Goal: Task Accomplishment & Management: Manage account settings

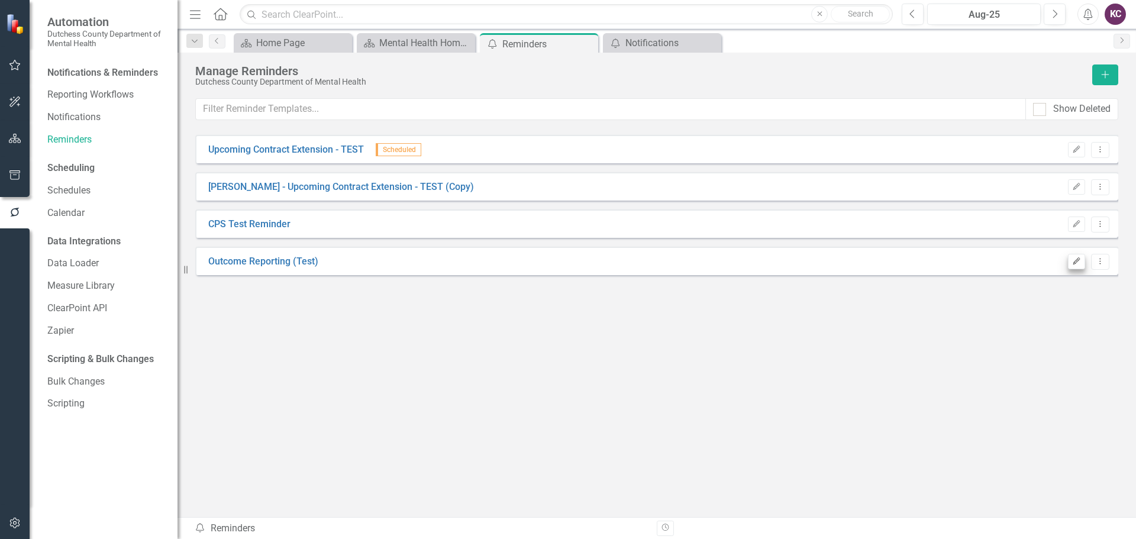
click at [1077, 260] on icon "Edit" at bounding box center [1076, 261] width 9 height 7
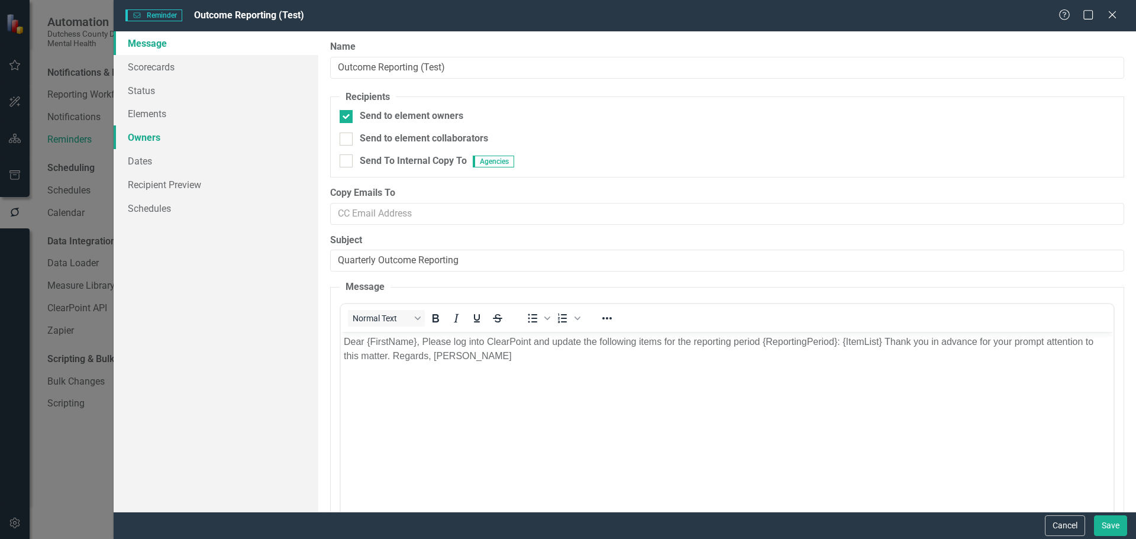
click at [135, 141] on link "Owners" at bounding box center [216, 137] width 205 height 24
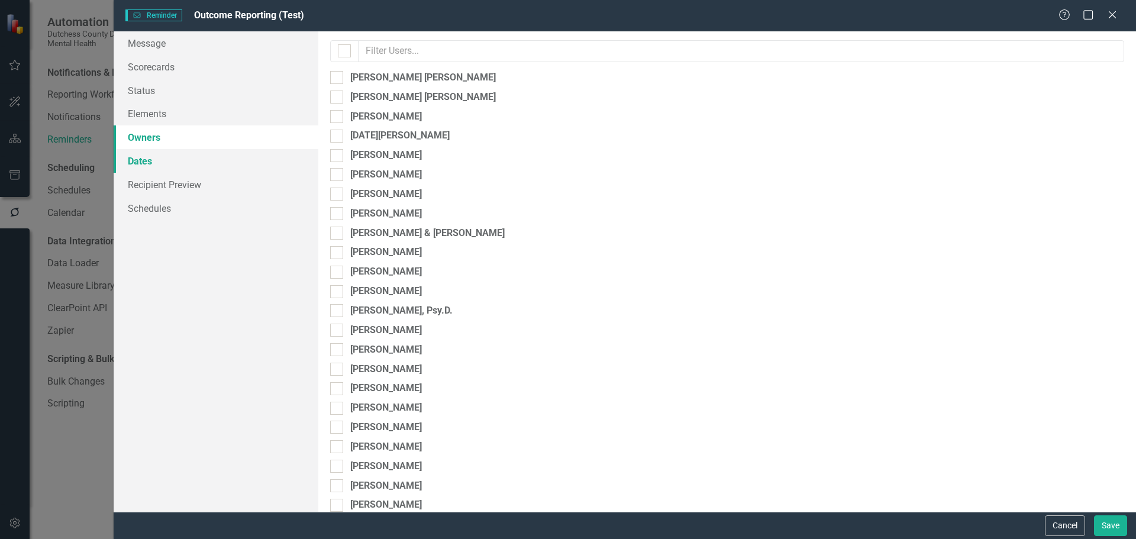
click at [145, 160] on link "Dates" at bounding box center [216, 161] width 205 height 24
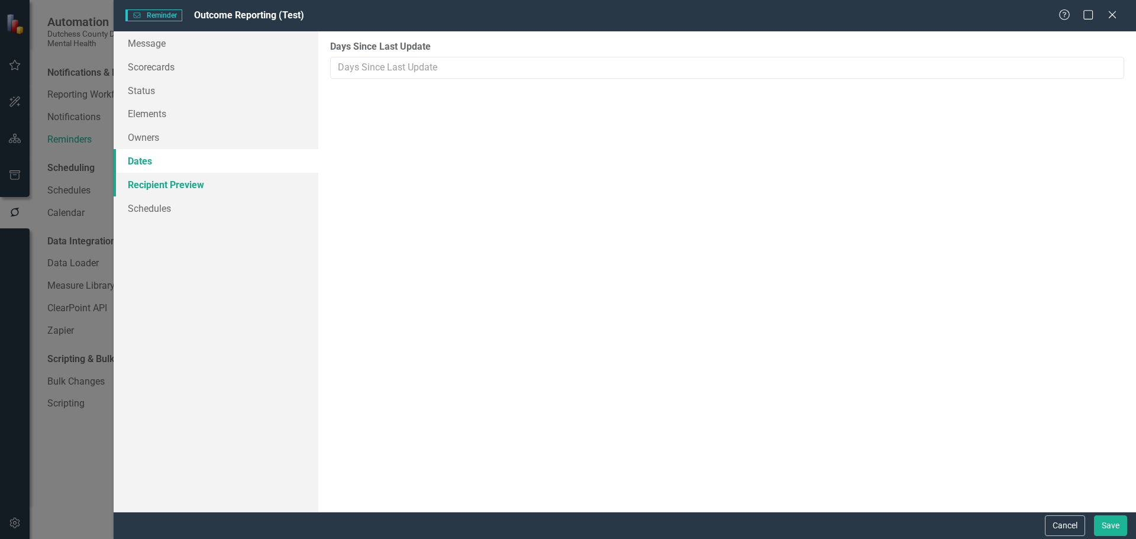
click at [153, 184] on link "Recipient Preview" at bounding box center [216, 185] width 205 height 24
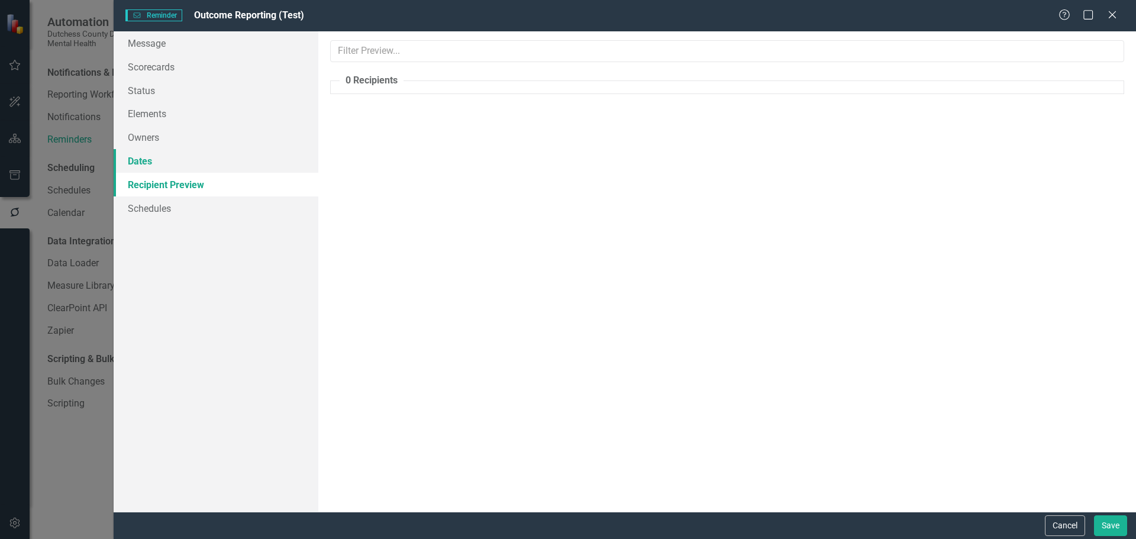
click at [149, 161] on link "Dates" at bounding box center [216, 161] width 205 height 24
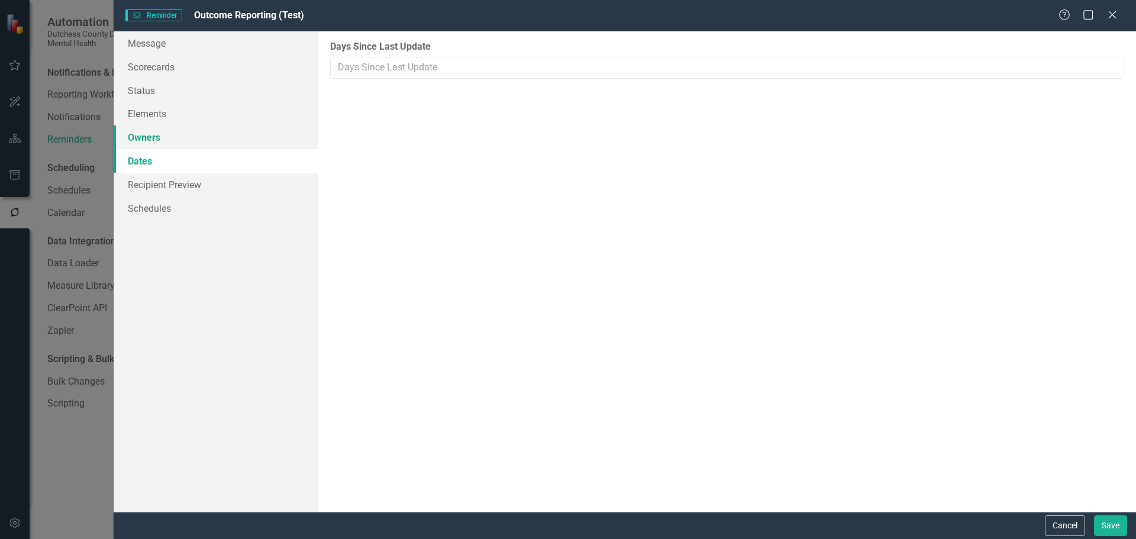
click at [150, 135] on link "Owners" at bounding box center [216, 137] width 205 height 24
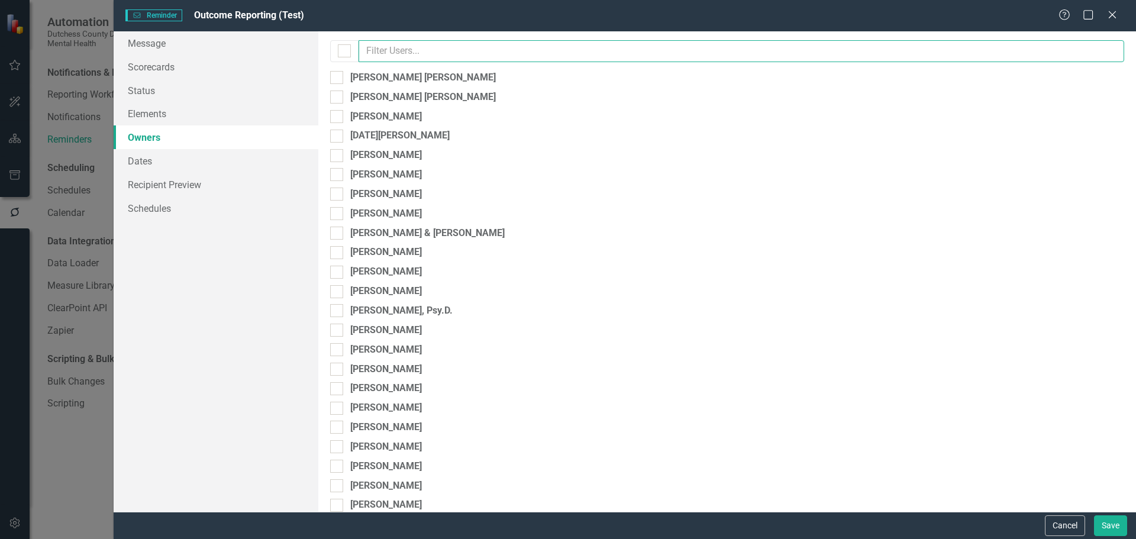
click at [442, 50] on input "text" at bounding box center [742, 51] width 766 height 22
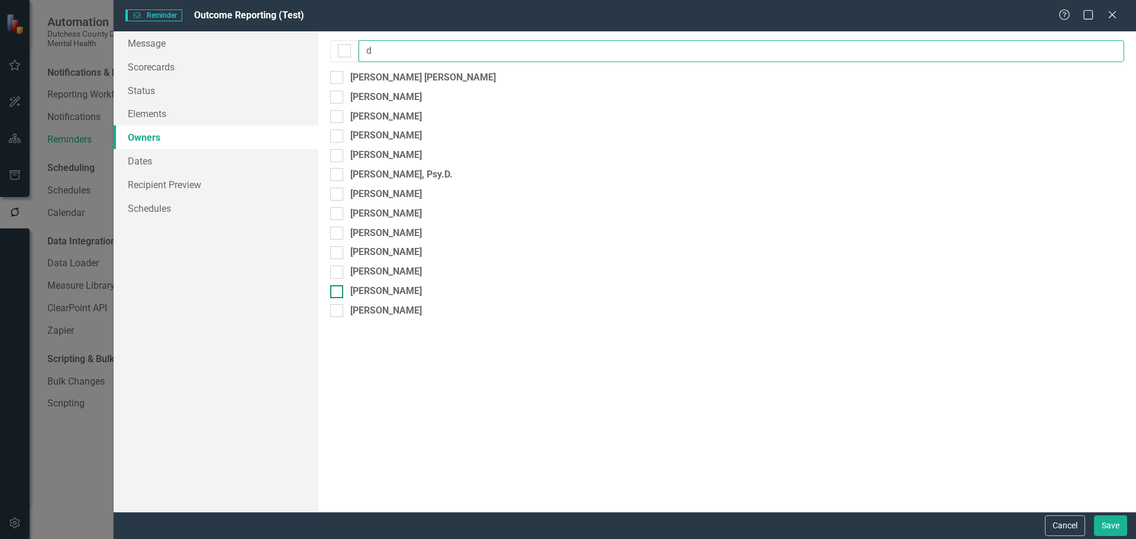
type input "d"
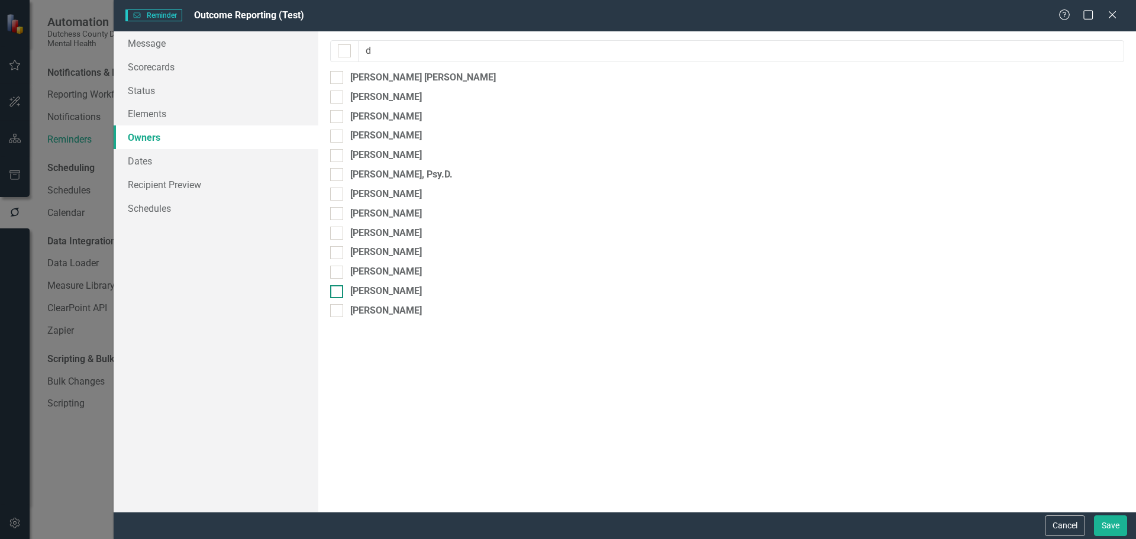
click at [338, 294] on div at bounding box center [336, 291] width 13 height 13
click at [338, 293] on input "[PERSON_NAME]" at bounding box center [334, 289] width 8 height 8
checkbox input "true"
click at [231, 388] on div "Message Scorecards Status Elements Owners Dates Recipient Preview Schedules" at bounding box center [216, 271] width 205 height 480
click at [145, 183] on link "Recipient Preview" at bounding box center [216, 185] width 205 height 24
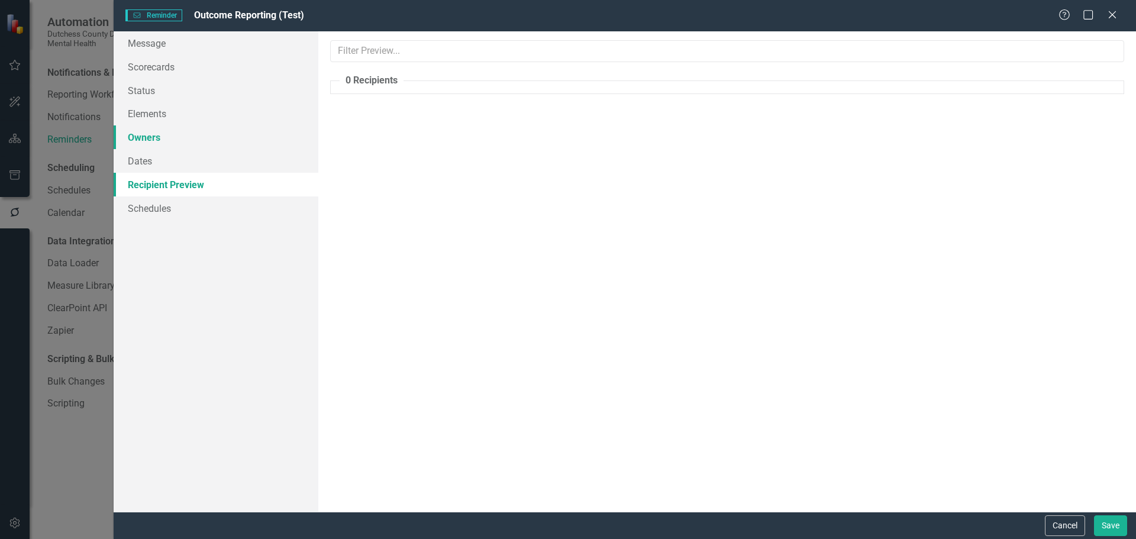
click at [152, 135] on link "Owners" at bounding box center [216, 137] width 205 height 24
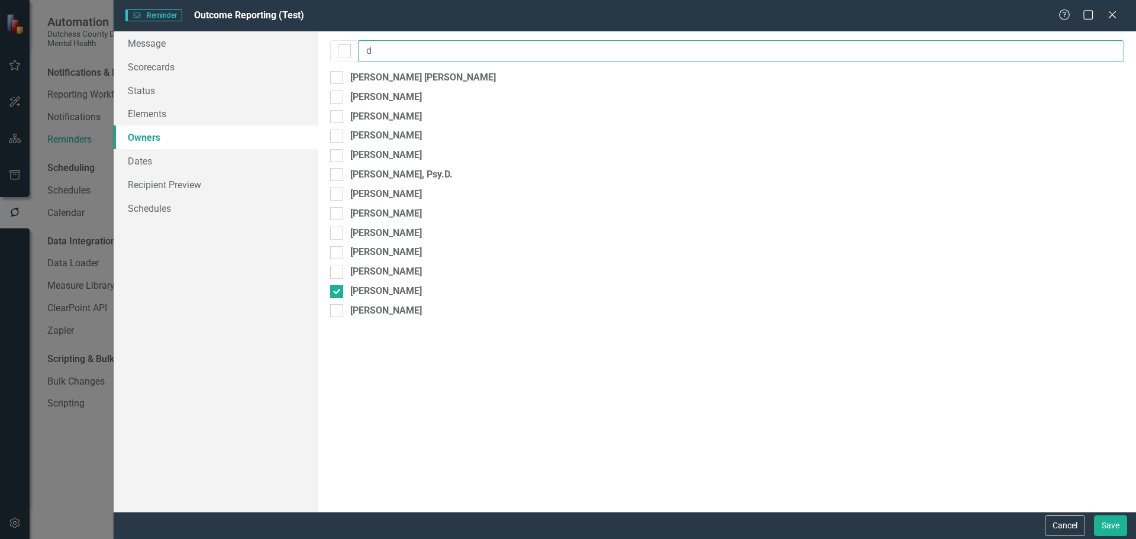
click at [394, 50] on input "d" at bounding box center [742, 51] width 766 height 22
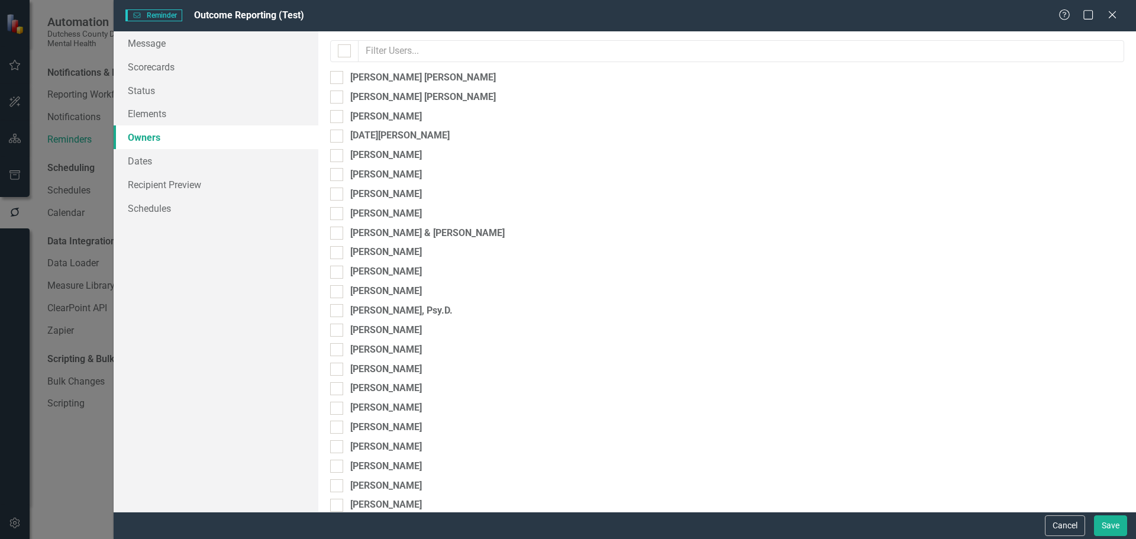
click at [189, 296] on div "Message Scorecards Status Elements Owners Dates Recipient Preview Schedules" at bounding box center [216, 271] width 205 height 480
click at [155, 161] on link "Dates" at bounding box center [216, 161] width 205 height 24
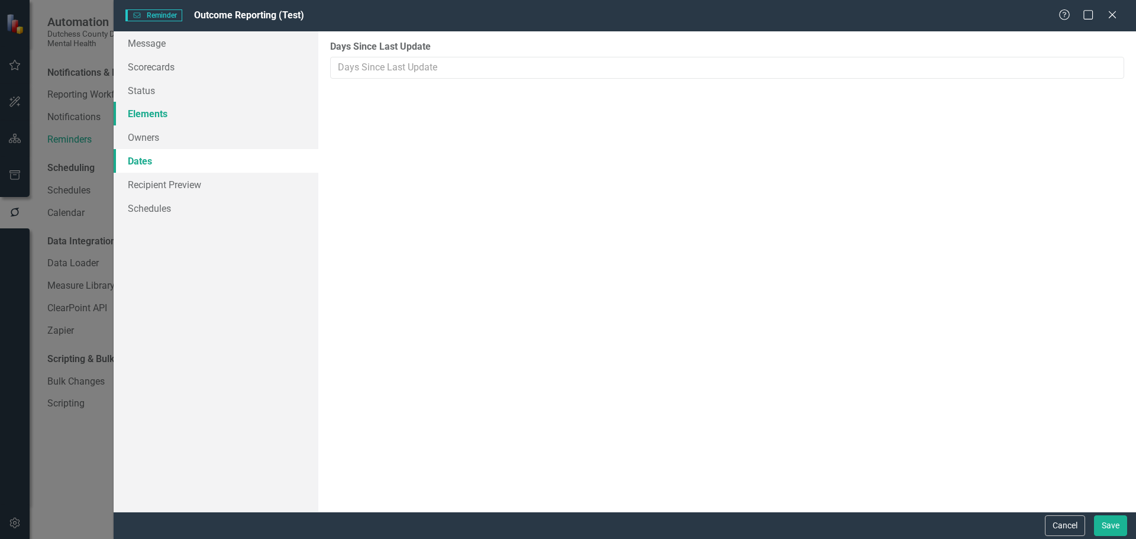
click at [156, 112] on link "Elements" at bounding box center [216, 114] width 205 height 24
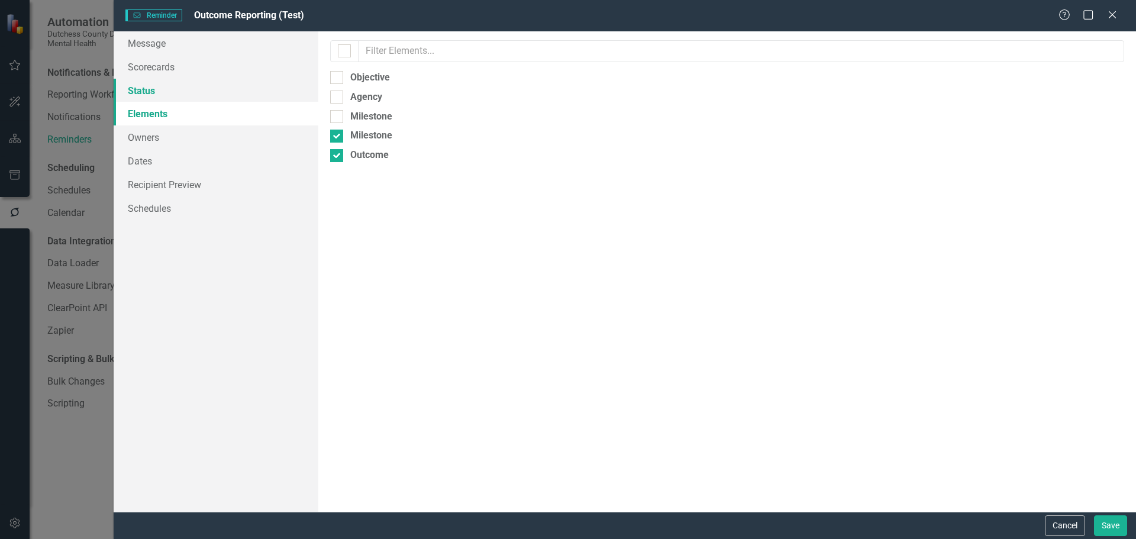
click at [159, 88] on link "Status" at bounding box center [216, 91] width 205 height 24
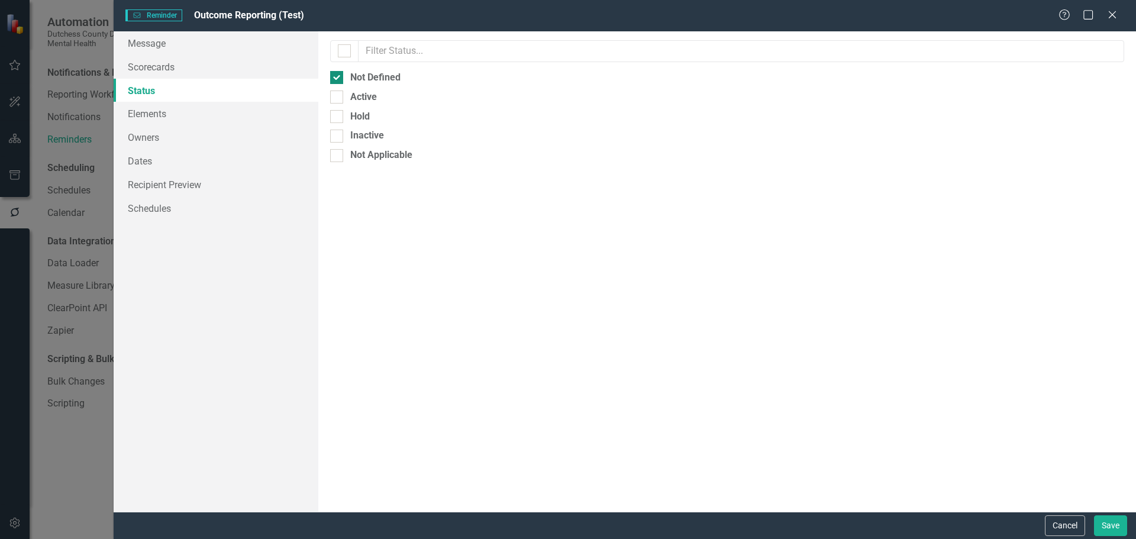
click at [339, 76] on div at bounding box center [336, 77] width 13 height 13
click at [338, 76] on input "Not Defined" at bounding box center [334, 75] width 8 height 8
checkbox input "false"
click at [170, 189] on link "Recipient Preview" at bounding box center [216, 185] width 205 height 24
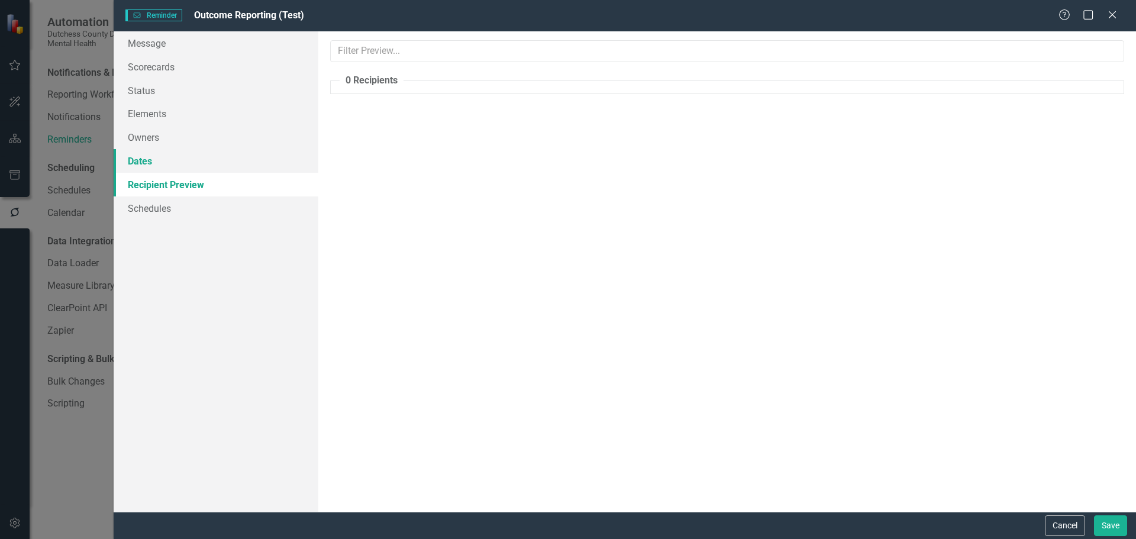
click at [140, 160] on link "Dates" at bounding box center [216, 161] width 205 height 24
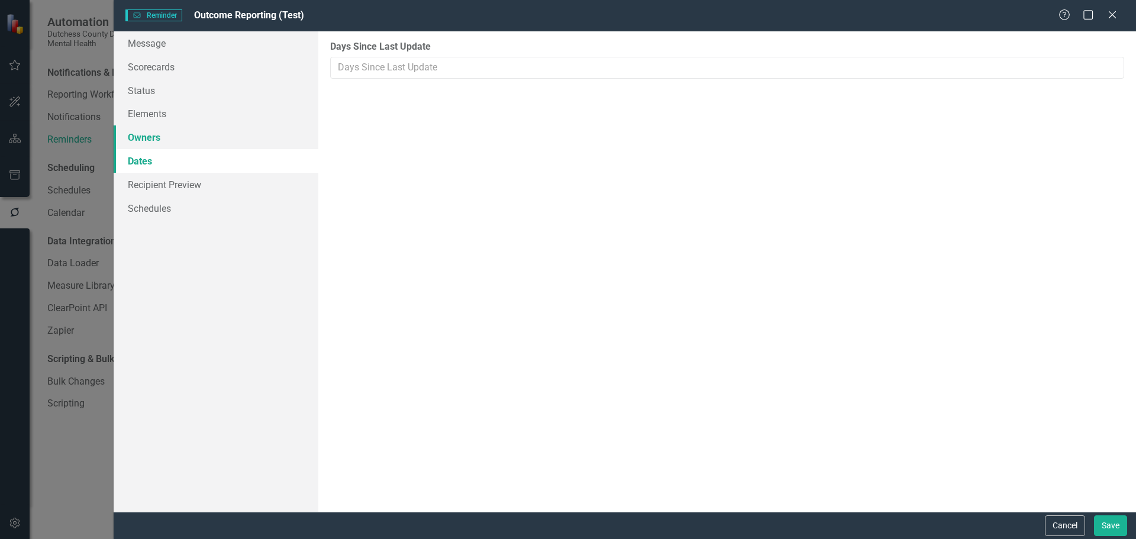
click at [147, 133] on link "Owners" at bounding box center [216, 137] width 205 height 24
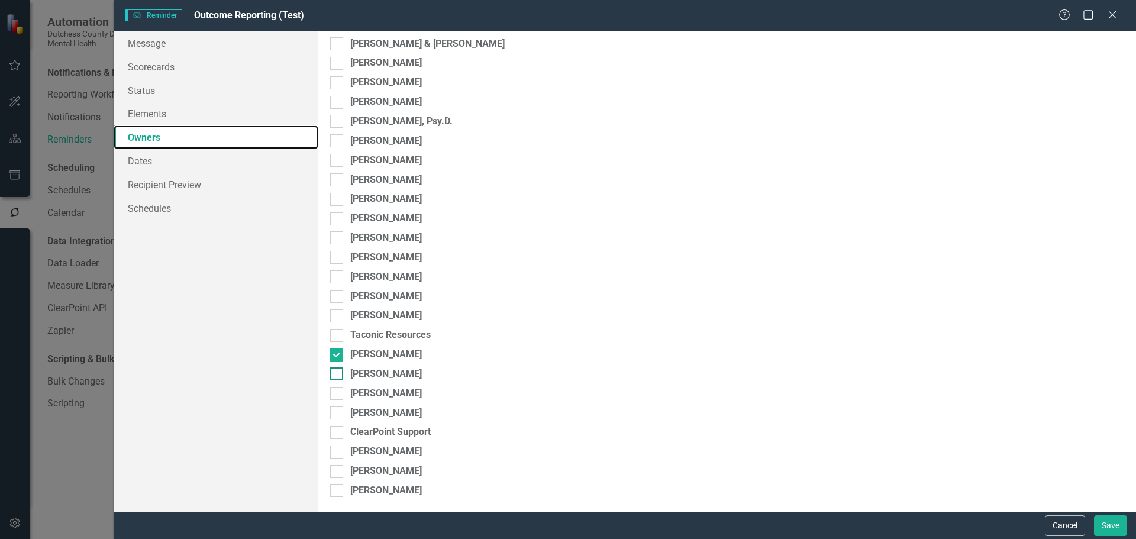
scroll to position [190, 0]
click at [338, 354] on div at bounding box center [336, 354] width 13 height 13
click at [338, 354] on input "[PERSON_NAME]" at bounding box center [334, 352] width 8 height 8
checkbox input "false"
click at [151, 111] on link "Elements" at bounding box center [216, 114] width 205 height 24
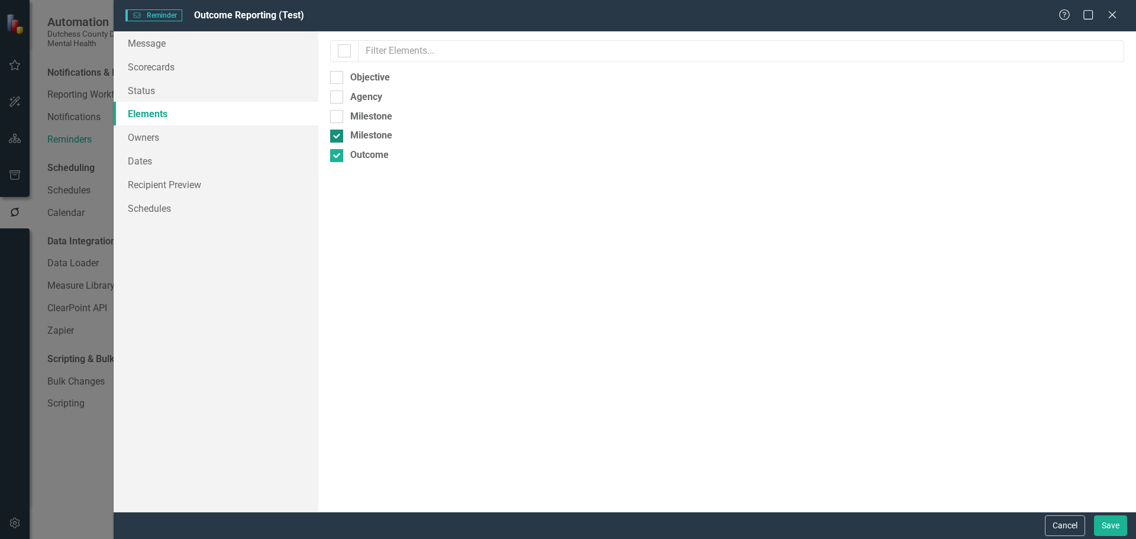
click at [335, 137] on input "Milestone" at bounding box center [334, 134] width 8 height 8
checkbox input "false"
click at [162, 72] on link "Scorecards" at bounding box center [216, 67] width 205 height 24
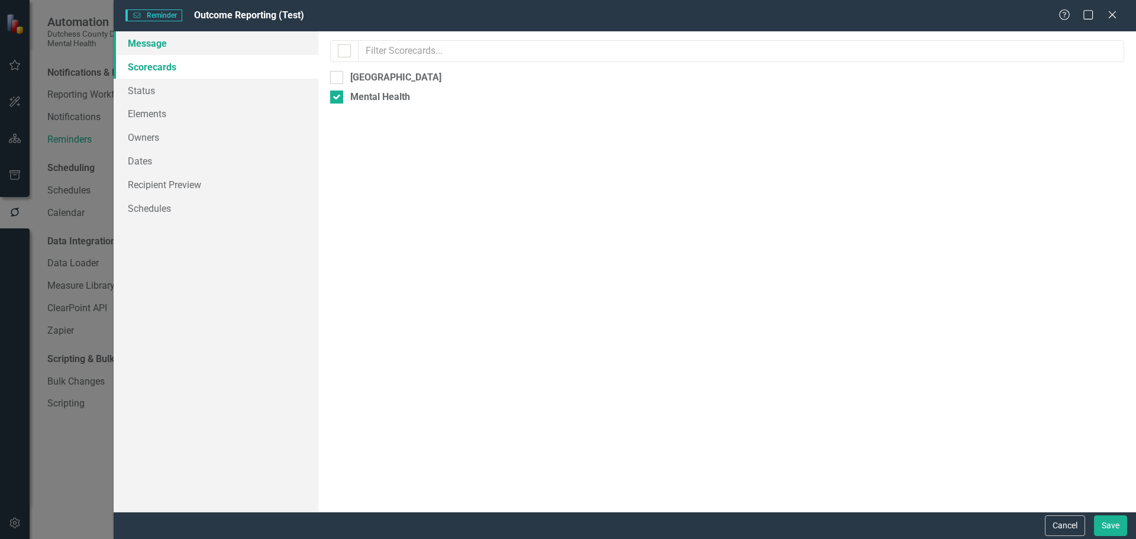
click at [157, 50] on link "Message" at bounding box center [216, 43] width 205 height 24
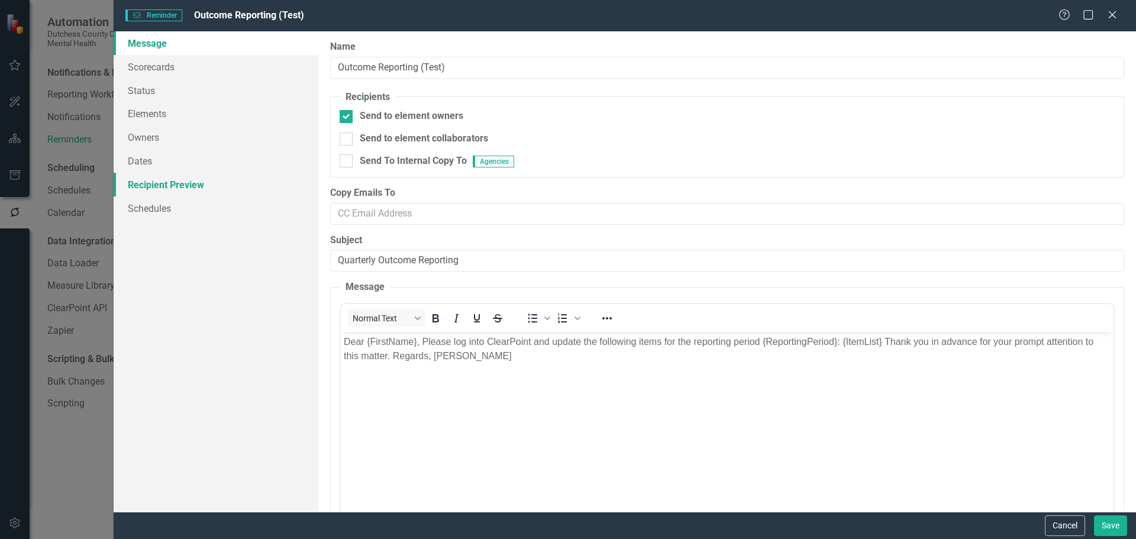
click at [185, 188] on link "Recipient Preview" at bounding box center [216, 185] width 205 height 24
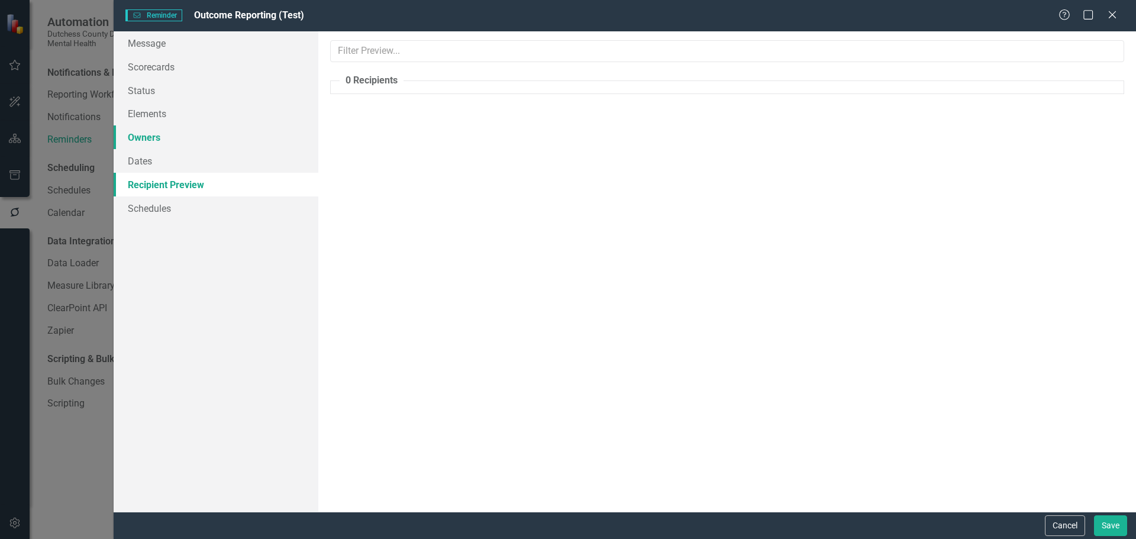
click at [183, 136] on link "Owners" at bounding box center [216, 137] width 205 height 24
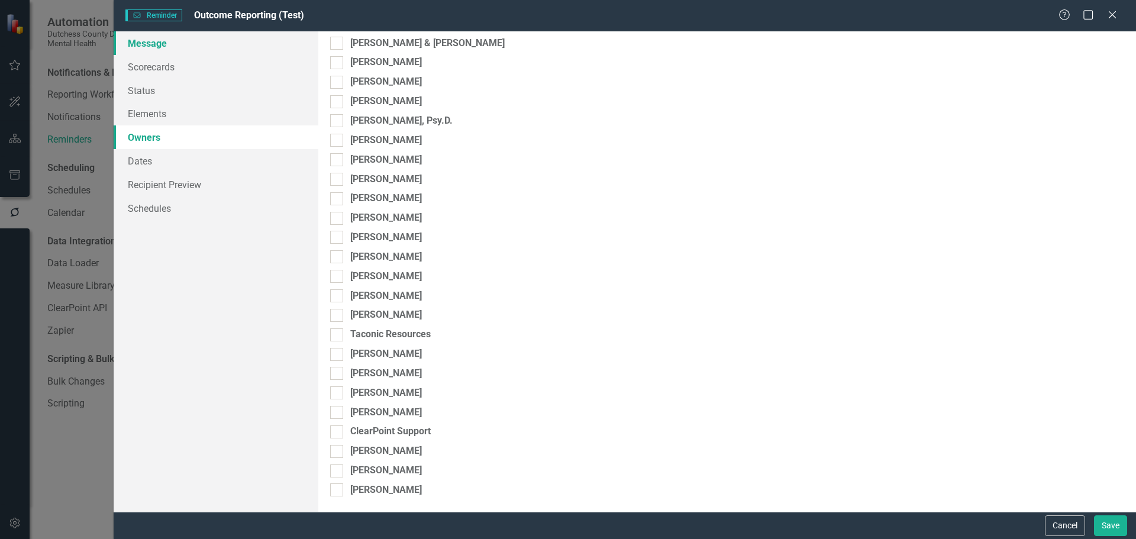
click at [160, 40] on link "Message" at bounding box center [216, 43] width 205 height 24
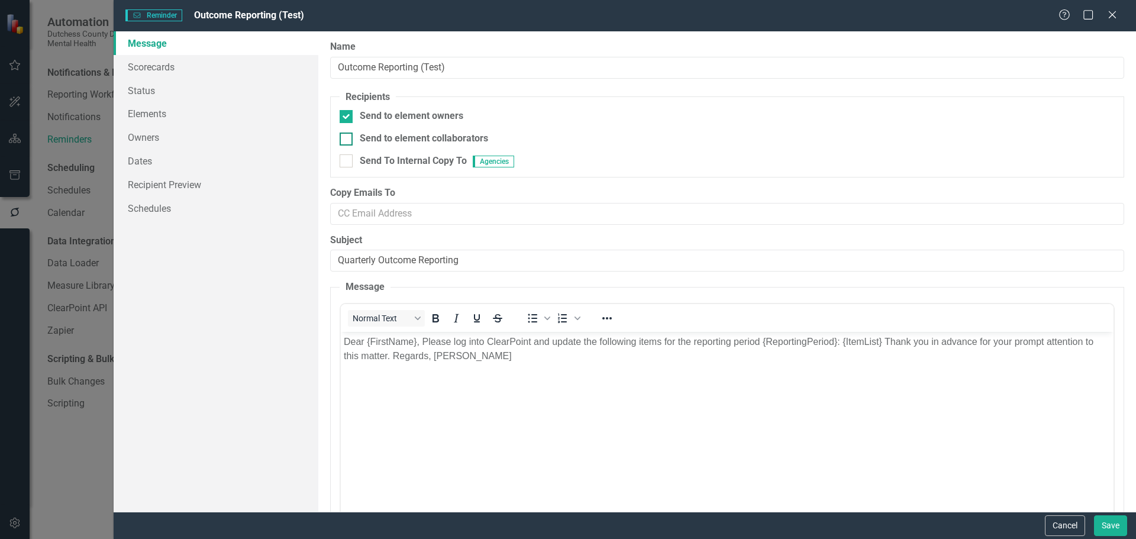
click at [346, 140] on div at bounding box center [346, 139] width 13 height 13
click at [346, 140] on input "Send to element collaborators" at bounding box center [344, 137] width 8 height 8
checkbox input "true"
click at [346, 158] on input "Send To Internal Copy To Agencies" at bounding box center [344, 158] width 8 height 8
checkbox input "true"
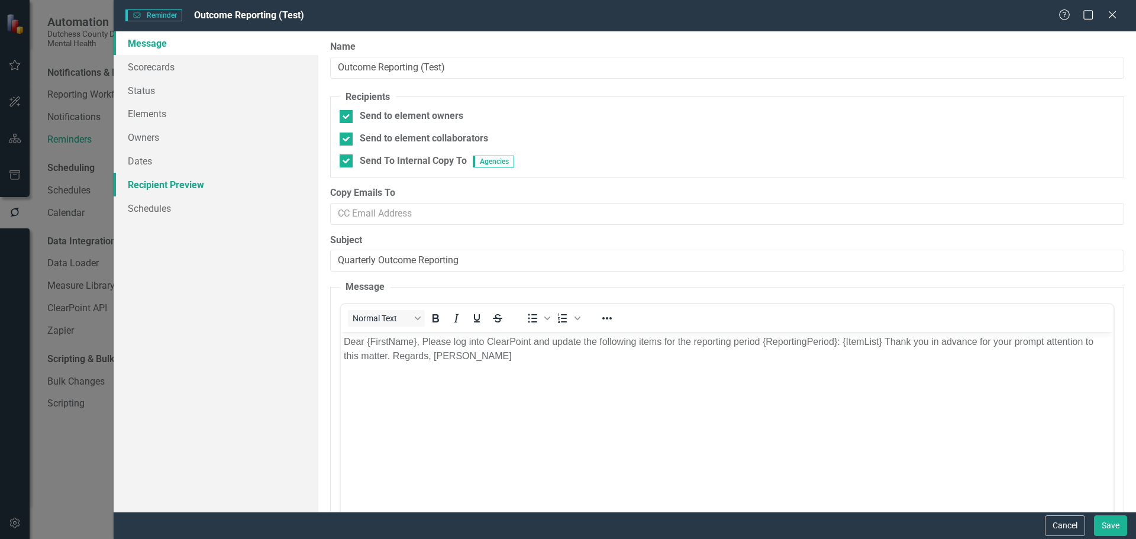
click at [180, 184] on link "Recipient Preview" at bounding box center [216, 185] width 205 height 24
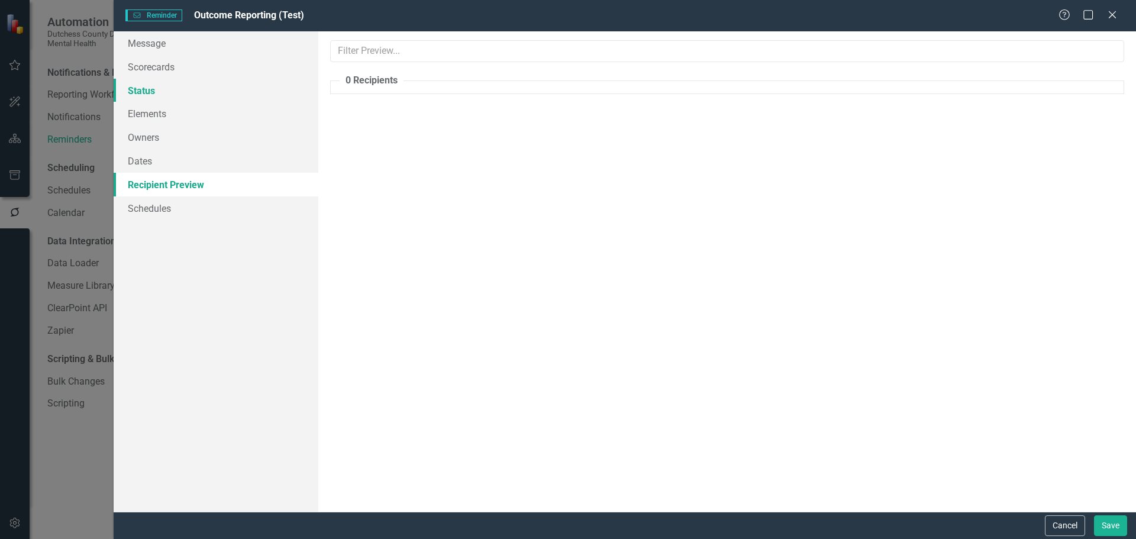
click at [150, 83] on link "Status" at bounding box center [216, 91] width 205 height 24
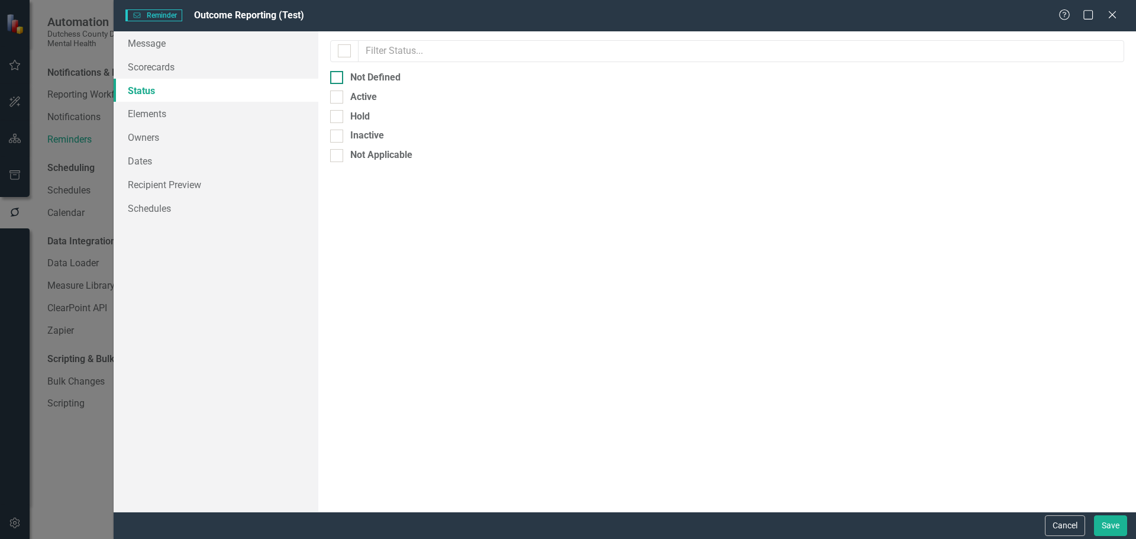
click at [335, 83] on div at bounding box center [336, 77] width 13 height 13
click at [335, 79] on input "Not Defined" at bounding box center [334, 75] width 8 height 8
checkbox input "true"
drag, startPoint x: 337, startPoint y: 95, endPoint x: 335, endPoint y: 111, distance: 16.1
click at [337, 97] on input "Active" at bounding box center [334, 95] width 8 height 8
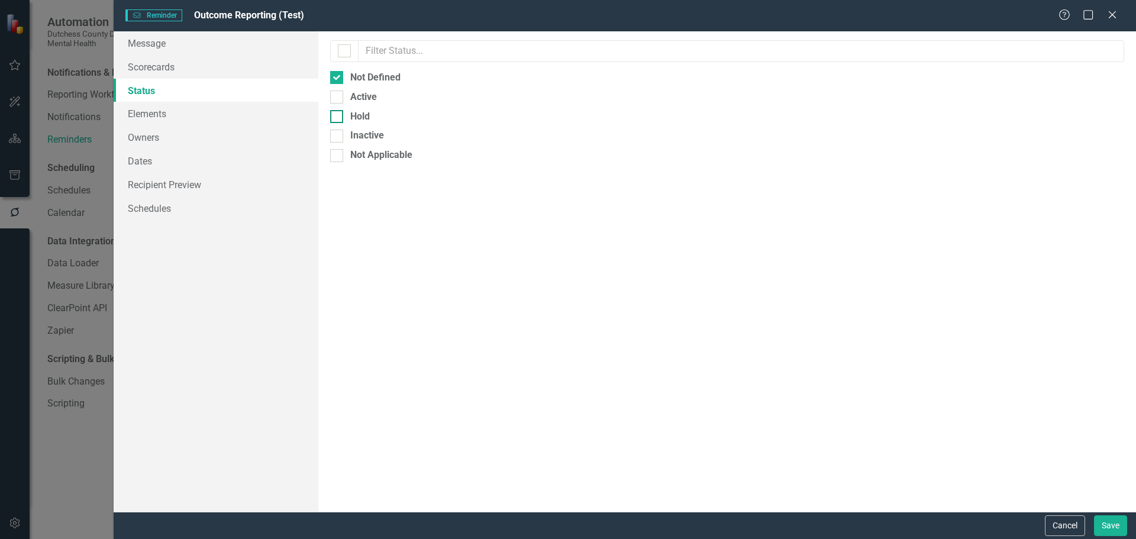
checkbox input "true"
click at [335, 115] on input "Hold" at bounding box center [334, 114] width 8 height 8
checkbox input "true"
drag, startPoint x: 334, startPoint y: 128, endPoint x: 334, endPoint y: 139, distance: 10.7
click at [334, 129] on div "Select which status indicators to include in the reminders. For example, you ma…" at bounding box center [727, 271] width 818 height 480
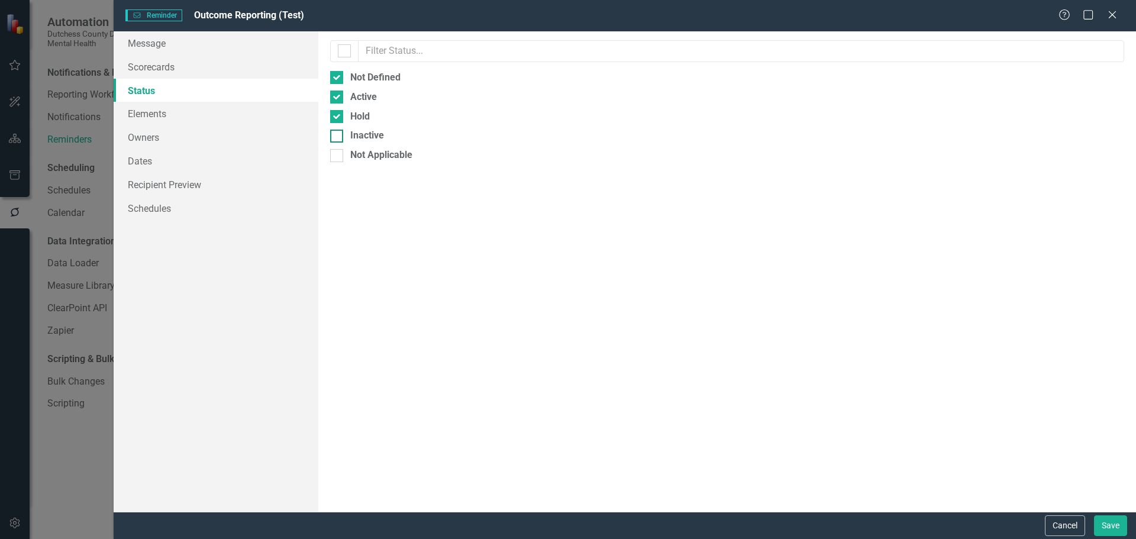
click at [334, 139] on div at bounding box center [336, 136] width 13 height 13
click at [334, 137] on input "Inactive" at bounding box center [334, 134] width 8 height 8
checkbox input "true"
click at [334, 154] on input "Not Applicable" at bounding box center [334, 153] width 8 height 8
checkbox input "true"
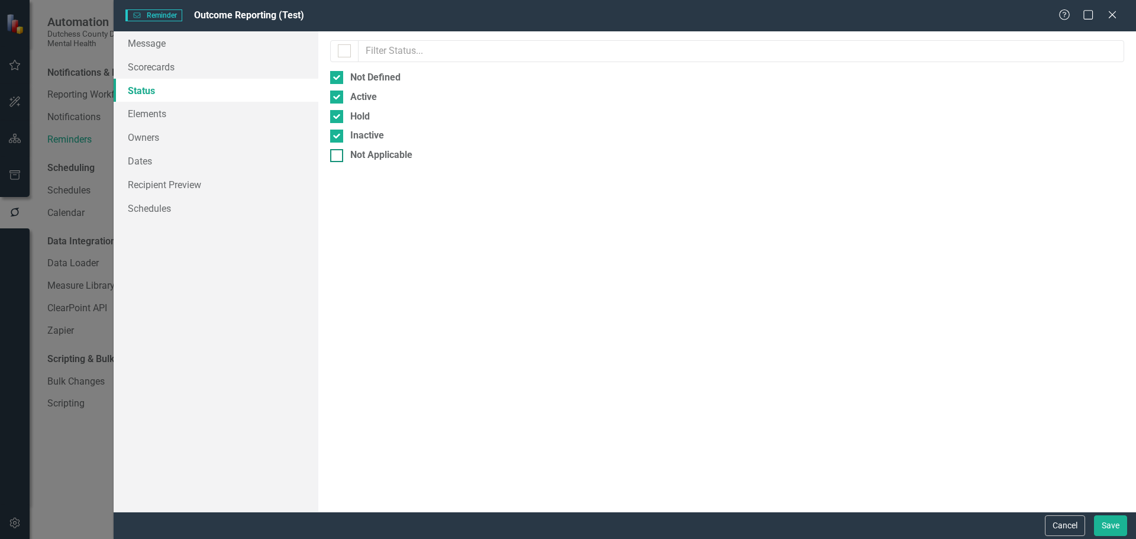
checkbox input "true"
click at [192, 189] on link "Recipient Preview" at bounding box center [216, 185] width 205 height 24
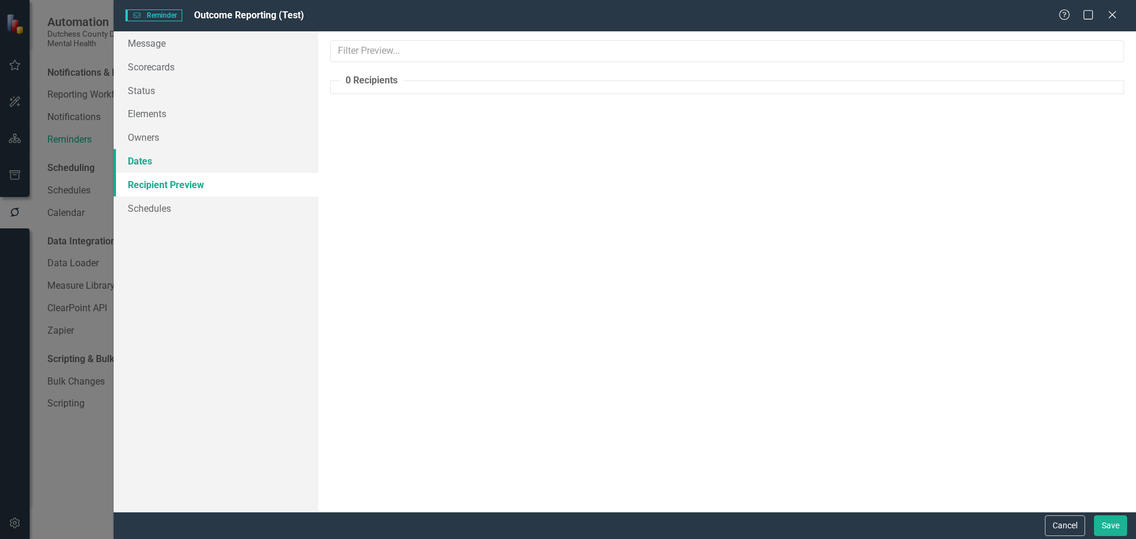
click at [137, 164] on link "Dates" at bounding box center [216, 161] width 205 height 24
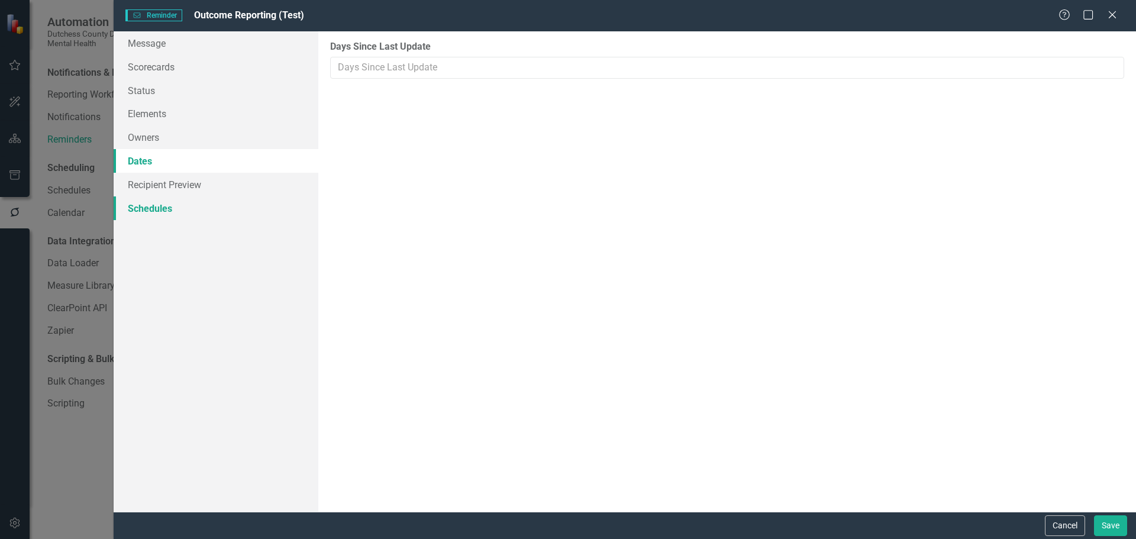
click at [163, 217] on link "Schedules" at bounding box center [216, 208] width 205 height 24
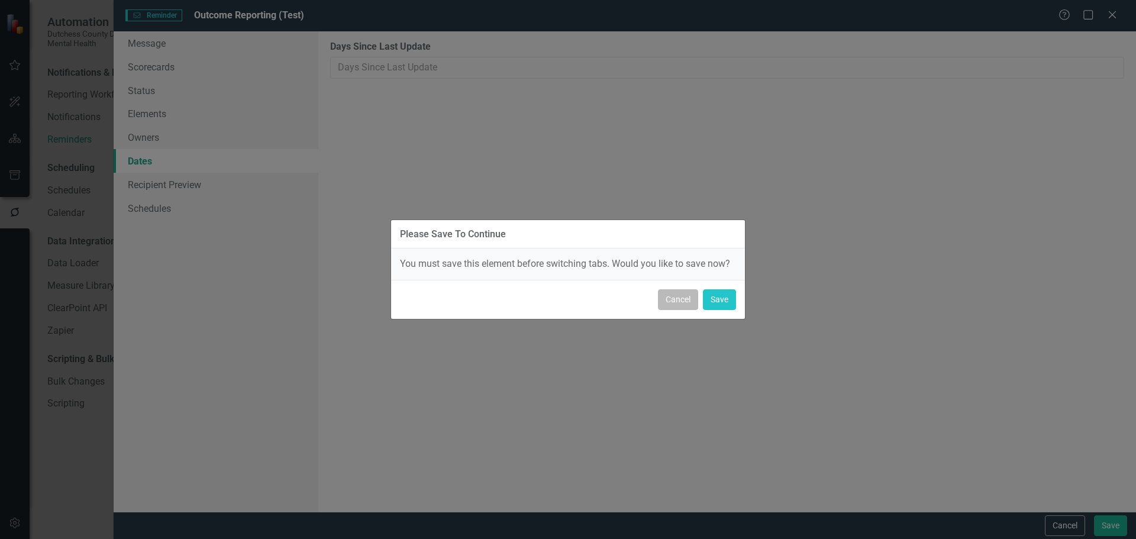
click at [676, 295] on button "Cancel" at bounding box center [678, 299] width 40 height 21
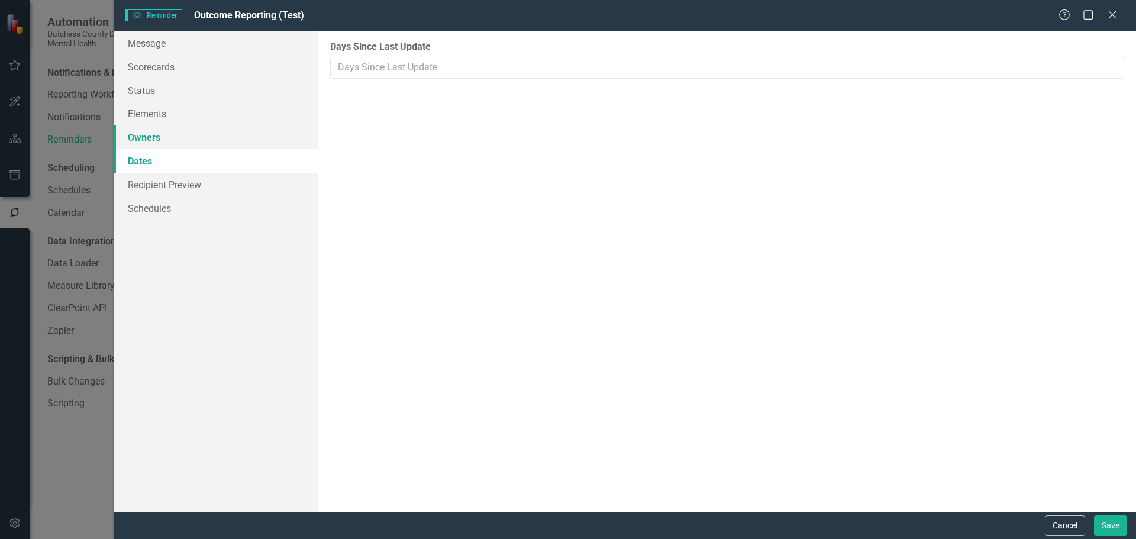
click at [121, 133] on link "Owners" at bounding box center [216, 137] width 205 height 24
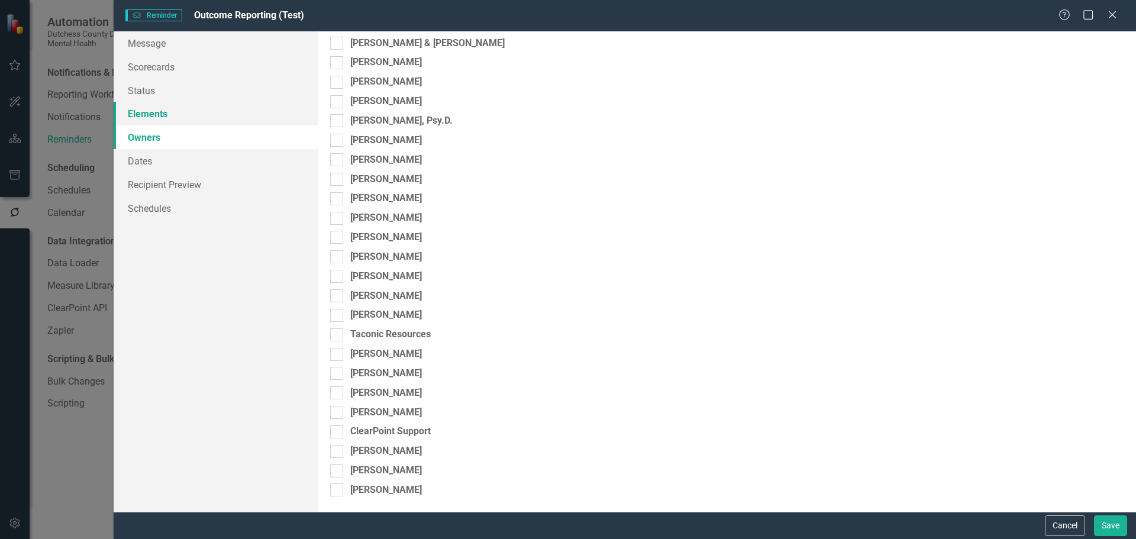
click at [148, 114] on link "Elements" at bounding box center [216, 114] width 205 height 24
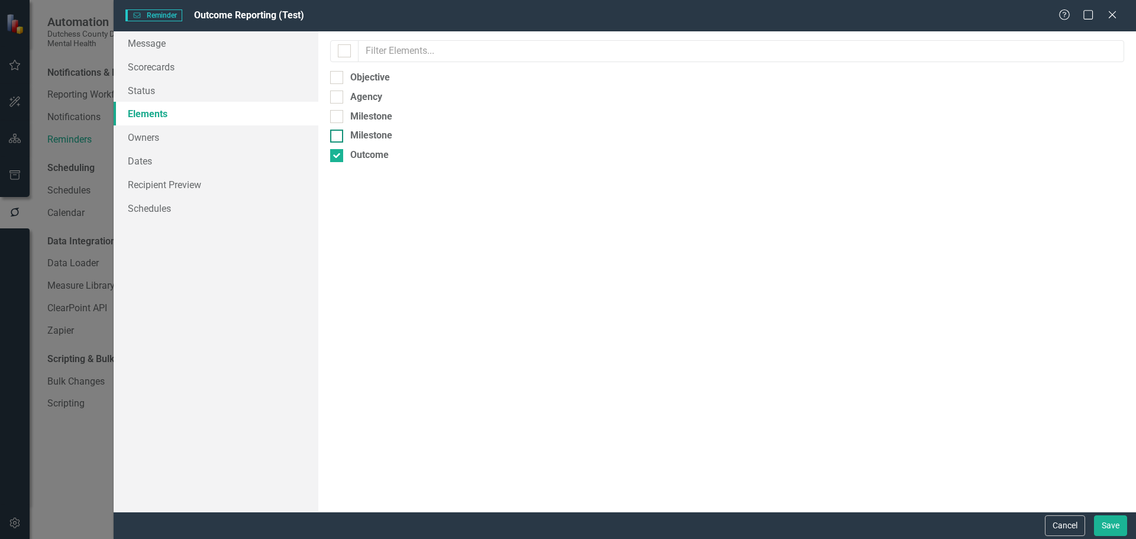
click at [342, 134] on div at bounding box center [336, 136] width 13 height 13
click at [338, 134] on input "Milestone" at bounding box center [334, 134] width 8 height 8
checkbox input "true"
click at [340, 119] on div at bounding box center [336, 116] width 13 height 13
click at [338, 118] on input "Milestone" at bounding box center [334, 114] width 8 height 8
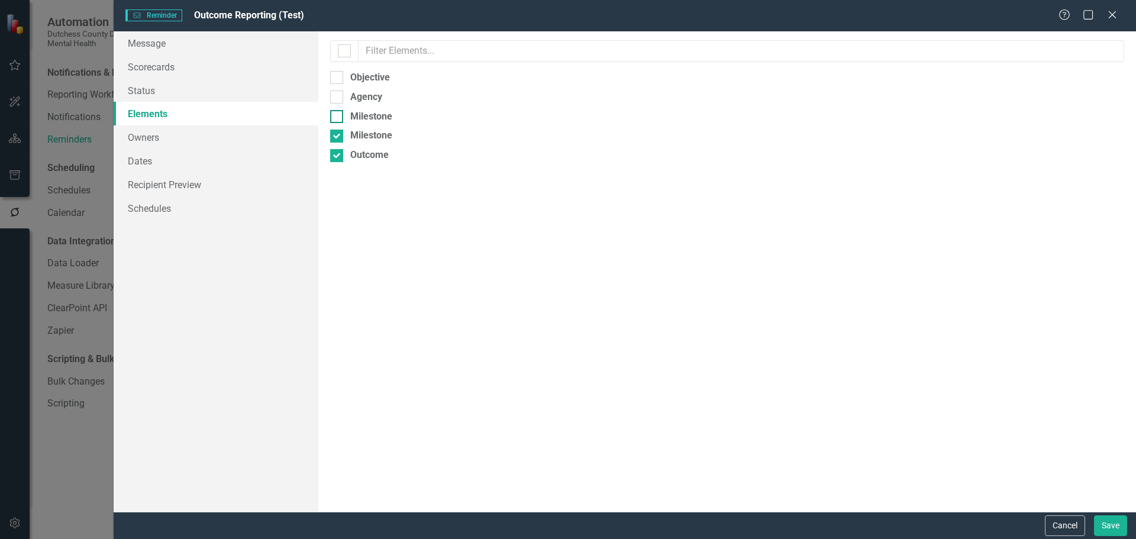
checkbox input "true"
click at [337, 99] on div at bounding box center [336, 97] width 13 height 13
click at [337, 98] on input "Agency" at bounding box center [334, 95] width 8 height 8
checkbox input "true"
click at [337, 80] on div at bounding box center [336, 77] width 13 height 13
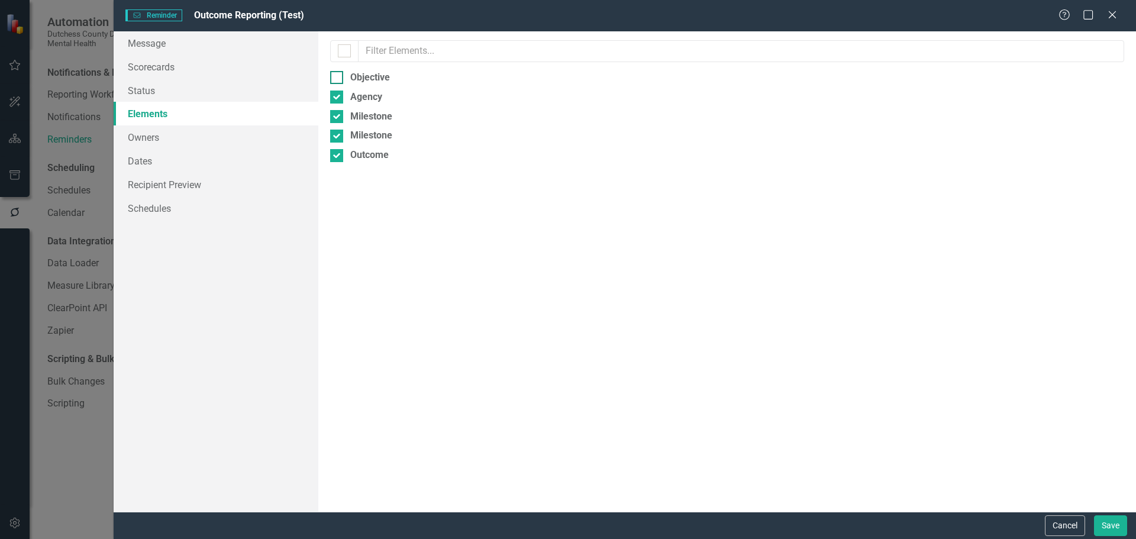
click at [337, 79] on input "Objective" at bounding box center [334, 75] width 8 height 8
checkbox input "true"
click at [146, 169] on link "Dates" at bounding box center [216, 161] width 205 height 24
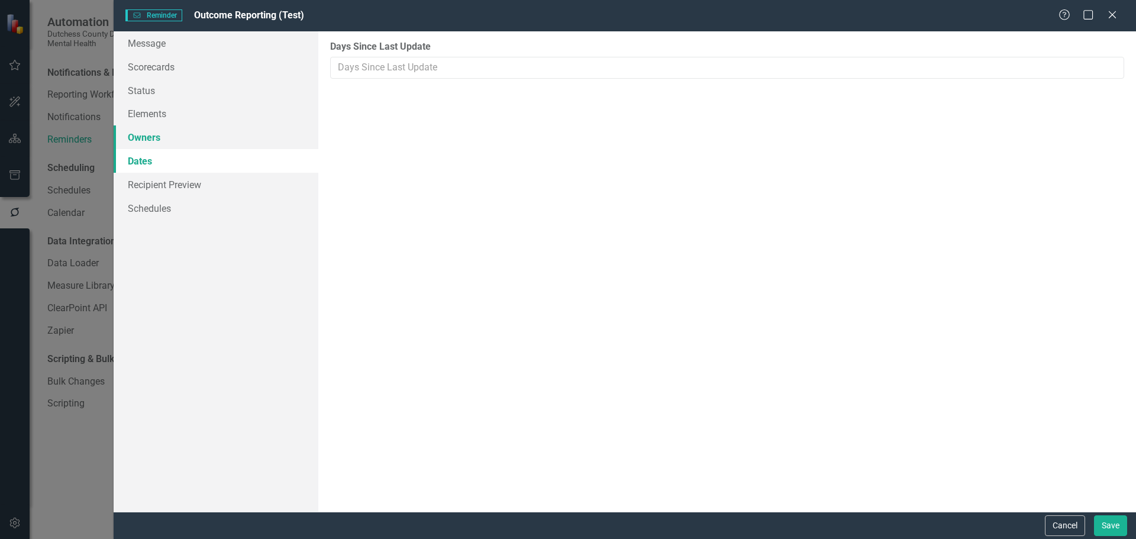
click at [154, 140] on link "Owners" at bounding box center [216, 137] width 205 height 24
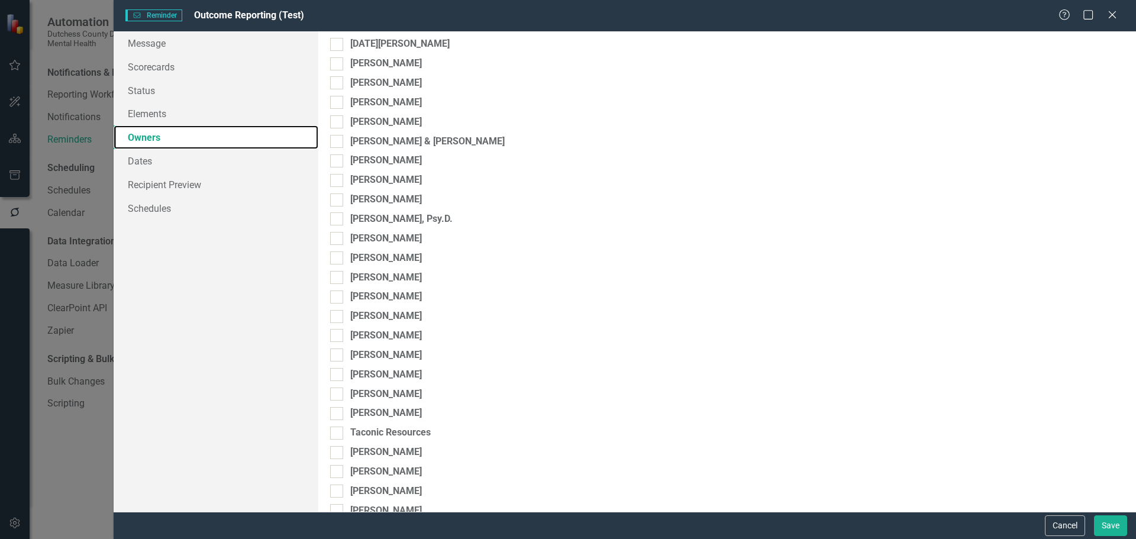
scroll to position [0, 0]
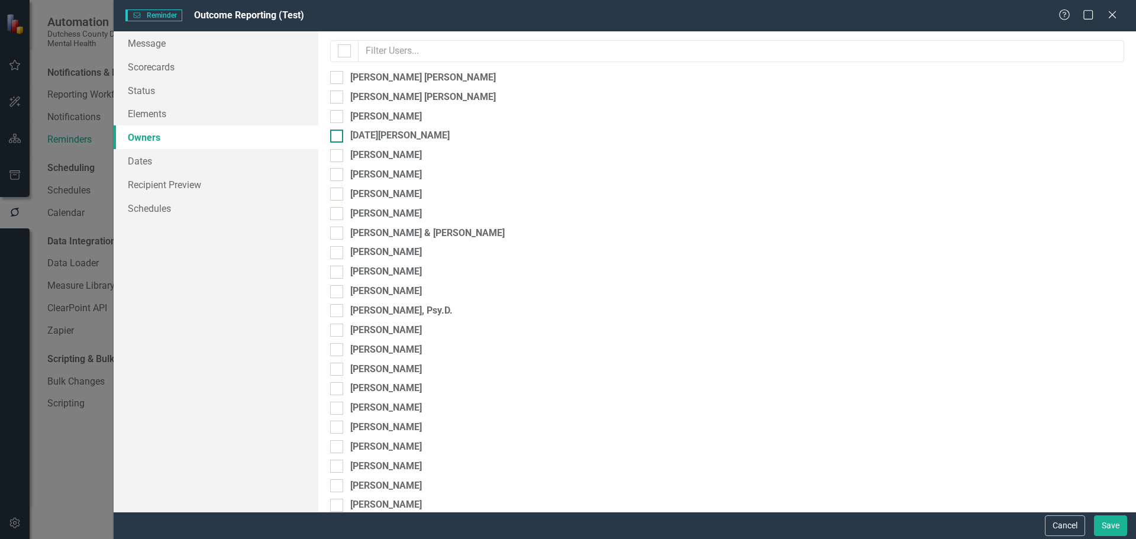
click at [340, 136] on div at bounding box center [336, 136] width 13 height 13
click at [338, 136] on input "[DATE][PERSON_NAME]" at bounding box center [334, 134] width 8 height 8
click at [188, 187] on link "Recipient Preview" at bounding box center [216, 185] width 205 height 24
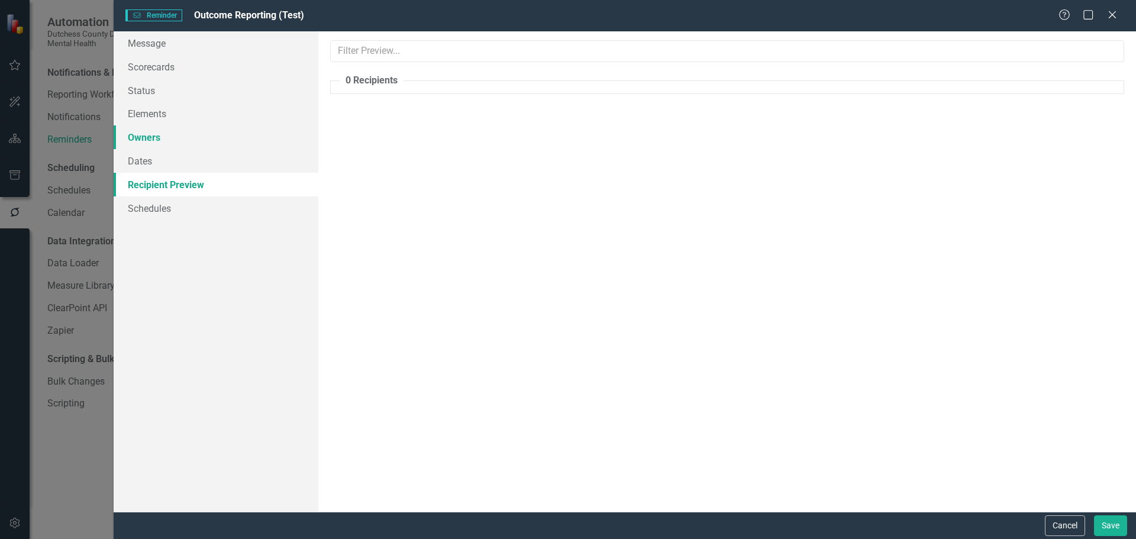
click at [166, 134] on link "Owners" at bounding box center [216, 137] width 205 height 24
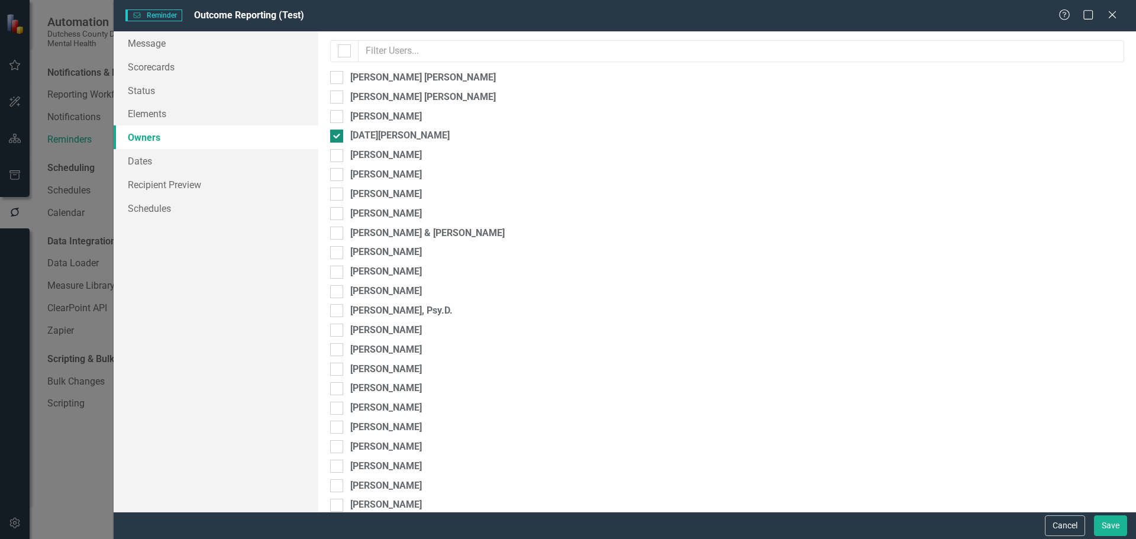
click at [332, 136] on input "[DATE][PERSON_NAME]" at bounding box center [334, 134] width 8 height 8
checkbox input "false"
click at [154, 46] on link "Message" at bounding box center [216, 43] width 205 height 24
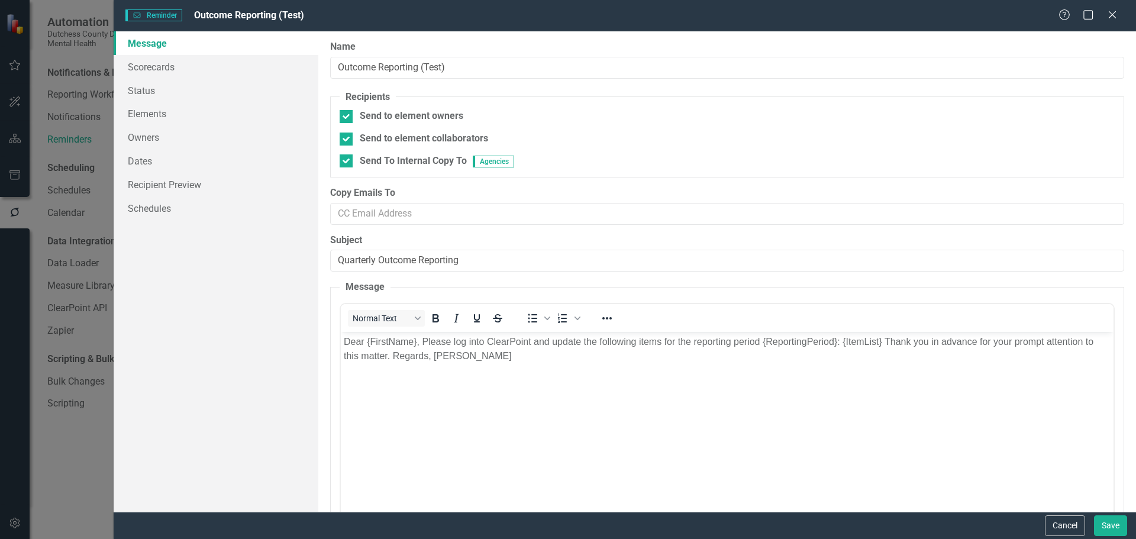
click at [345, 153] on fieldset "Recipients Send to element owners Send to element collaborators Send To Interna…" at bounding box center [727, 134] width 794 height 87
click at [345, 157] on input "Send To Internal Copy To Agencies" at bounding box center [344, 158] width 8 height 8
checkbox input "false"
click at [345, 133] on input "Send to element collaborators" at bounding box center [344, 137] width 8 height 8
checkbox input "false"
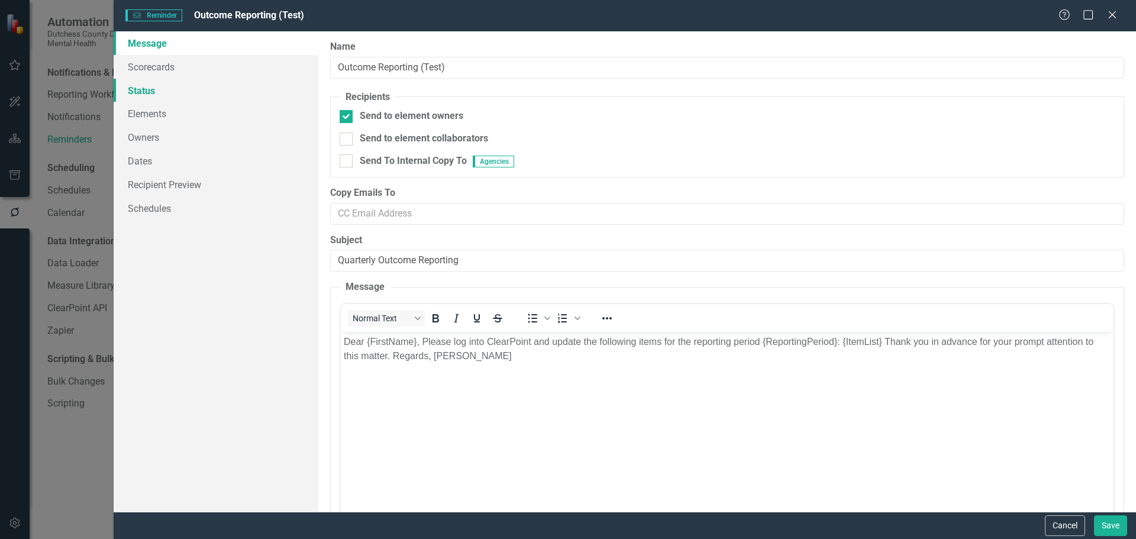
click at [145, 88] on link "Status" at bounding box center [216, 91] width 205 height 24
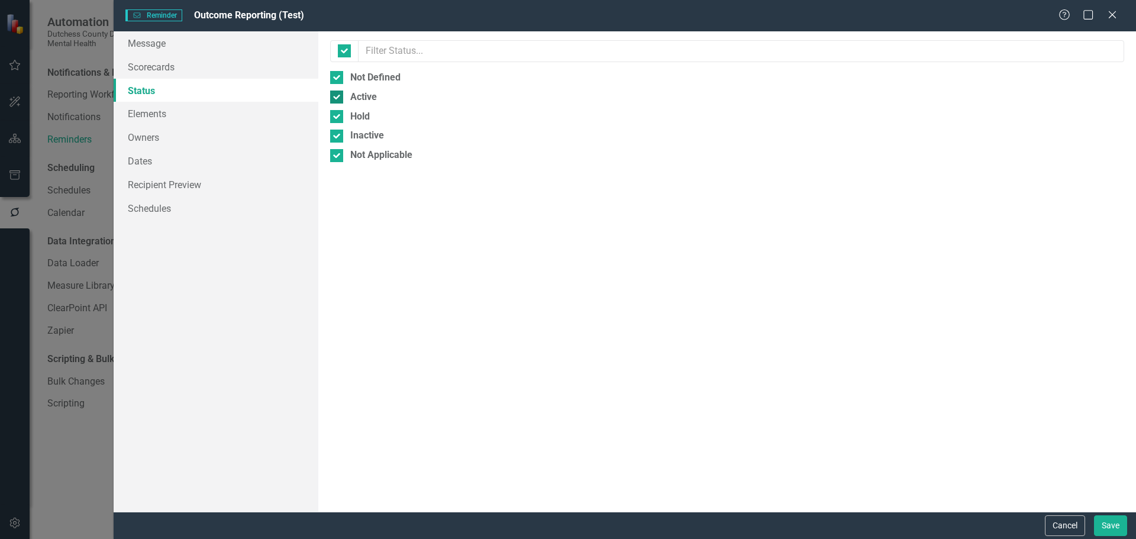
click at [336, 96] on input "Active" at bounding box center [334, 95] width 8 height 8
checkbox input "false"
click at [335, 114] on input "Hold" at bounding box center [334, 114] width 8 height 8
checkbox input "false"
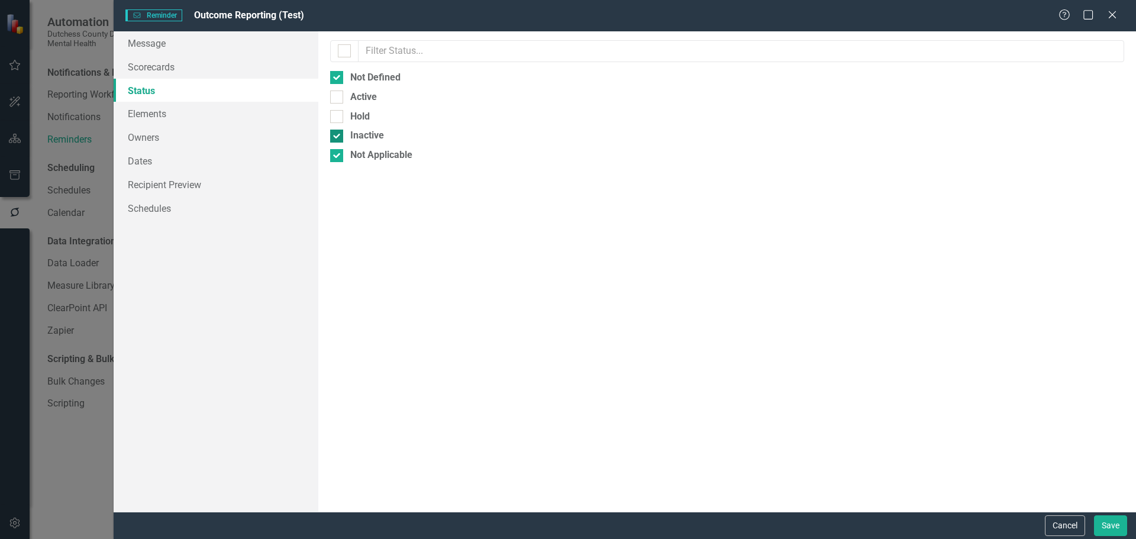
drag, startPoint x: 333, startPoint y: 136, endPoint x: 336, endPoint y: 143, distance: 7.1
click at [334, 139] on div at bounding box center [336, 136] width 13 height 13
click at [334, 137] on input "Inactive" at bounding box center [334, 134] width 8 height 8
checkbox input "false"
click at [340, 158] on div at bounding box center [336, 155] width 13 height 13
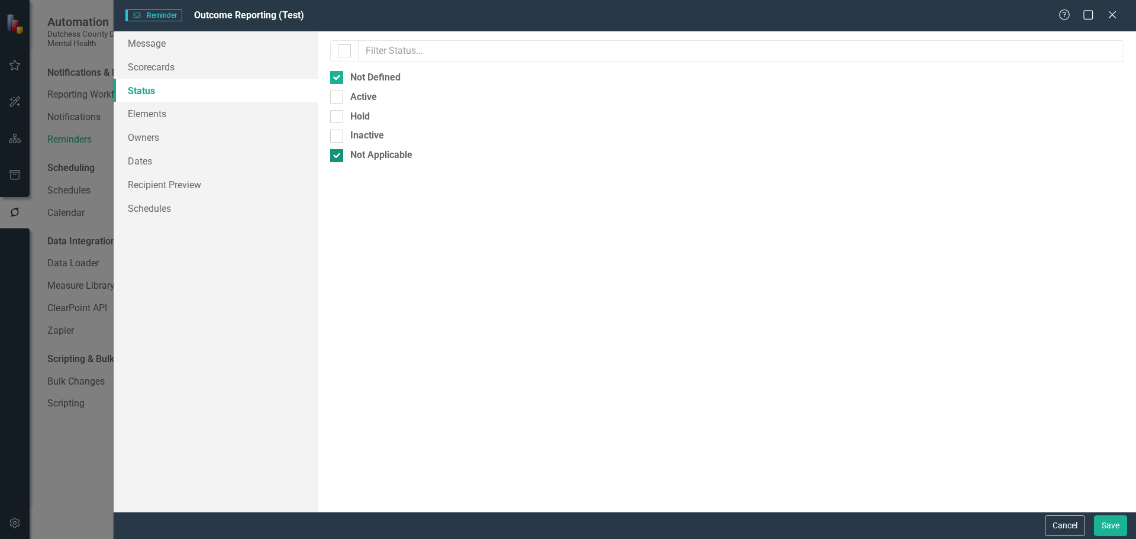
click at [338, 157] on input "Not Applicable" at bounding box center [334, 153] width 8 height 8
checkbox input "false"
click at [1109, 525] on button "Save" at bounding box center [1110, 525] width 33 height 21
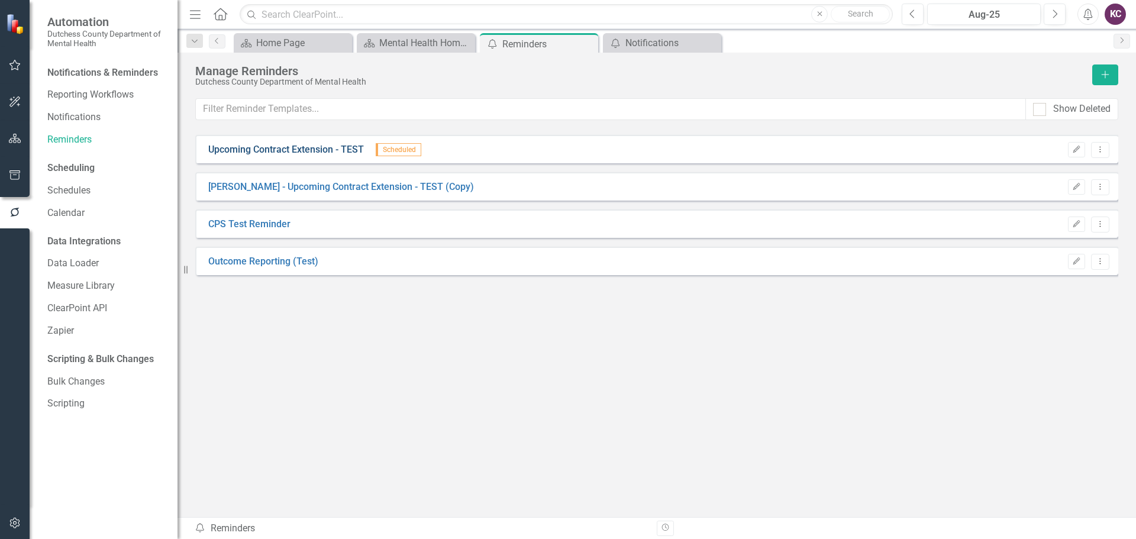
click at [290, 150] on link "Upcoming Contract Extension - TEST" at bounding box center [286, 150] width 156 height 14
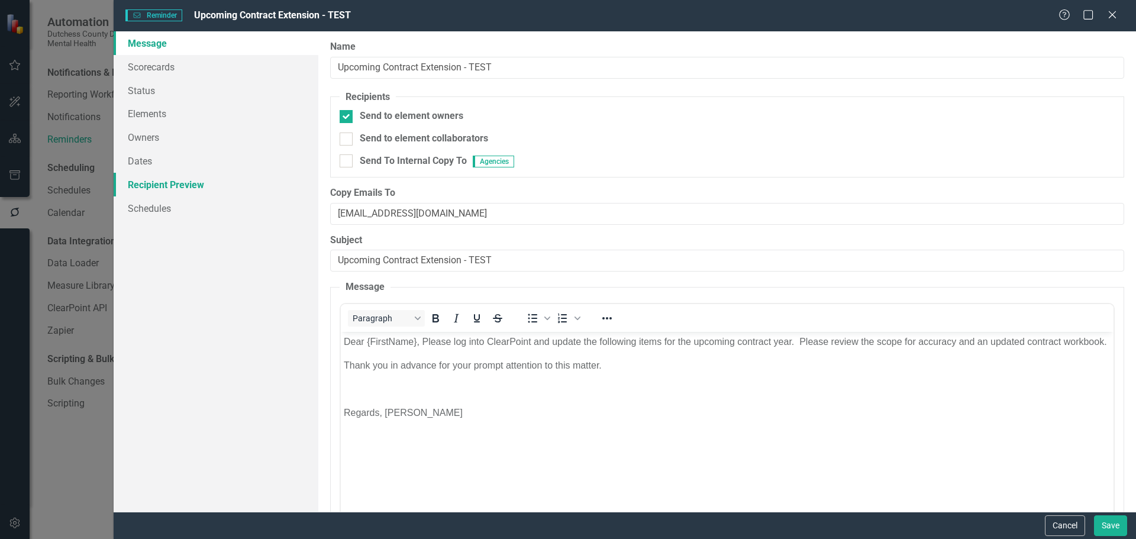
click at [172, 188] on link "Recipient Preview" at bounding box center [216, 185] width 205 height 24
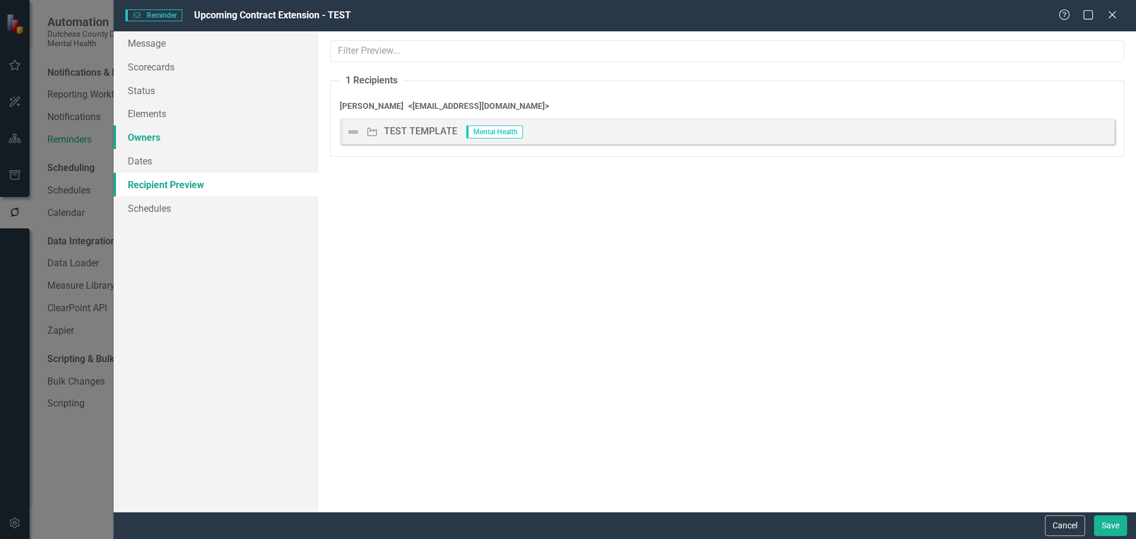
click at [141, 143] on link "Owners" at bounding box center [216, 137] width 205 height 24
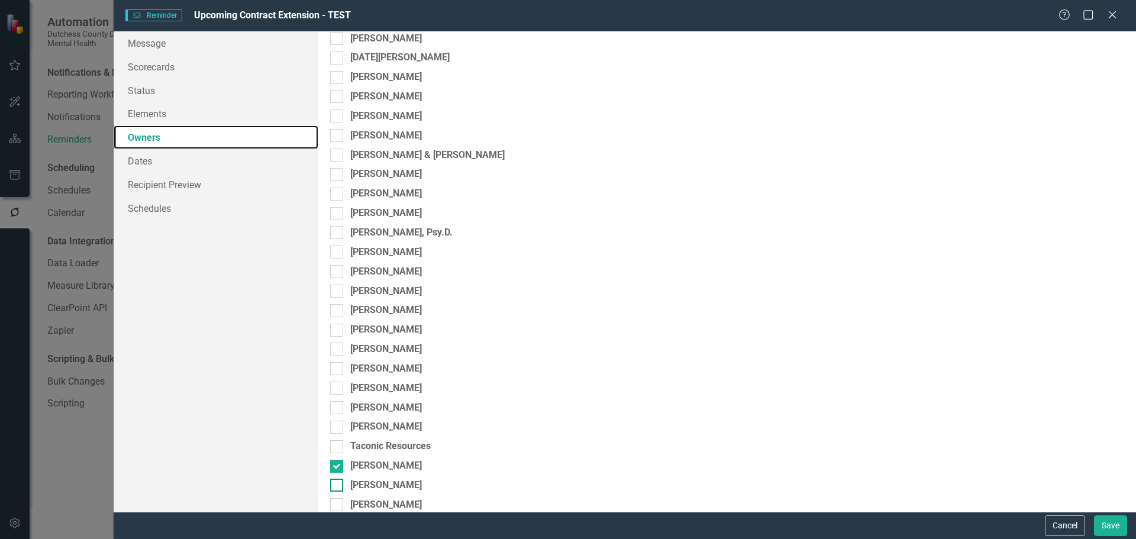
scroll to position [190, 0]
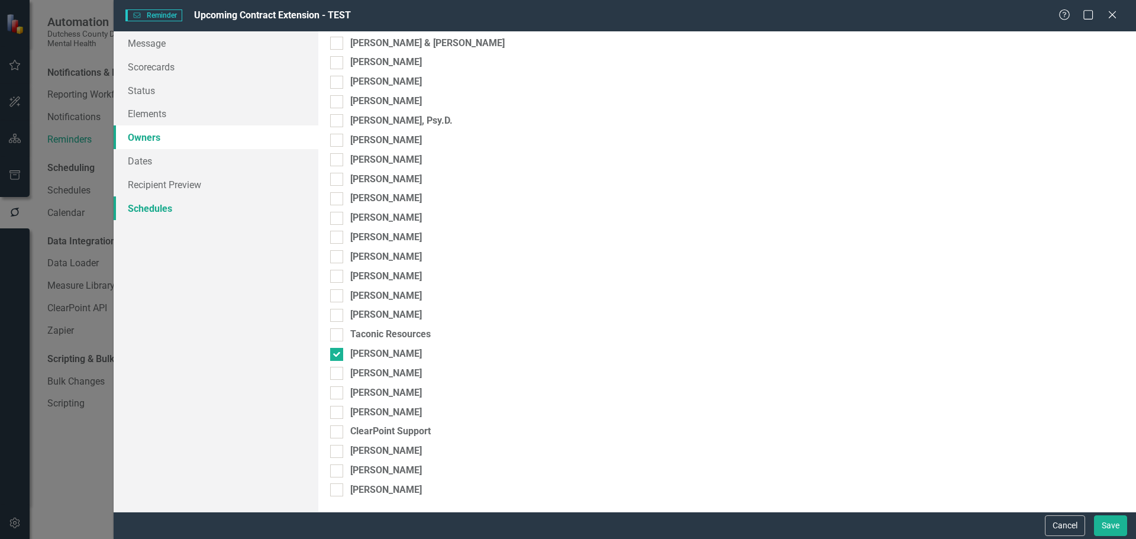
click at [154, 203] on link "Schedules" at bounding box center [216, 208] width 205 height 24
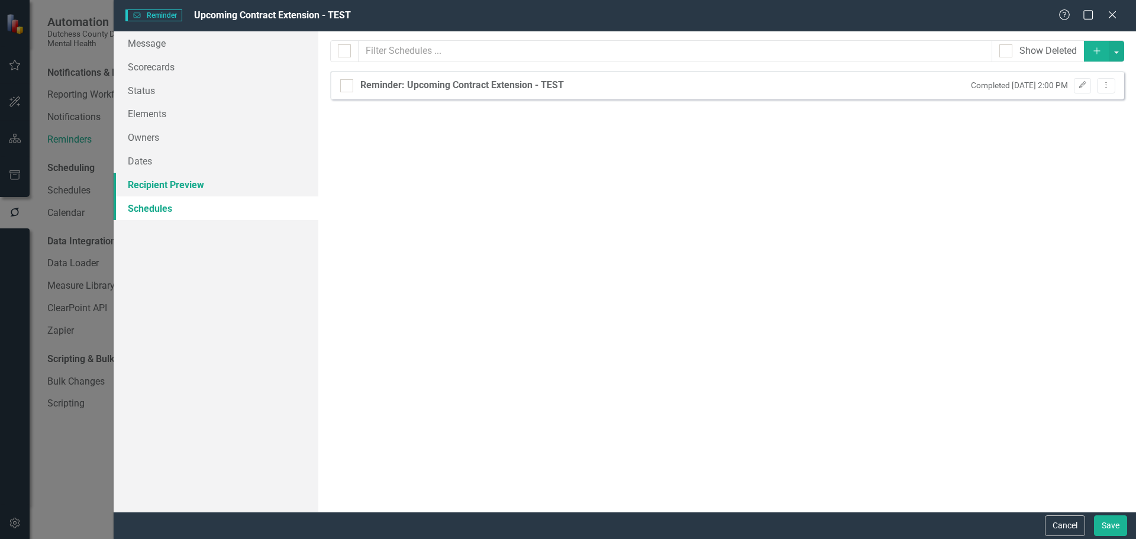
click at [151, 180] on link "Recipient Preview" at bounding box center [216, 185] width 205 height 24
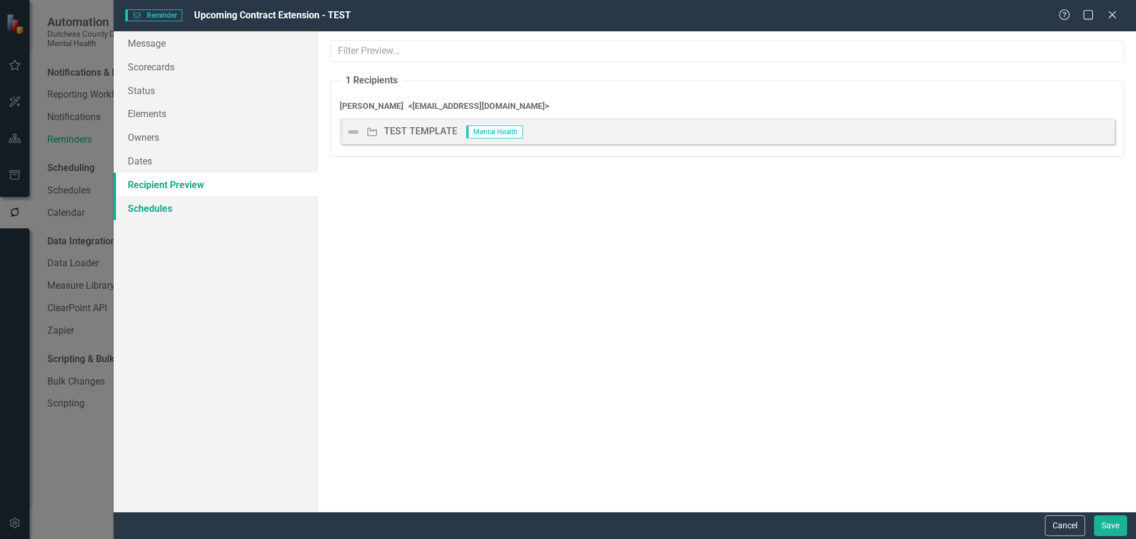
click at [150, 212] on link "Schedules" at bounding box center [216, 208] width 205 height 24
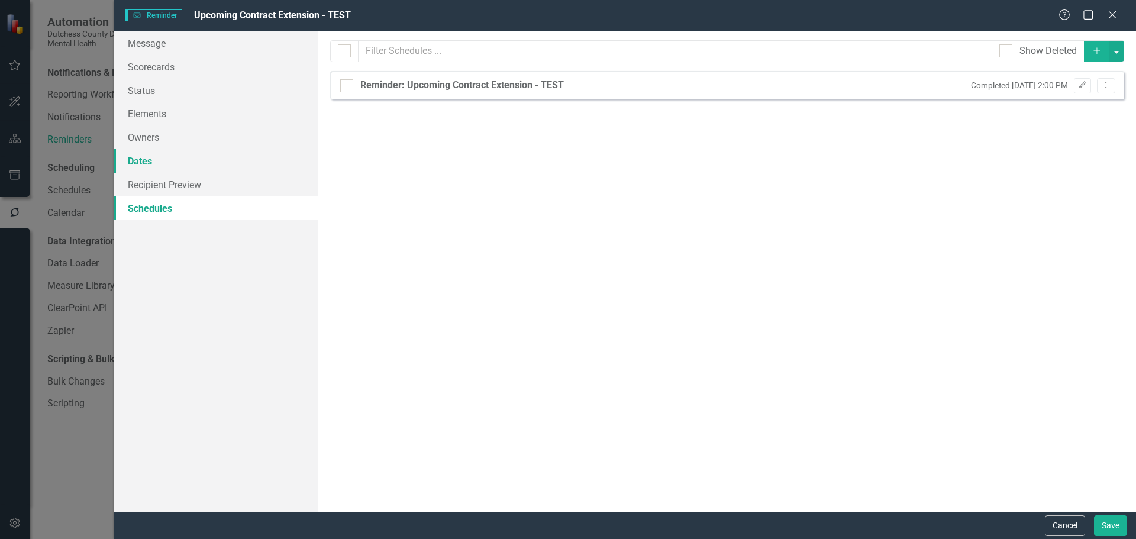
click at [140, 158] on link "Dates" at bounding box center [216, 161] width 205 height 24
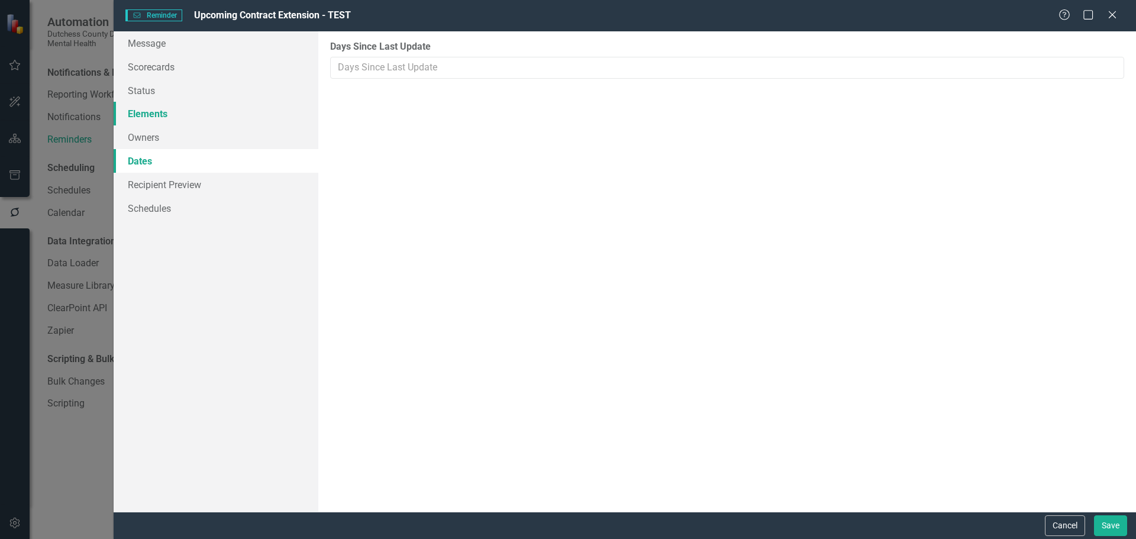
click at [143, 125] on link "Elements" at bounding box center [216, 114] width 205 height 24
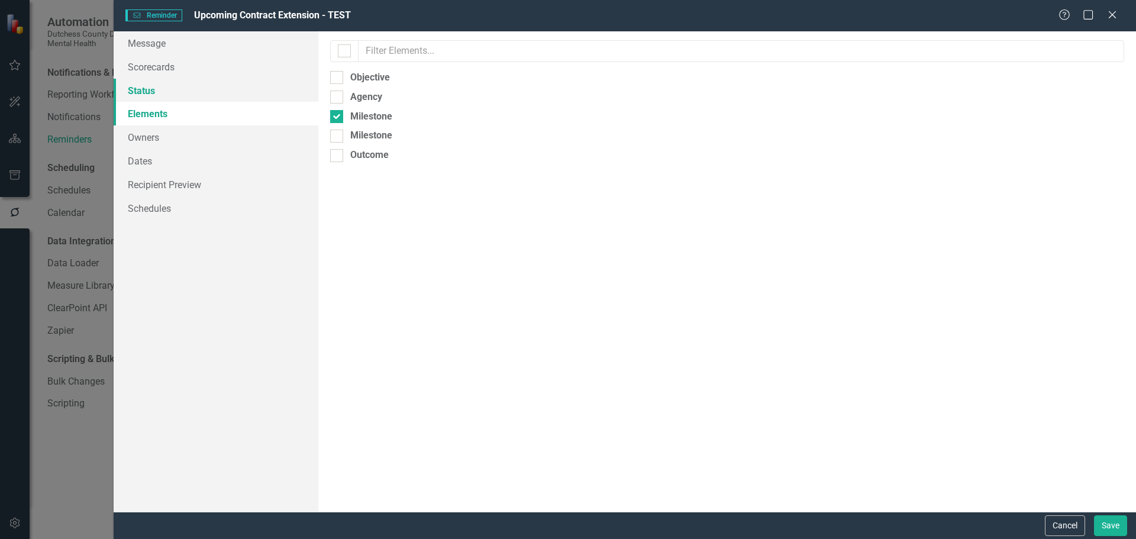
click at [144, 84] on link "Status" at bounding box center [216, 91] width 205 height 24
click at [153, 65] on link "Scorecards" at bounding box center [216, 67] width 205 height 24
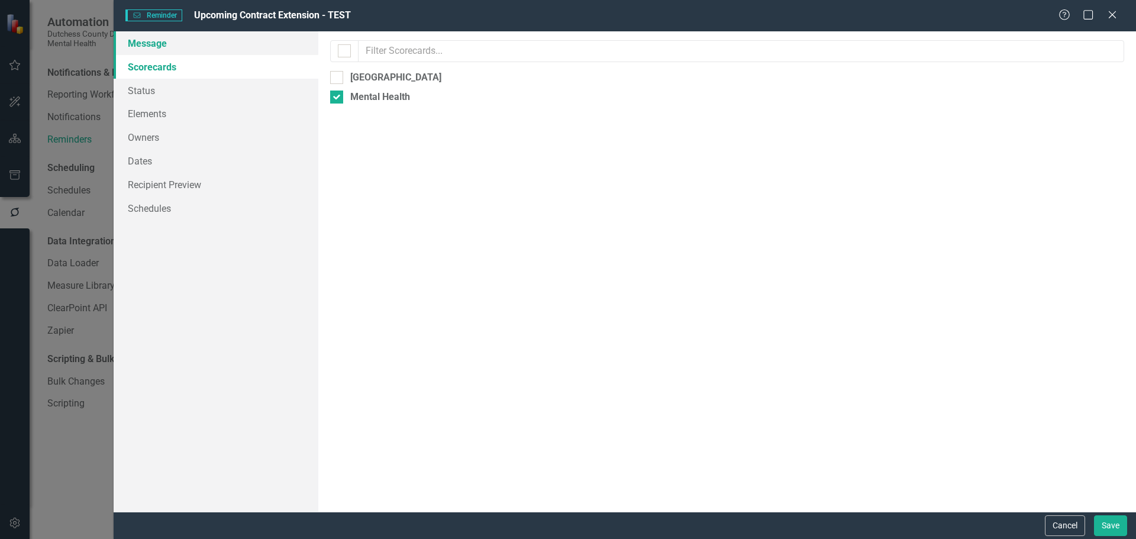
click at [156, 46] on link "Message" at bounding box center [216, 43] width 205 height 24
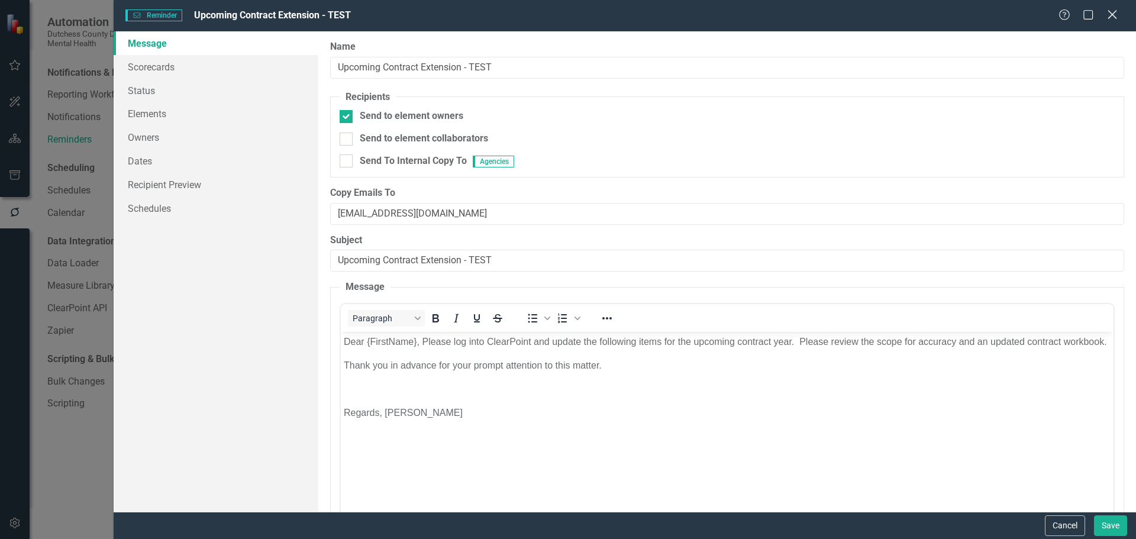
click at [1116, 16] on icon "Close" at bounding box center [1112, 14] width 15 height 11
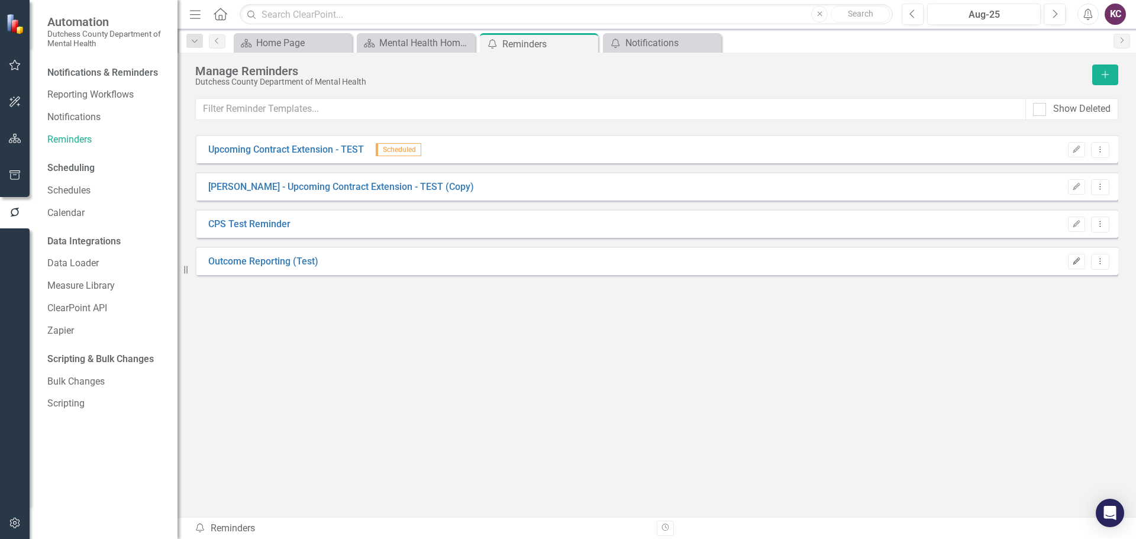
click at [1072, 259] on icon "Edit" at bounding box center [1076, 261] width 9 height 7
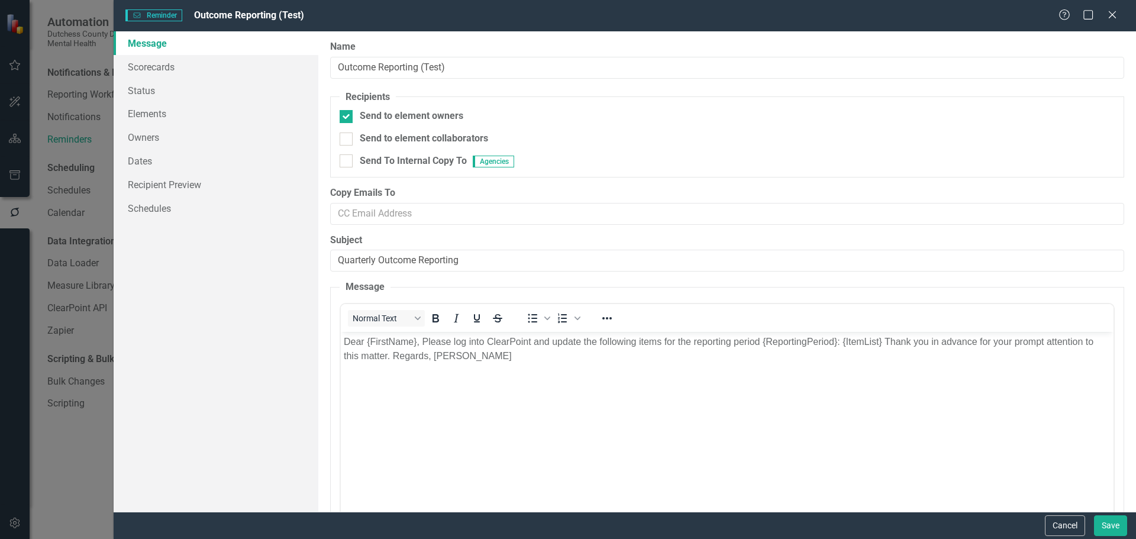
scroll to position [0, 0]
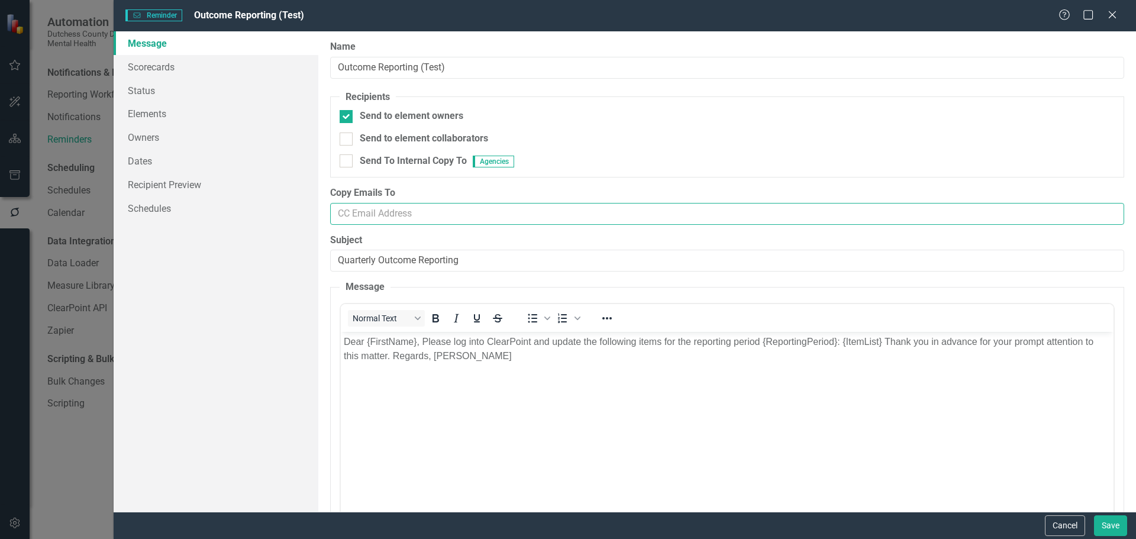
click at [417, 215] on input "Copy Emails To" at bounding box center [727, 214] width 794 height 22
type input "[EMAIL_ADDRESS][DOMAIN_NAME]"
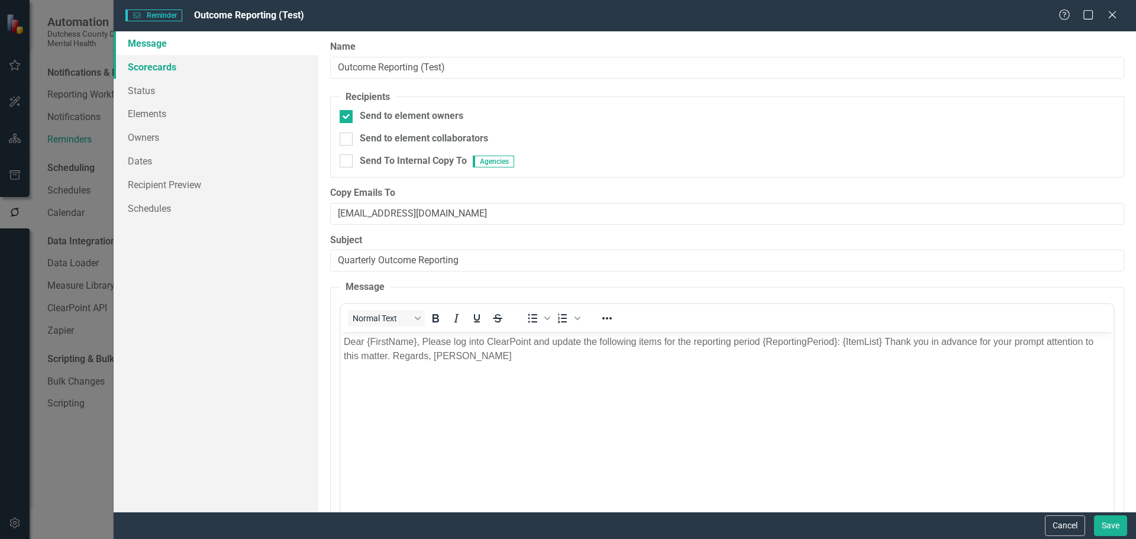
click at [157, 64] on link "Scorecards" at bounding box center [216, 67] width 205 height 24
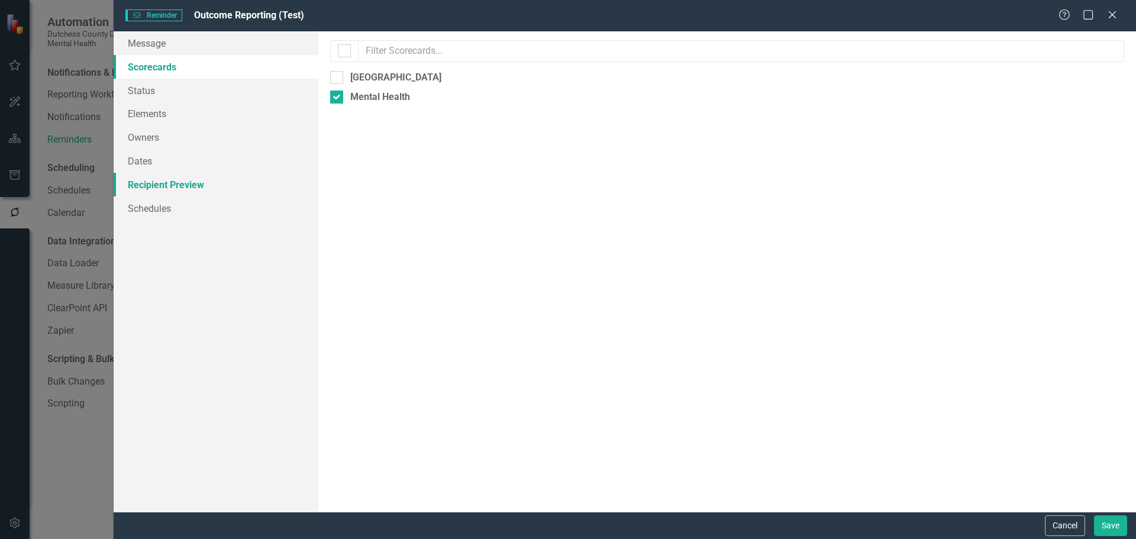
click at [149, 185] on link "Recipient Preview" at bounding box center [216, 185] width 205 height 24
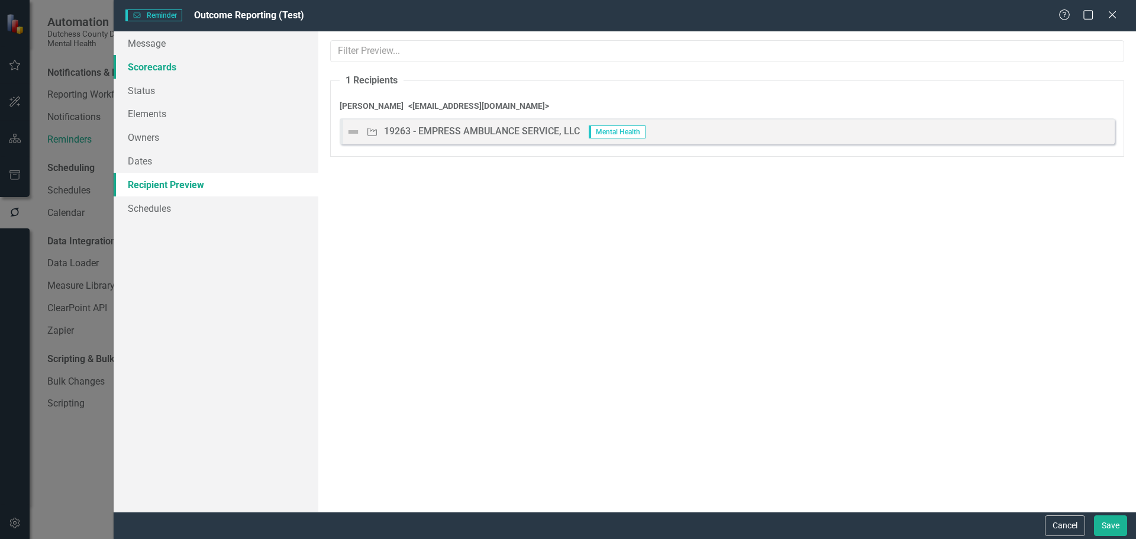
click at [150, 64] on link "Scorecards" at bounding box center [216, 67] width 205 height 24
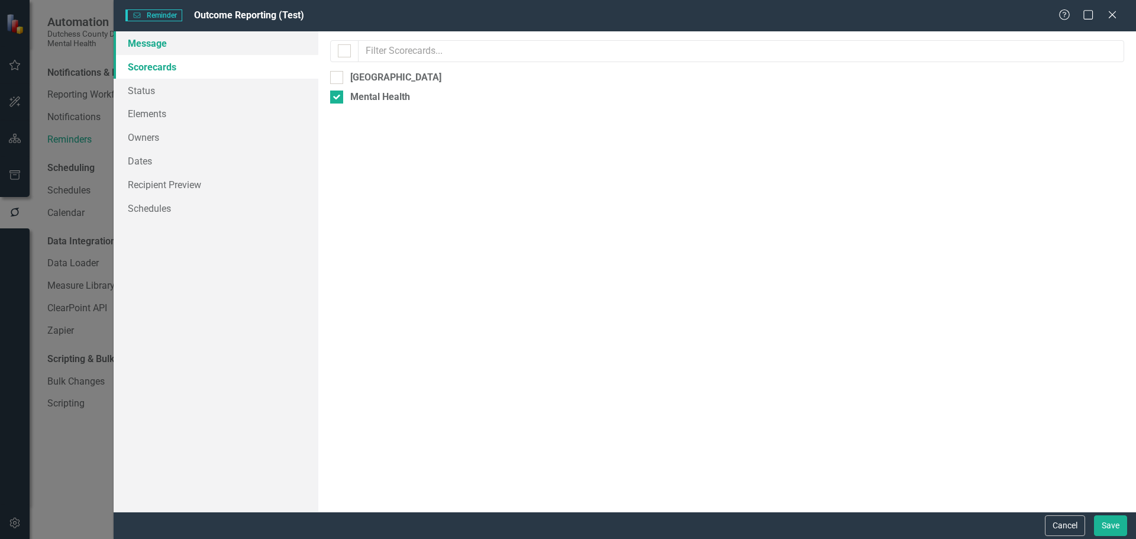
click at [153, 41] on link "Message" at bounding box center [216, 43] width 205 height 24
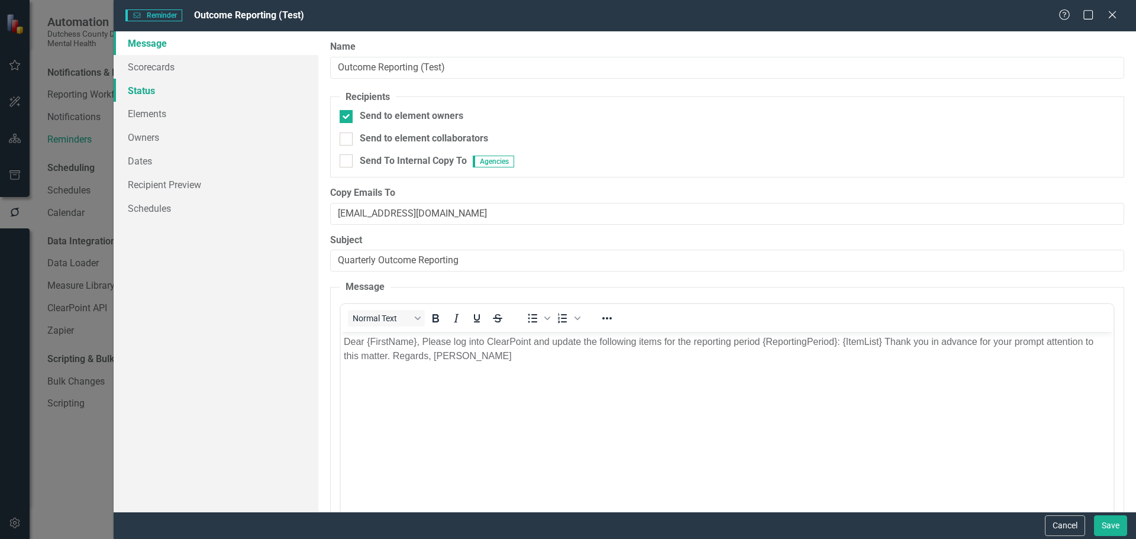
click at [146, 96] on link "Status" at bounding box center [216, 91] width 205 height 24
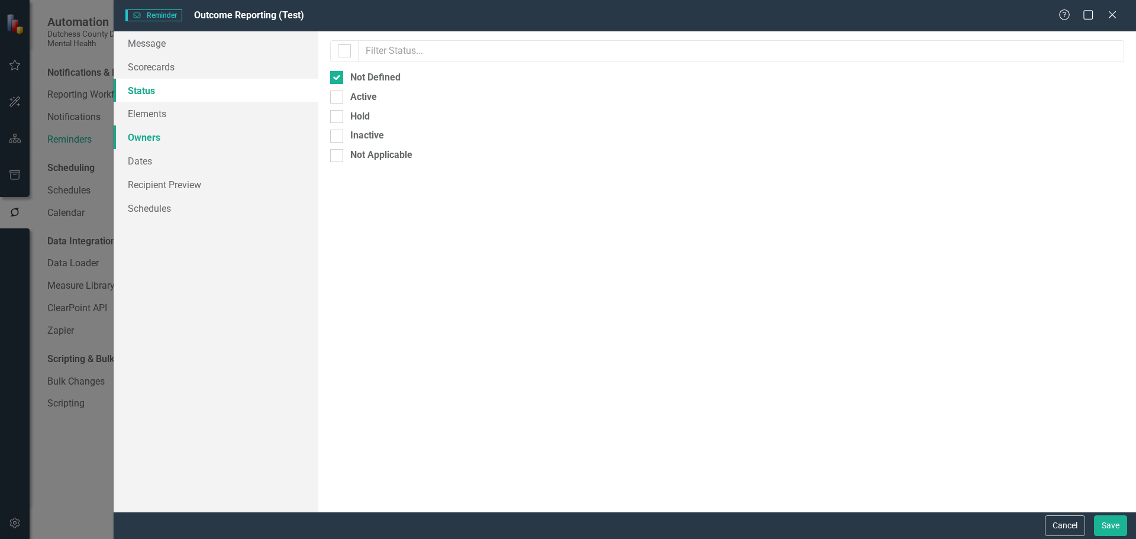
click at [155, 131] on link "Owners" at bounding box center [216, 137] width 205 height 24
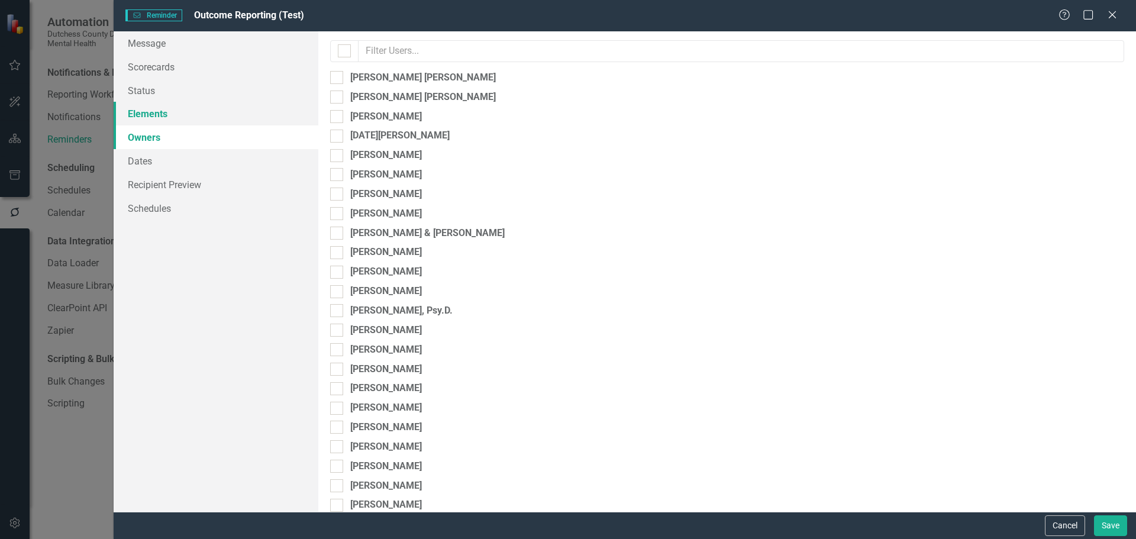
click at [166, 110] on link "Elements" at bounding box center [216, 114] width 205 height 24
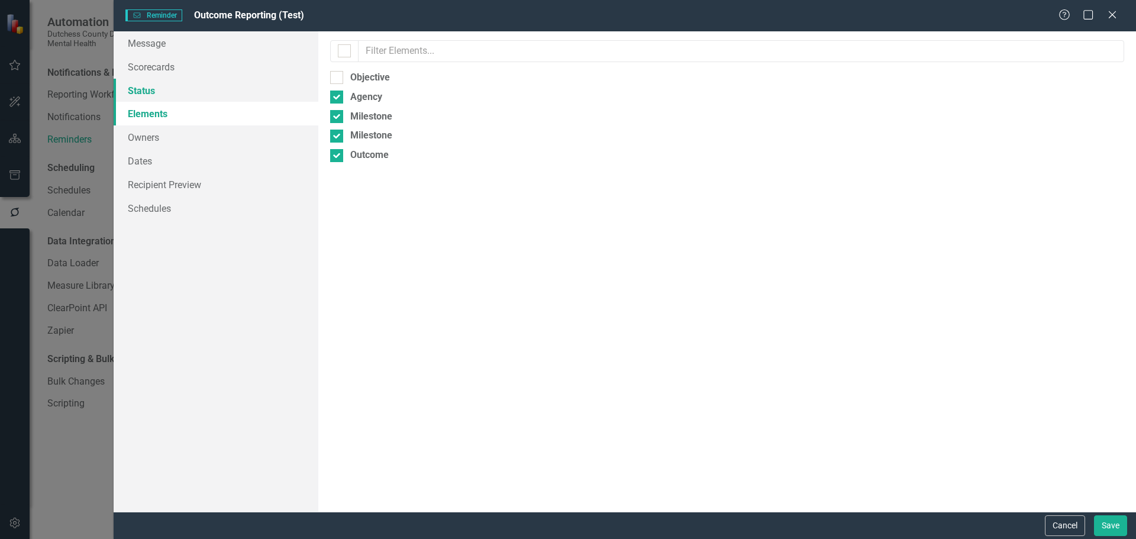
click at [160, 94] on link "Status" at bounding box center [216, 91] width 205 height 24
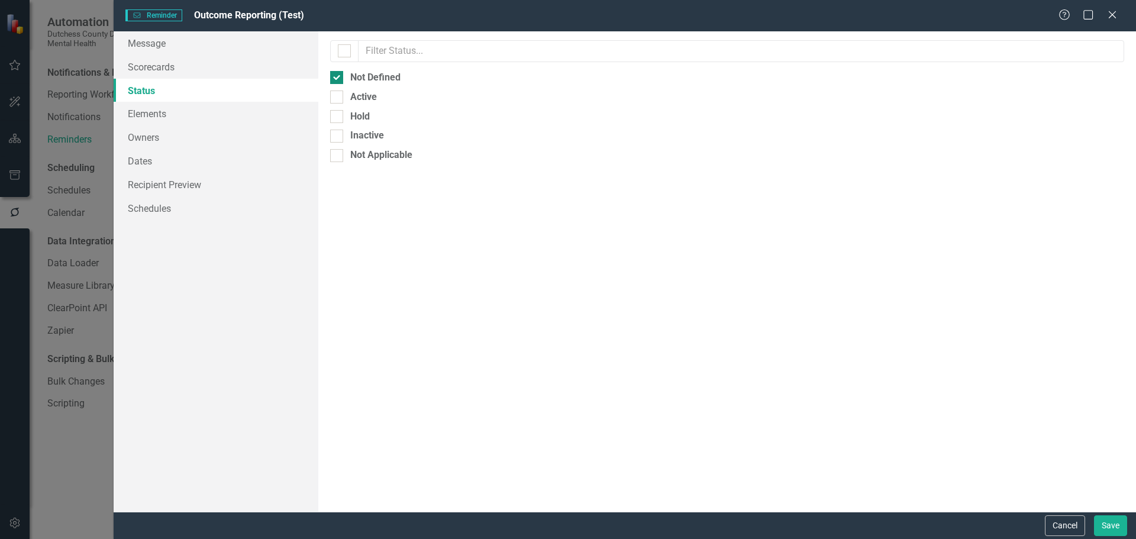
click at [337, 76] on input "Not Defined" at bounding box center [334, 75] width 8 height 8
checkbox input "false"
click at [336, 98] on input "Active" at bounding box center [334, 95] width 8 height 8
checkbox input "true"
click at [162, 116] on link "Elements" at bounding box center [216, 114] width 205 height 24
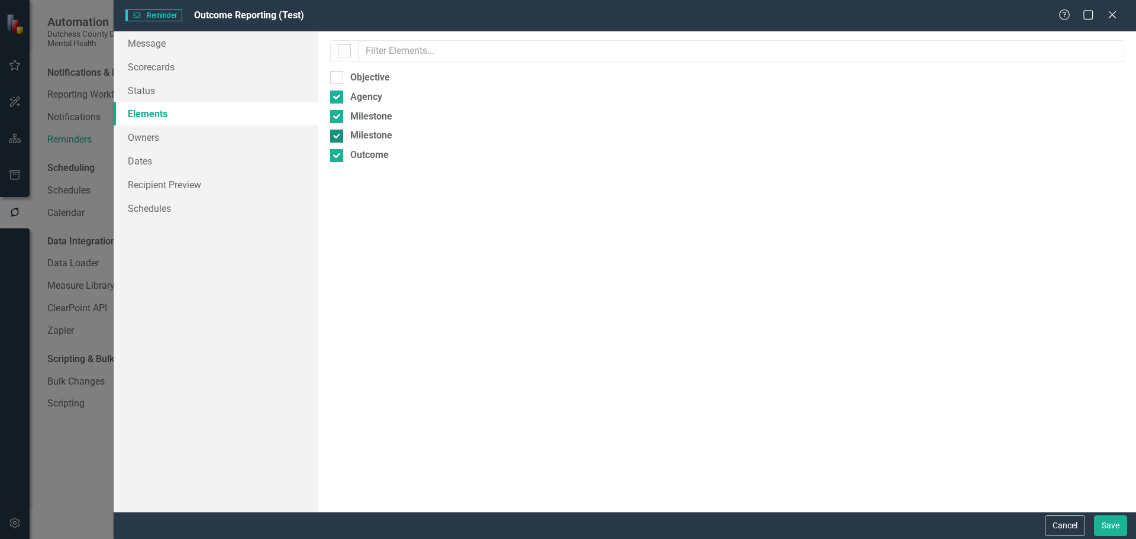
click at [336, 133] on input "Milestone" at bounding box center [334, 134] width 8 height 8
checkbox input "false"
click at [331, 115] on input "Milestone" at bounding box center [334, 114] width 8 height 8
checkbox input "false"
click at [335, 101] on div at bounding box center [336, 97] width 13 height 13
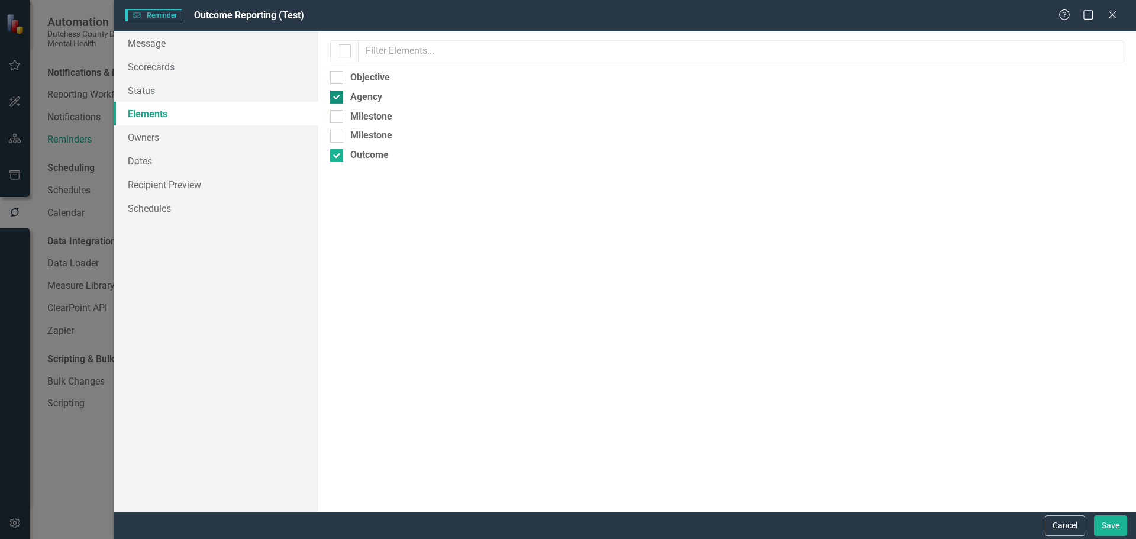
click at [335, 98] on input "Agency" at bounding box center [334, 95] width 8 height 8
checkbox input "false"
click at [161, 183] on link "Recipient Preview" at bounding box center [216, 185] width 205 height 24
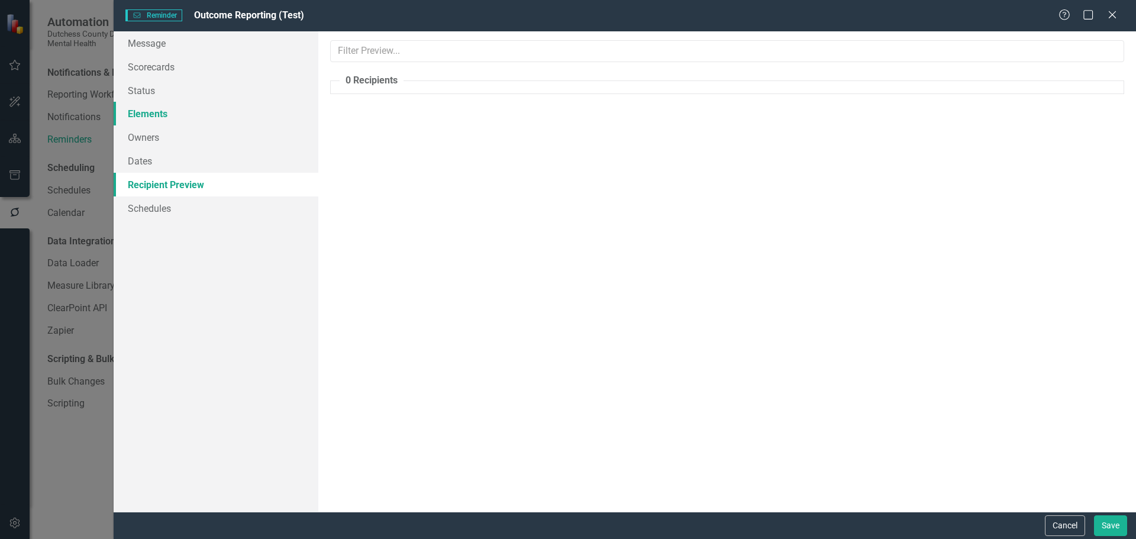
click at [153, 115] on link "Elements" at bounding box center [216, 114] width 205 height 24
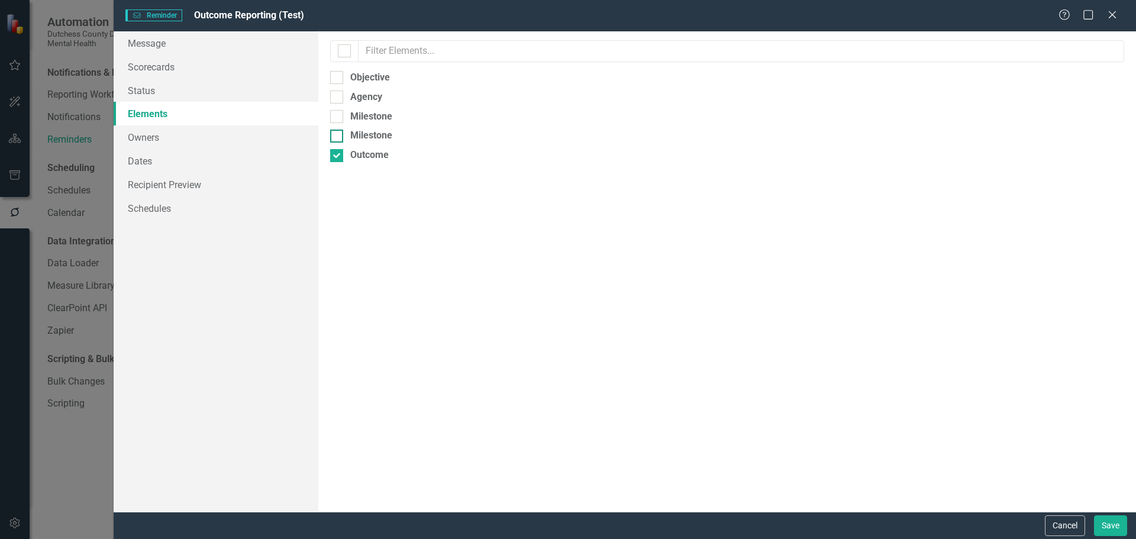
click at [337, 133] on input "Milestone" at bounding box center [334, 134] width 8 height 8
checkbox input "true"
click at [335, 115] on input "Milestone" at bounding box center [334, 114] width 8 height 8
checkbox input "true"
click at [335, 96] on input "Agency" at bounding box center [334, 95] width 8 height 8
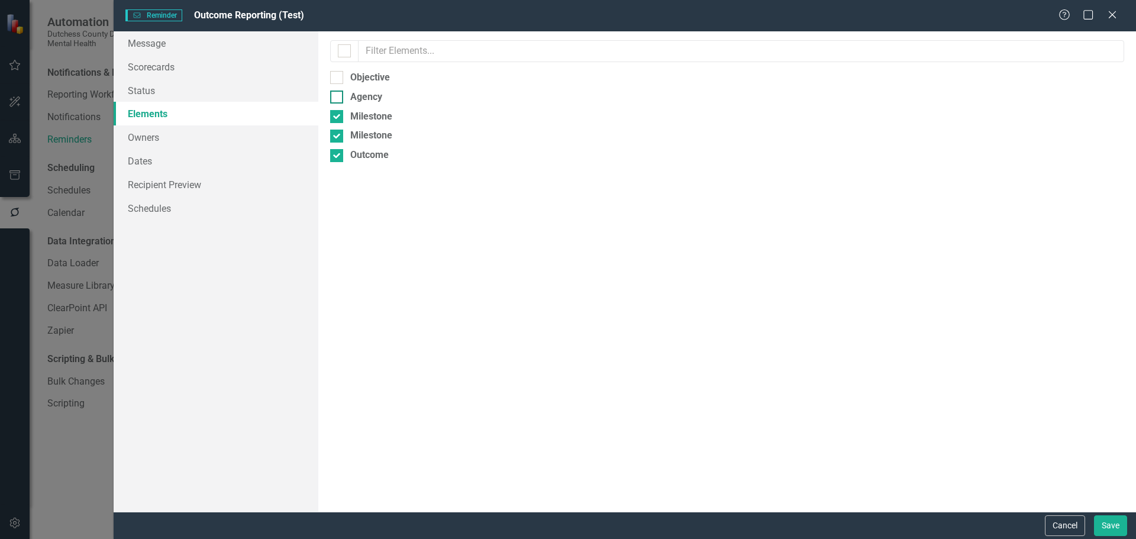
checkbox input "true"
click at [337, 77] on input "Objective" at bounding box center [334, 75] width 8 height 8
checkbox input "true"
click at [158, 182] on link "Recipient Preview" at bounding box center [216, 185] width 205 height 24
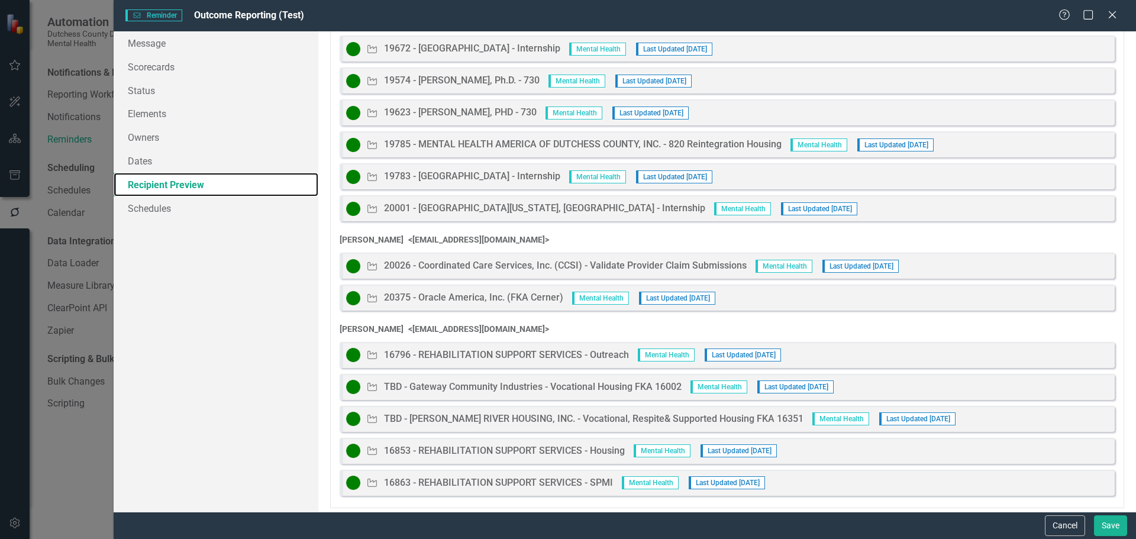
scroll to position [3333, 0]
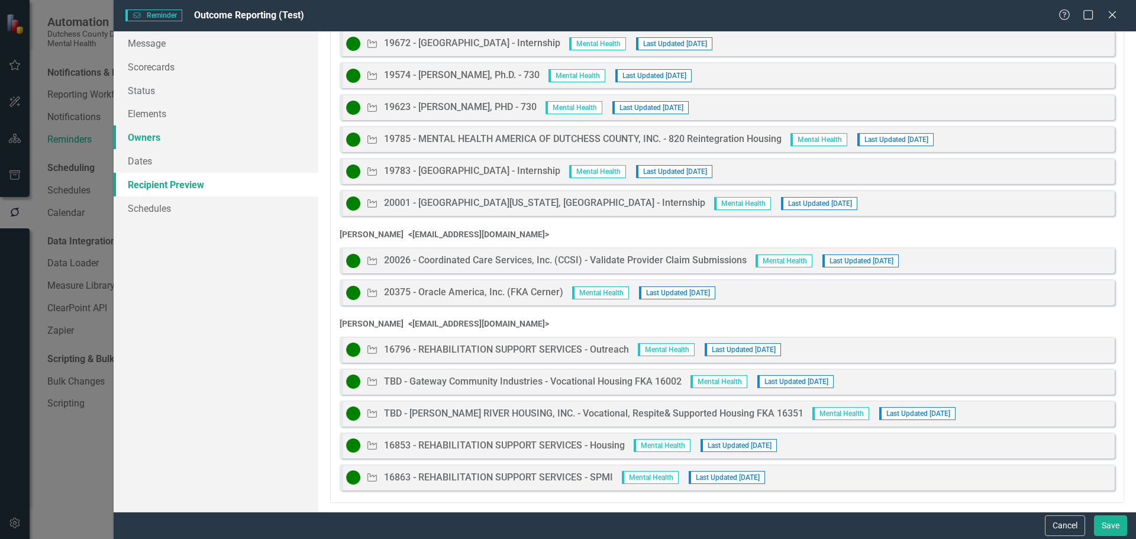
click at [150, 131] on link "Owners" at bounding box center [216, 137] width 205 height 24
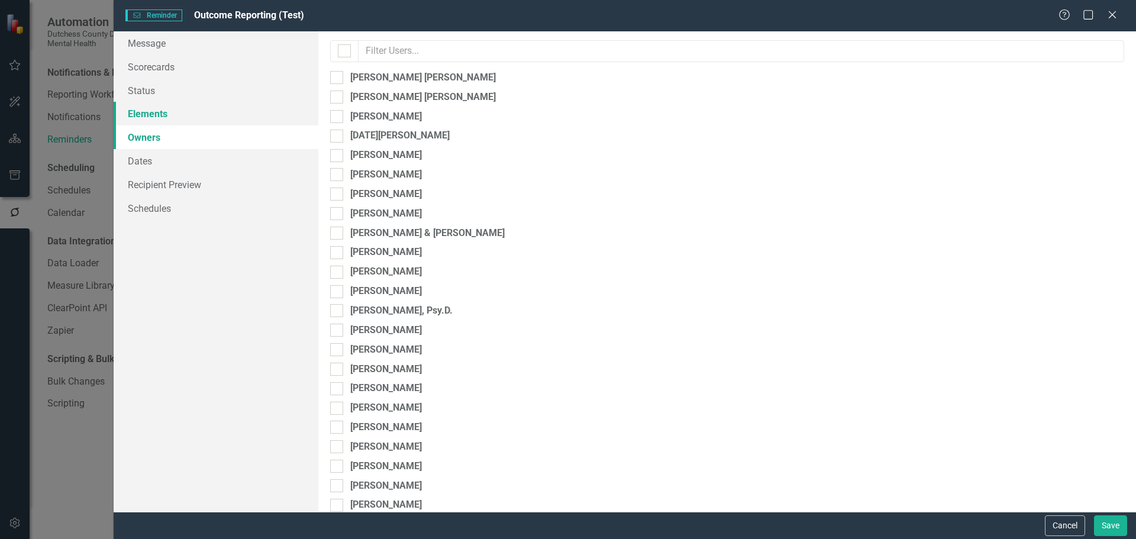
click at [153, 117] on link "Elements" at bounding box center [216, 114] width 205 height 24
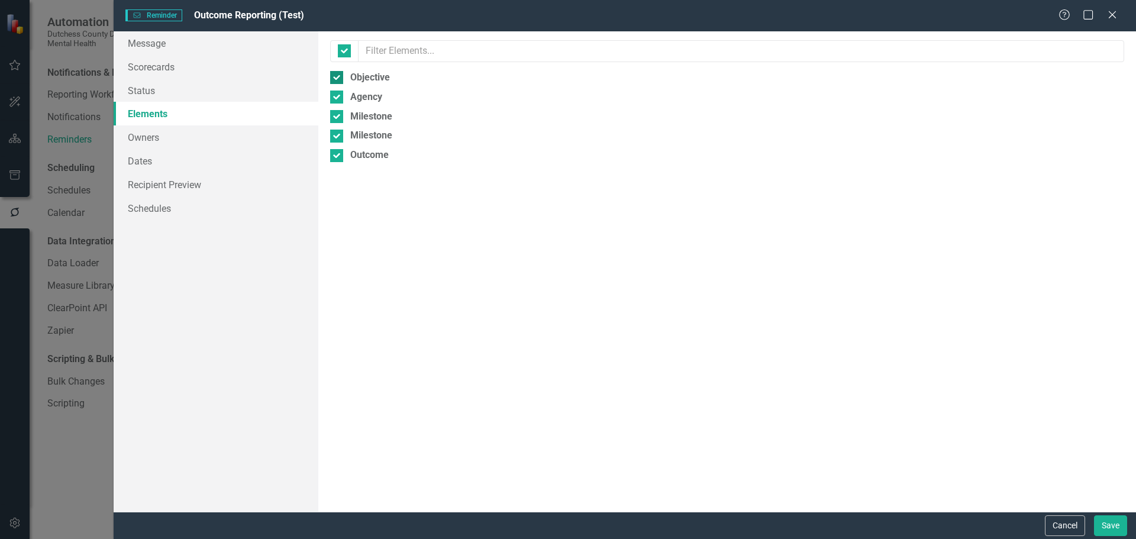
click at [344, 75] on div "Objective" at bounding box center [727, 78] width 794 height 14
click at [338, 75] on input "Objective" at bounding box center [334, 75] width 8 height 8
checkbox input "false"
click at [156, 185] on link "Recipient Preview" at bounding box center [216, 185] width 205 height 24
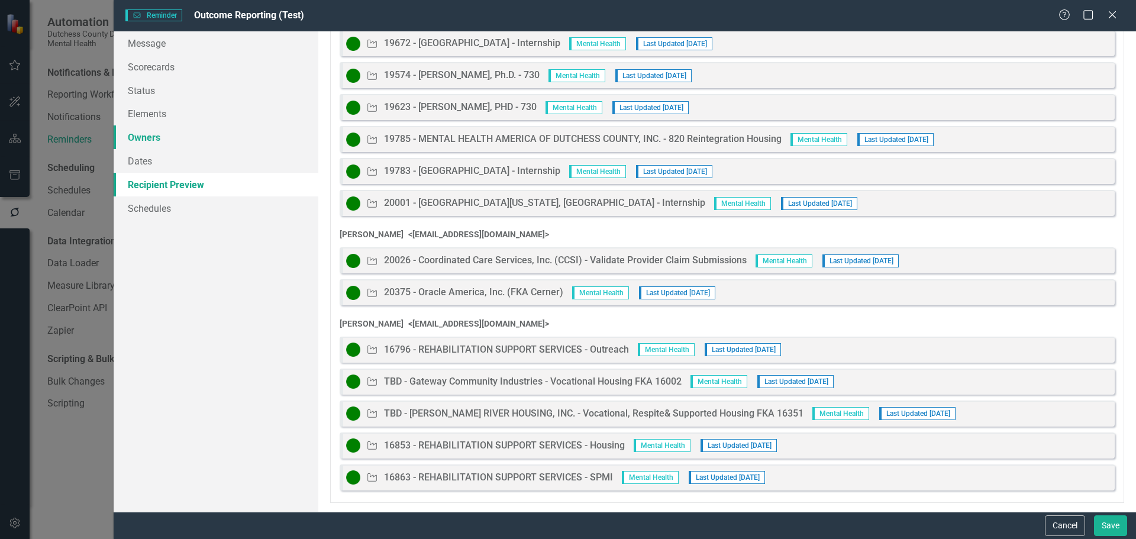
click at [156, 135] on link "Owners" at bounding box center [216, 137] width 205 height 24
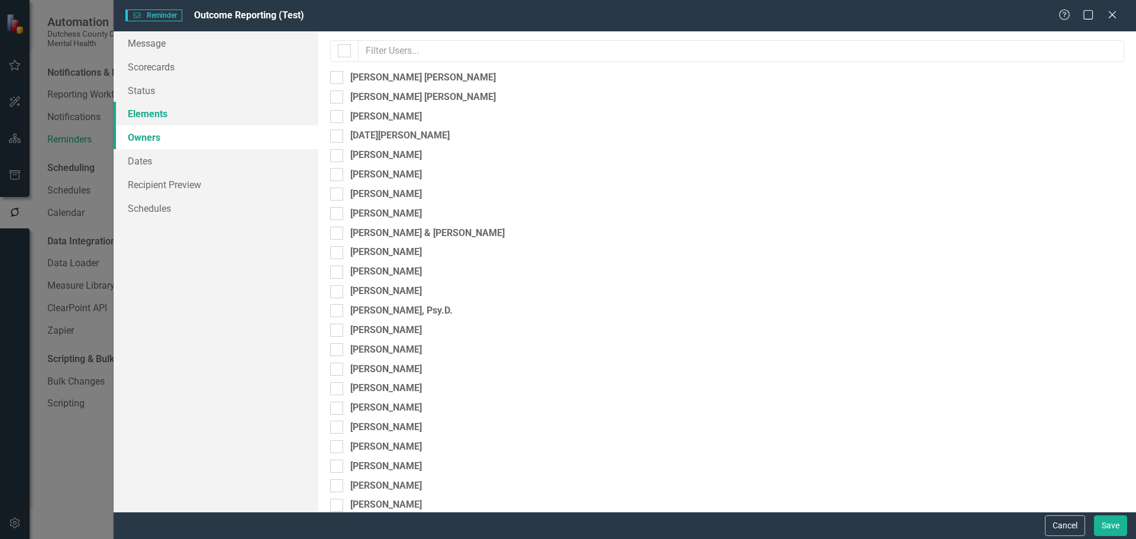
click at [153, 115] on link "Elements" at bounding box center [216, 114] width 205 height 24
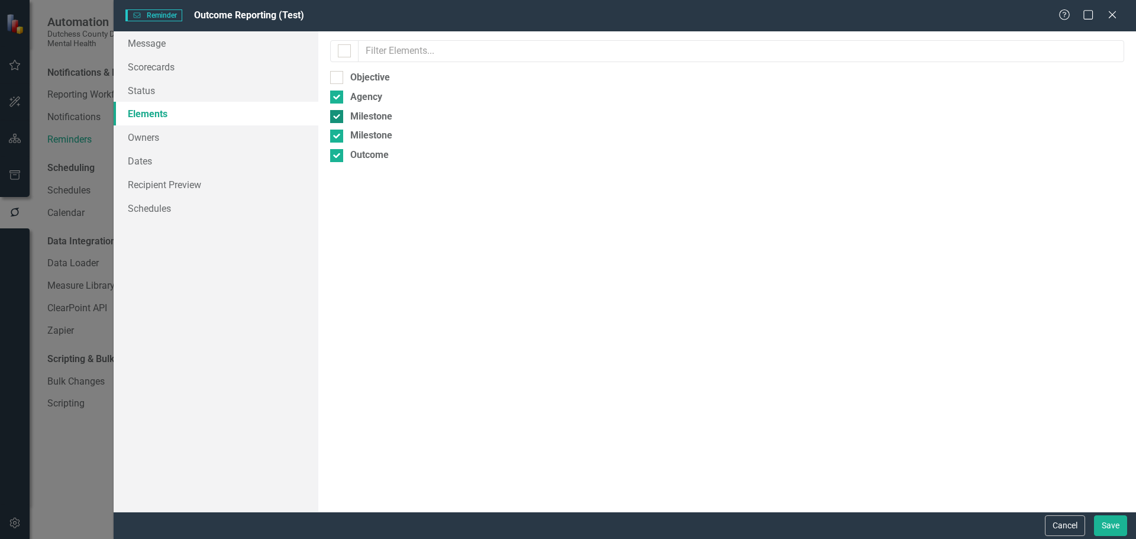
click at [334, 117] on input "Milestone" at bounding box center [334, 114] width 8 height 8
click at [157, 187] on link "Recipient Preview" at bounding box center [216, 185] width 205 height 24
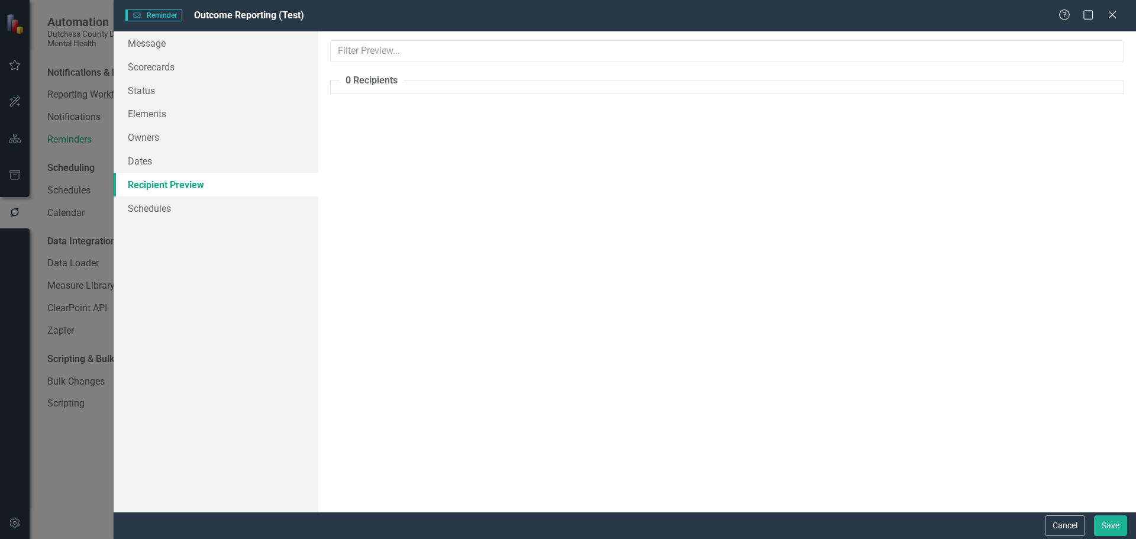
scroll to position [0, 0]
click at [147, 129] on link "Owners" at bounding box center [216, 137] width 205 height 24
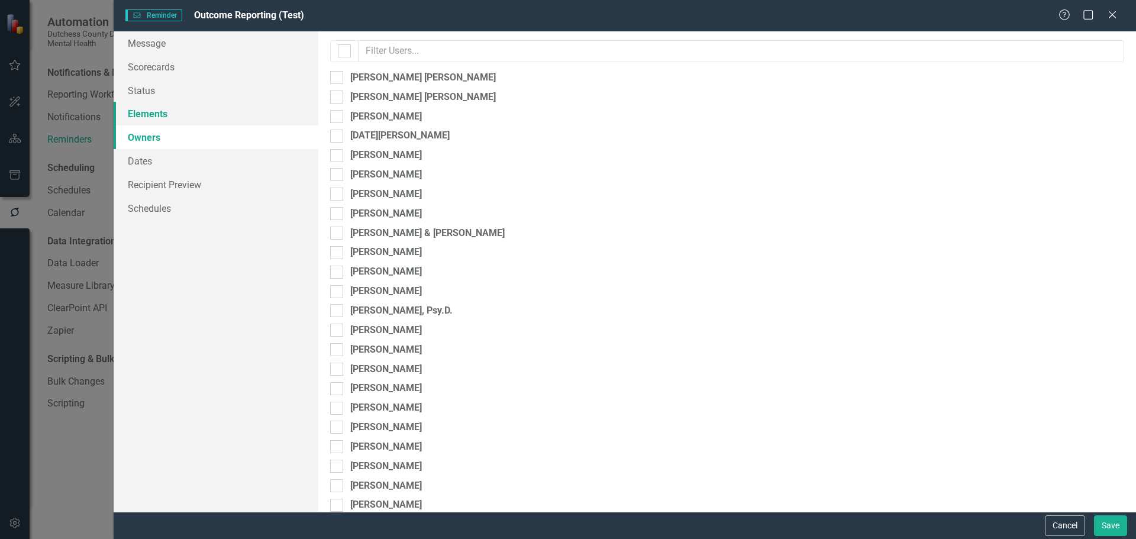
click at [151, 110] on link "Elements" at bounding box center [216, 114] width 205 height 24
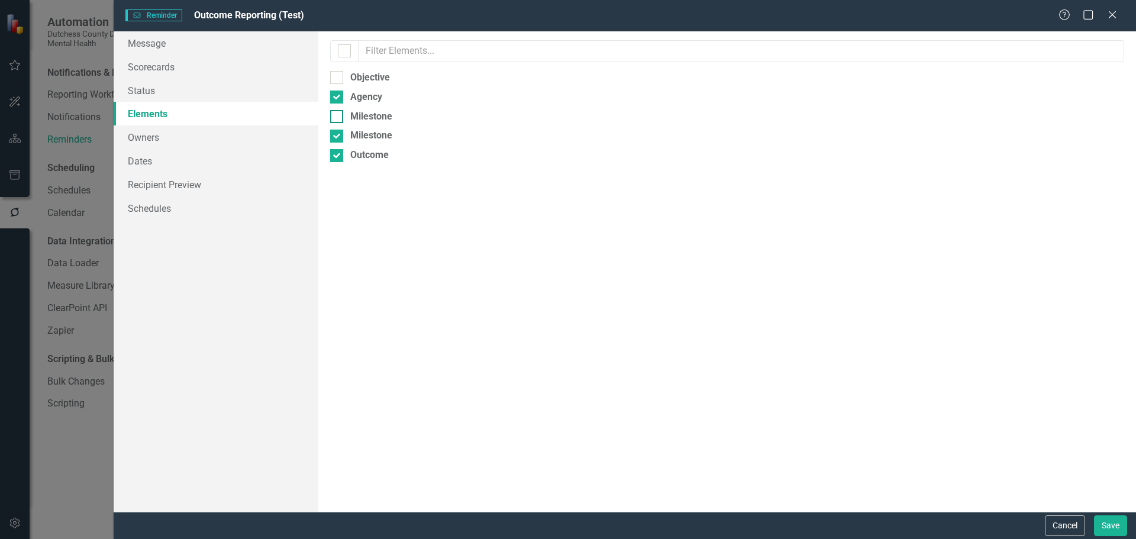
click at [339, 120] on div at bounding box center [336, 116] width 13 height 13
click at [338, 118] on input "Milestone" at bounding box center [334, 114] width 8 height 8
checkbox input "true"
click at [334, 136] on input "Milestone" at bounding box center [334, 134] width 8 height 8
checkbox input "false"
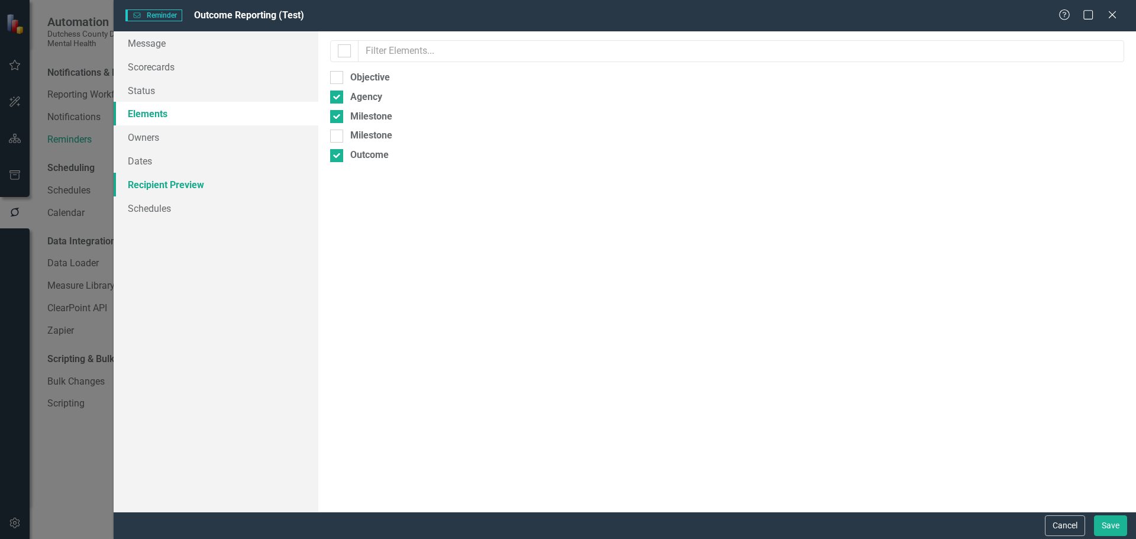
click at [179, 184] on link "Recipient Preview" at bounding box center [216, 185] width 205 height 24
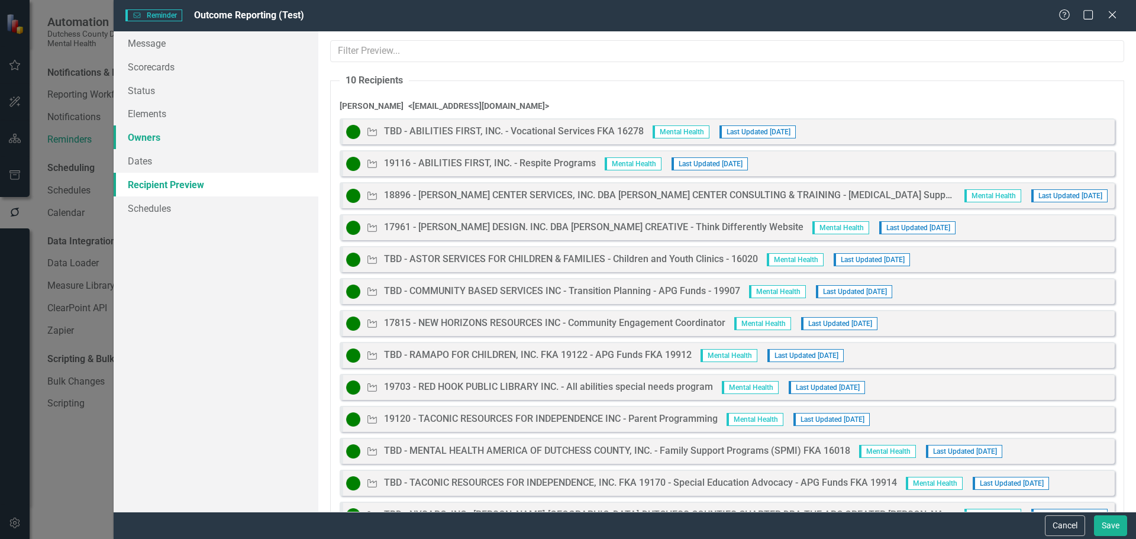
click at [156, 138] on link "Owners" at bounding box center [216, 137] width 205 height 24
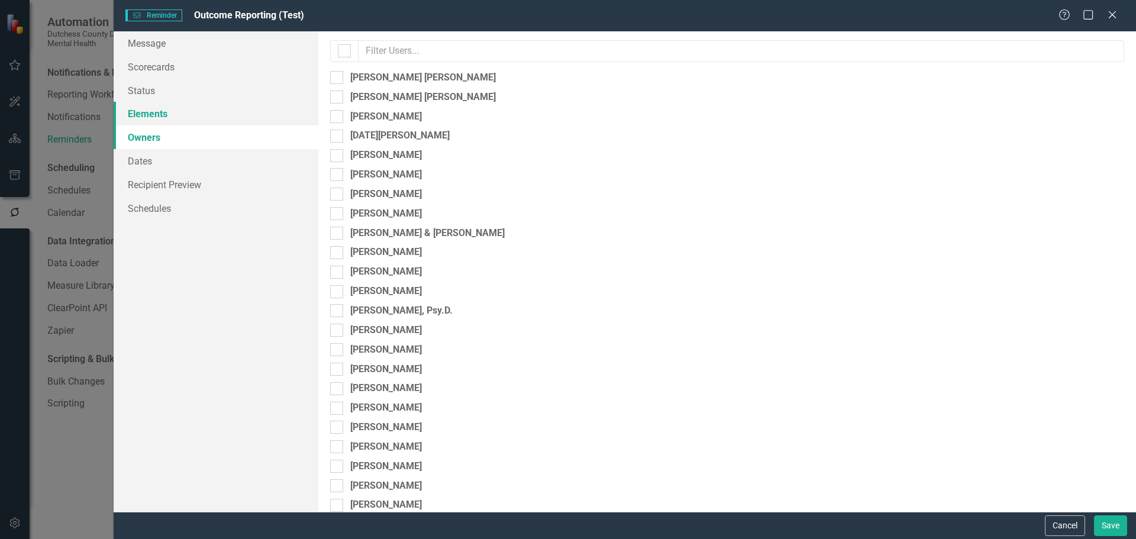
click at [155, 115] on link "Elements" at bounding box center [216, 114] width 205 height 24
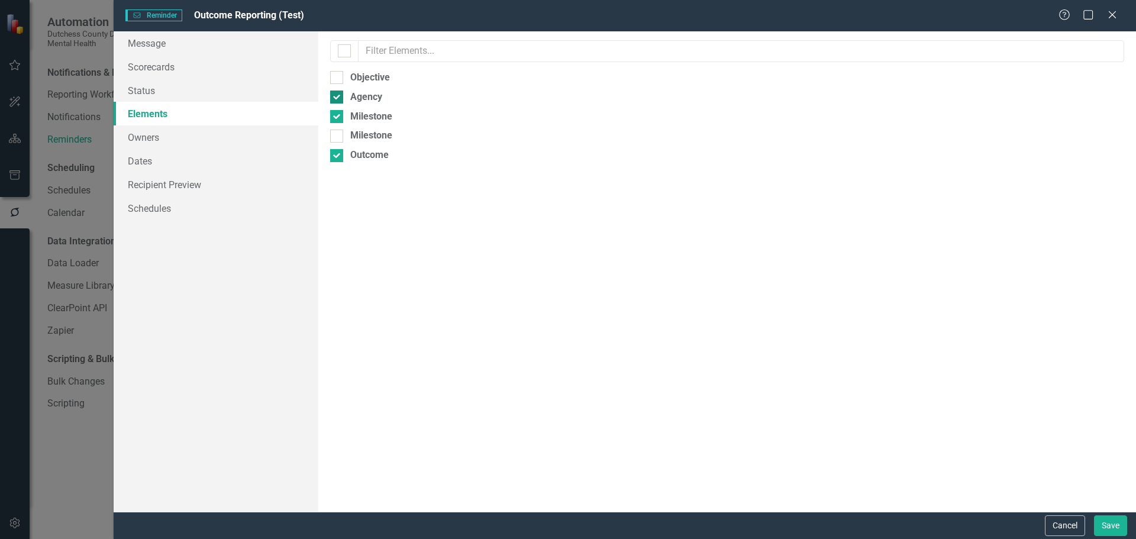
click at [335, 99] on div at bounding box center [336, 97] width 13 height 13
click at [335, 98] on input "Agency" at bounding box center [334, 95] width 8 height 8
checkbox input "false"
click at [169, 192] on link "Recipient Preview" at bounding box center [216, 185] width 205 height 24
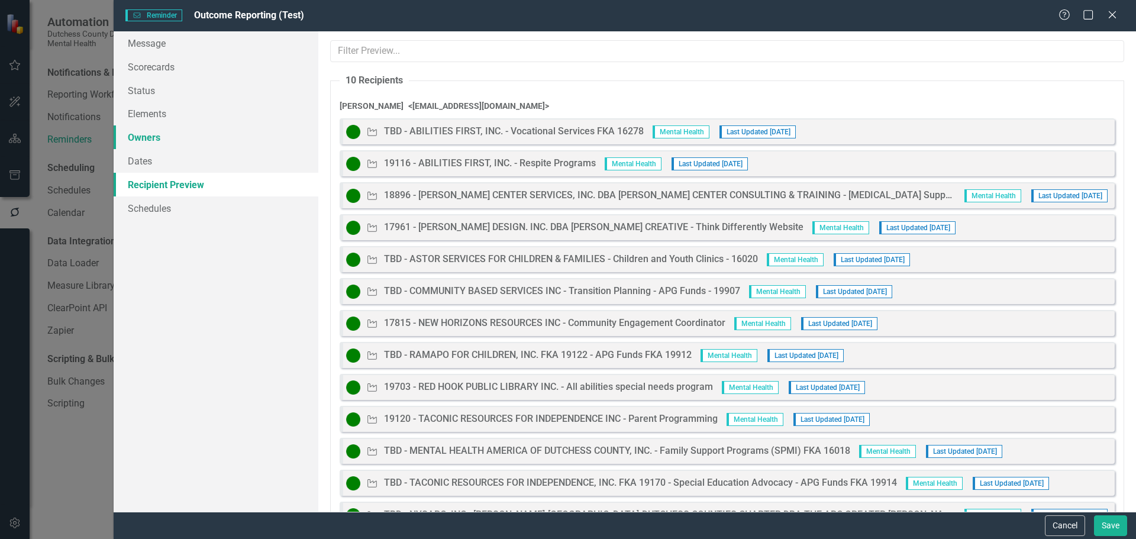
click at [147, 134] on link "Owners" at bounding box center [216, 137] width 205 height 24
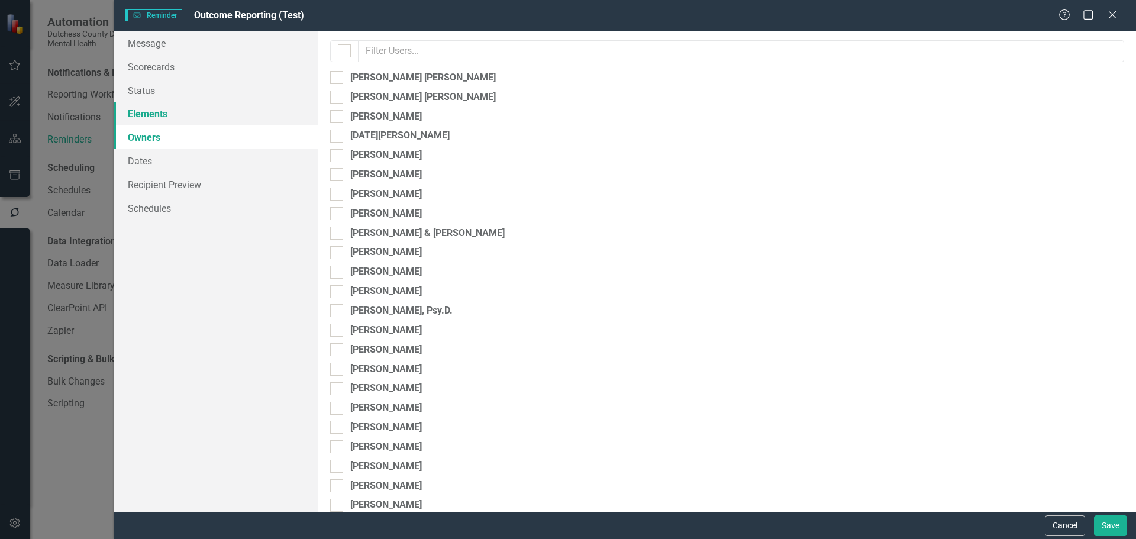
click at [146, 114] on link "Elements" at bounding box center [216, 114] width 205 height 24
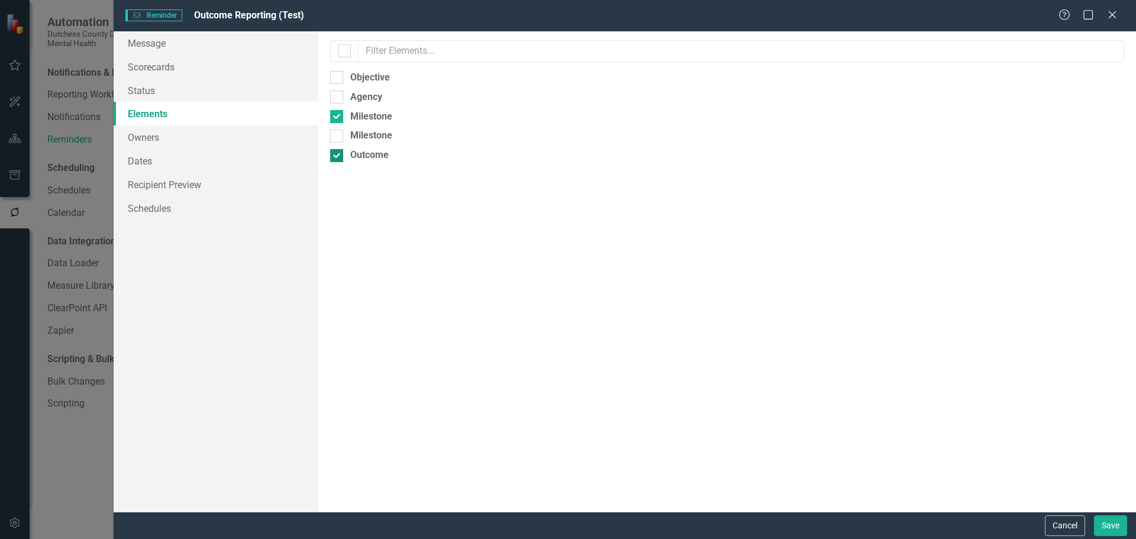
click at [335, 153] on input "Outcome" at bounding box center [334, 153] width 8 height 8
checkbox input "false"
click at [162, 182] on link "Recipient Preview" at bounding box center [216, 185] width 205 height 24
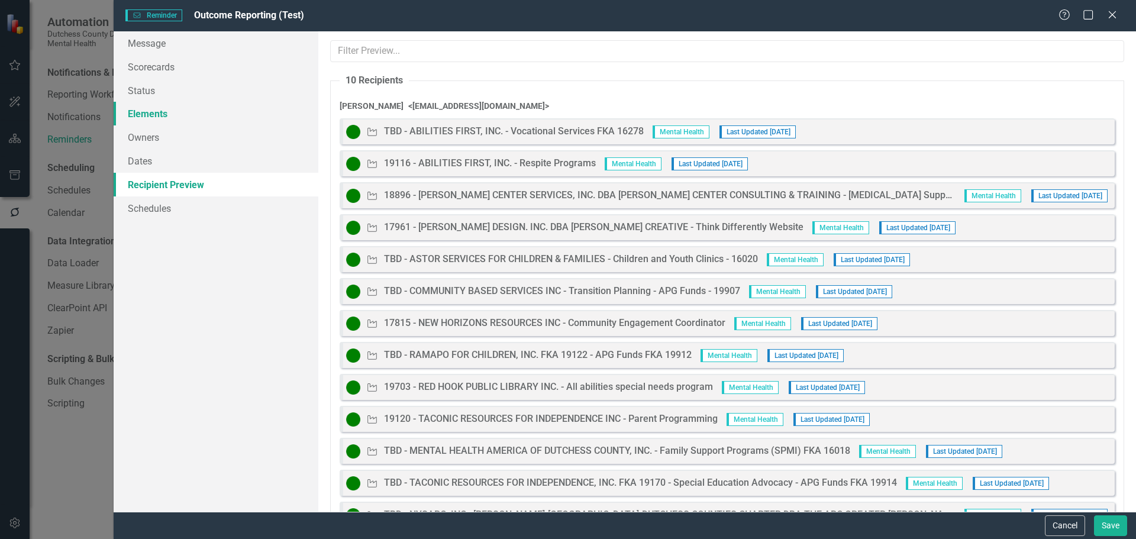
click at [147, 112] on link "Elements" at bounding box center [216, 114] width 205 height 24
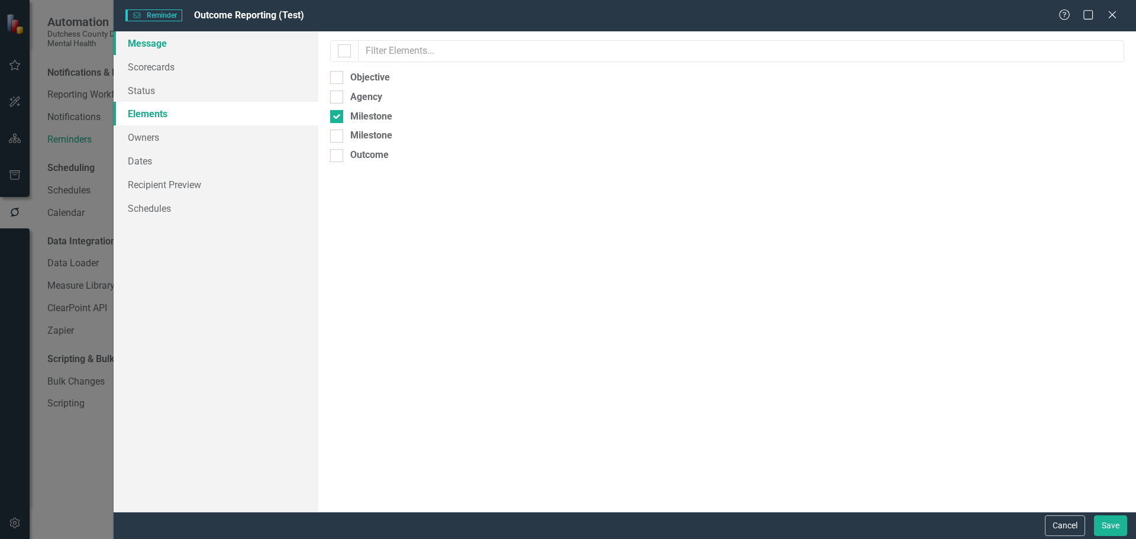
click at [152, 45] on link "Message" at bounding box center [216, 43] width 205 height 24
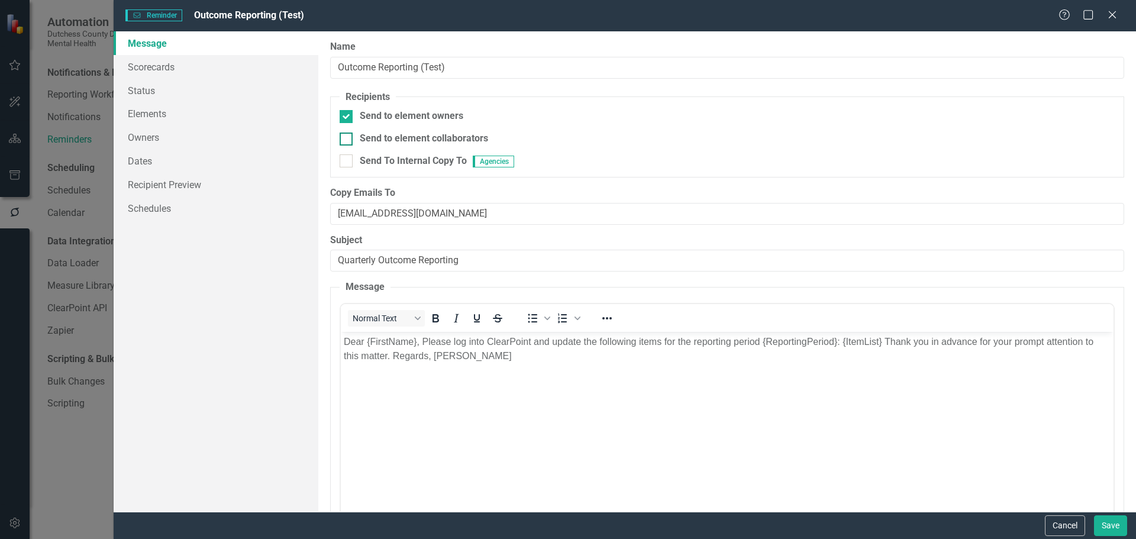
click at [347, 136] on div at bounding box center [346, 139] width 13 height 13
click at [347, 136] on input "Send to element collaborators" at bounding box center [344, 137] width 8 height 8
checkbox input "true"
click at [173, 185] on link "Recipient Preview" at bounding box center [216, 185] width 205 height 24
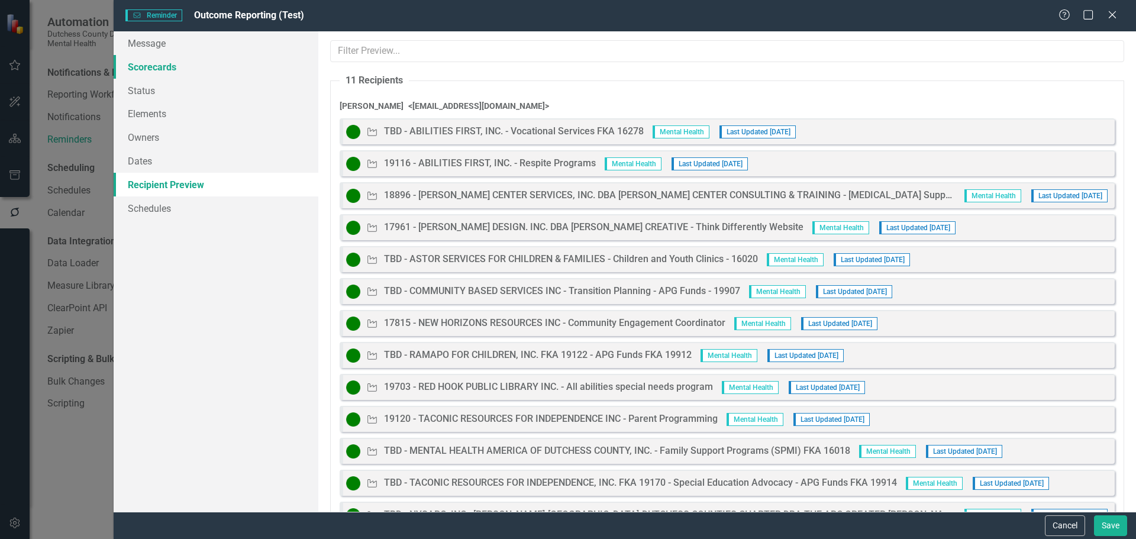
click at [156, 64] on link "Scorecards" at bounding box center [216, 67] width 205 height 24
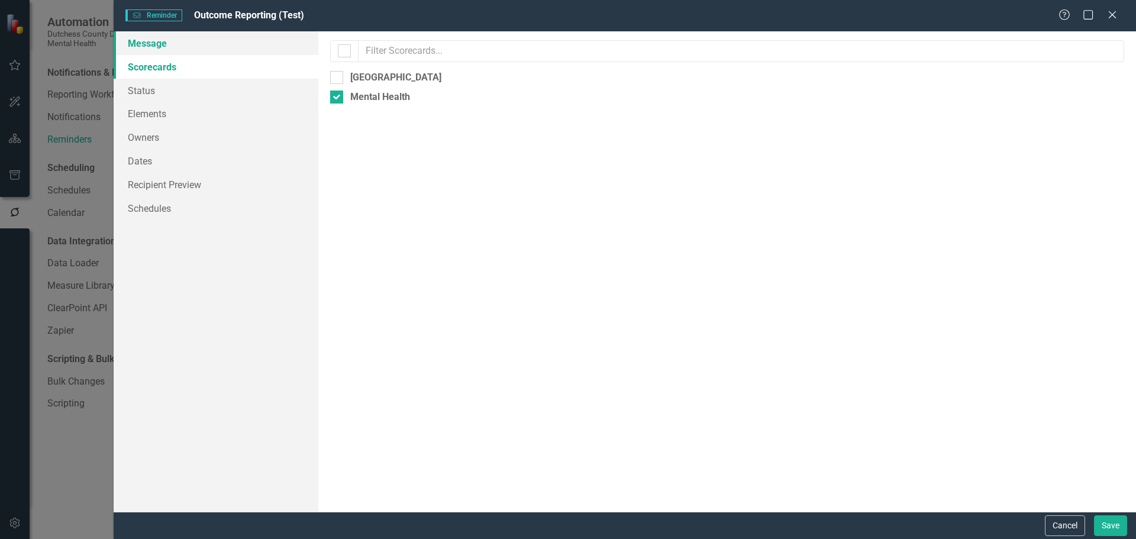
click at [151, 44] on link "Message" at bounding box center [216, 43] width 205 height 24
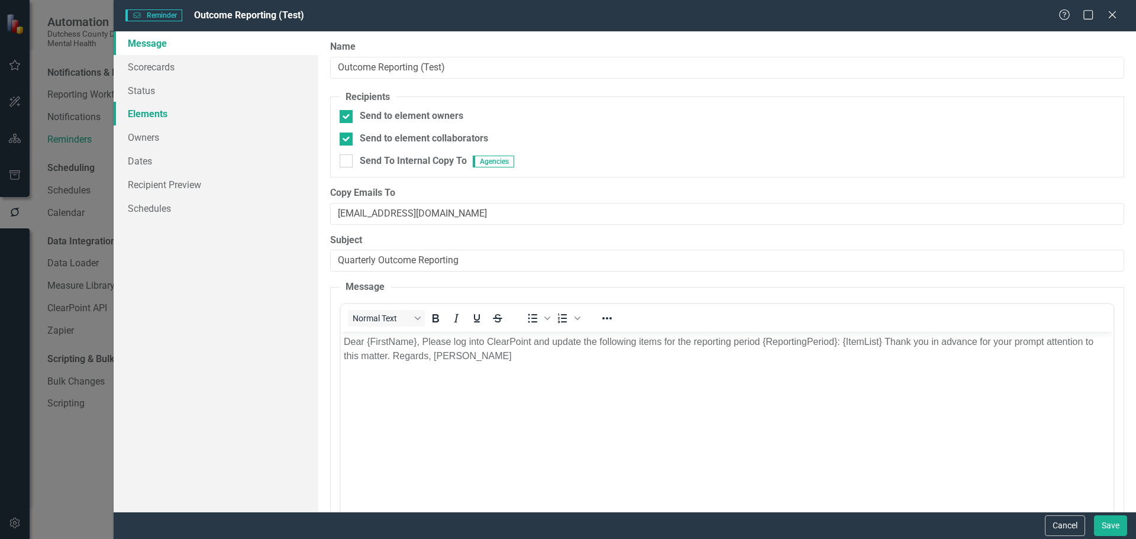
click at [148, 114] on link "Elements" at bounding box center [216, 114] width 205 height 24
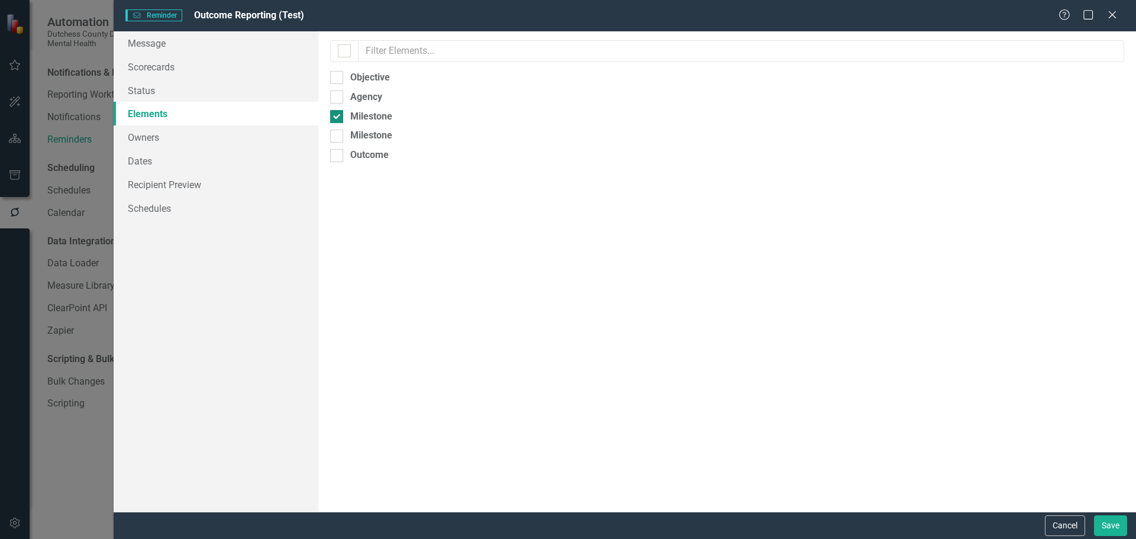
click at [337, 118] on div at bounding box center [336, 116] width 13 height 13
click at [337, 118] on input "Milestone" at bounding box center [334, 114] width 8 height 8
checkbox input "false"
click at [335, 135] on input "Milestone" at bounding box center [334, 134] width 8 height 8
checkbox input "true"
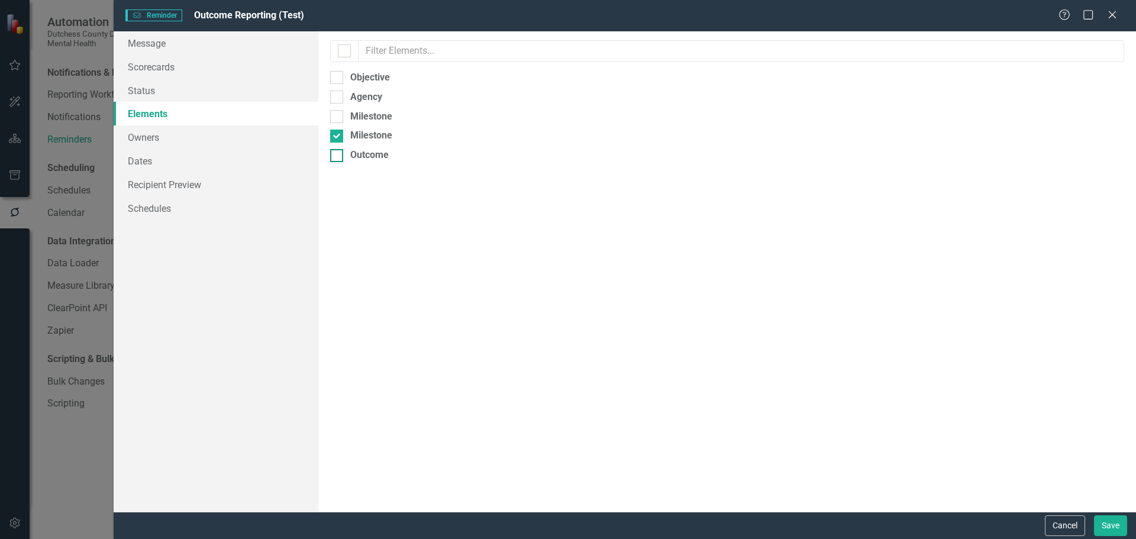
click at [335, 160] on div at bounding box center [336, 155] width 13 height 13
click at [335, 157] on input "Outcome" at bounding box center [334, 153] width 8 height 8
checkbox input "true"
click at [335, 98] on input "Agency" at bounding box center [334, 95] width 8 height 8
checkbox input "true"
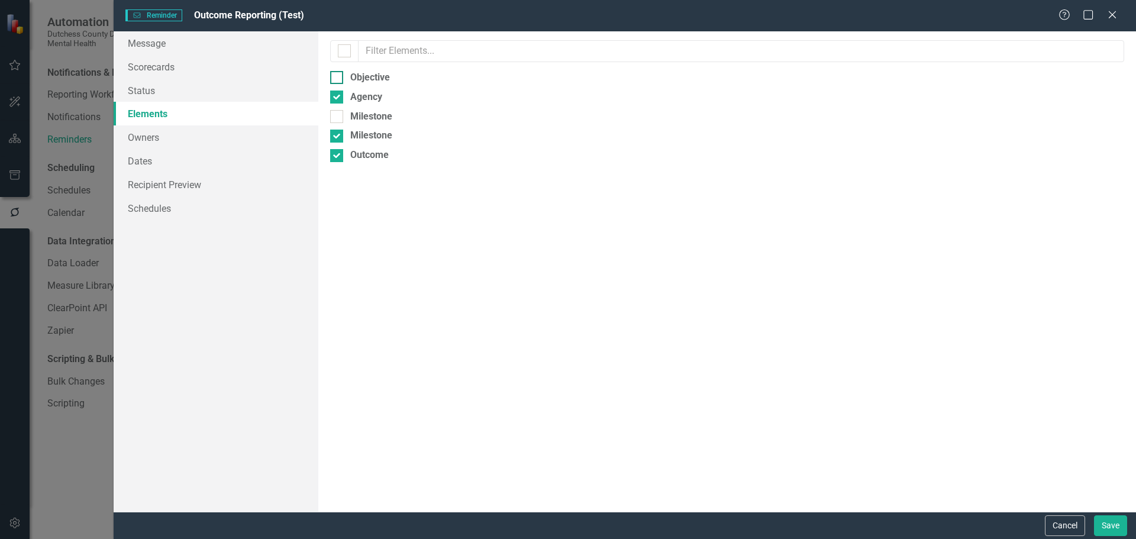
click at [338, 74] on div at bounding box center [336, 77] width 13 height 13
click at [338, 74] on input "Objective" at bounding box center [334, 75] width 8 height 8
checkbox input "true"
click at [181, 181] on link "Recipient Preview" at bounding box center [216, 185] width 205 height 24
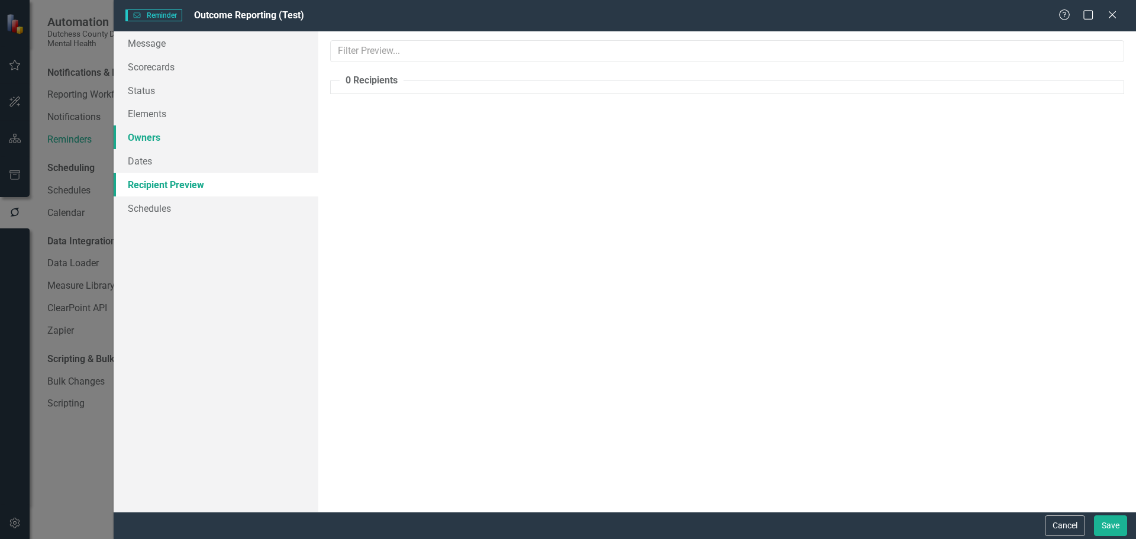
click at [153, 138] on link "Owners" at bounding box center [216, 137] width 205 height 24
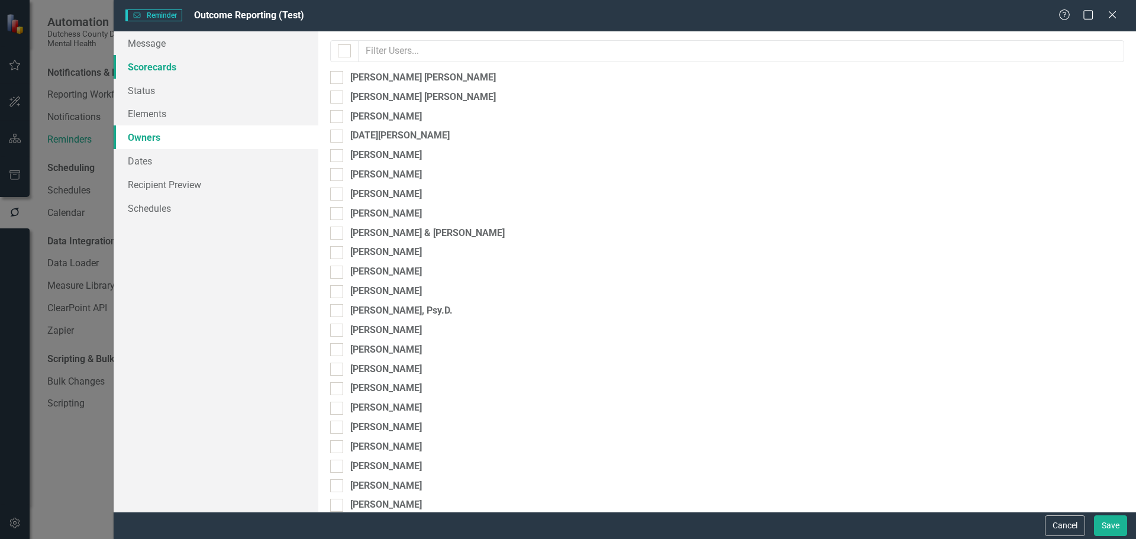
click at [151, 71] on link "Scorecards" at bounding box center [216, 67] width 205 height 24
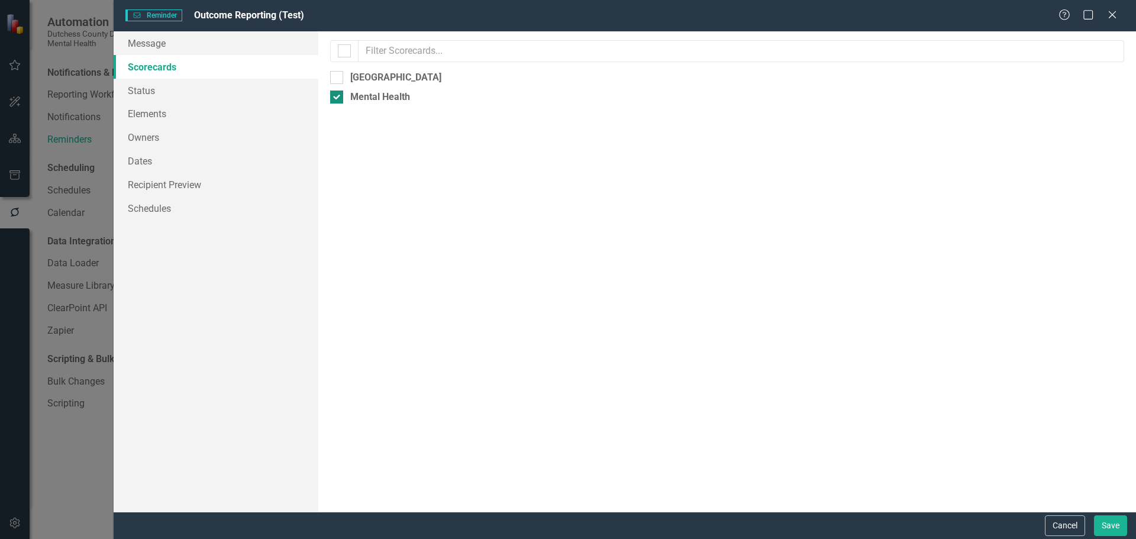
click at [334, 95] on input "Mental Health" at bounding box center [334, 95] width 8 height 8
checkbox input "false"
click at [162, 182] on link "Recipient Preview" at bounding box center [216, 185] width 205 height 24
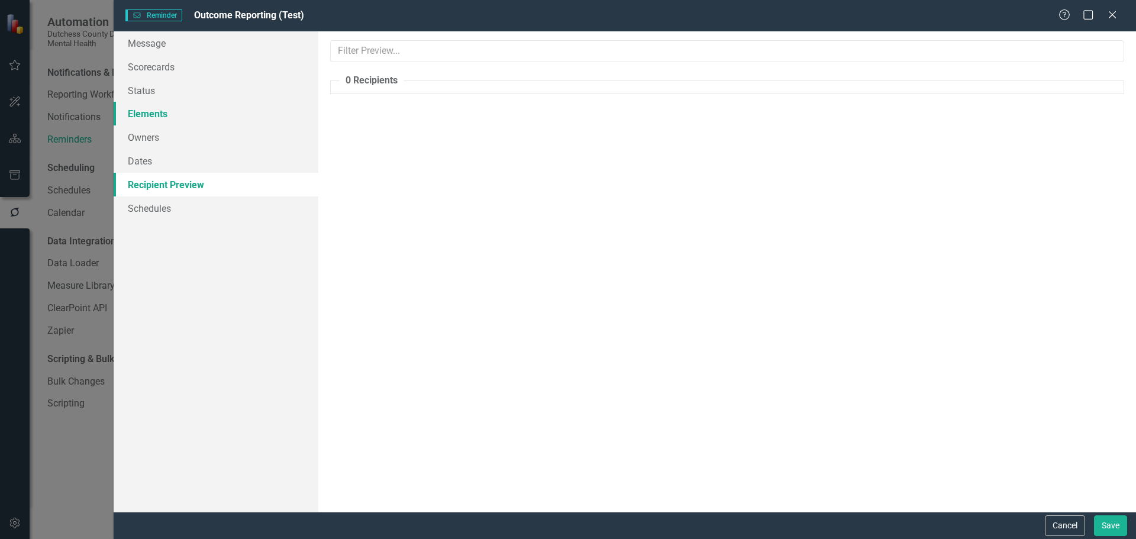
click at [146, 112] on link "Elements" at bounding box center [216, 114] width 205 height 24
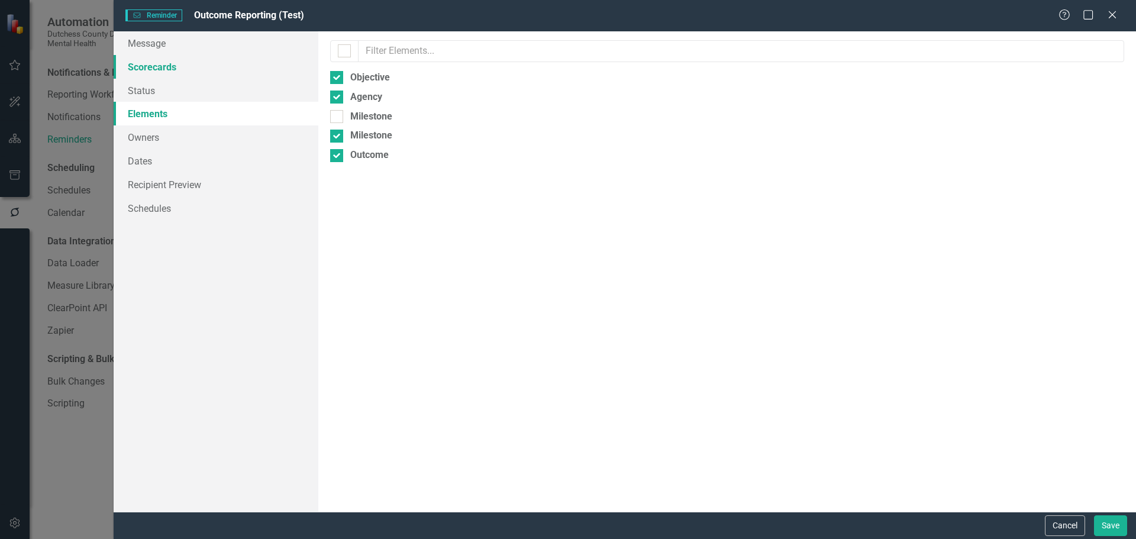
click at [157, 61] on link "Scorecards" at bounding box center [216, 67] width 205 height 24
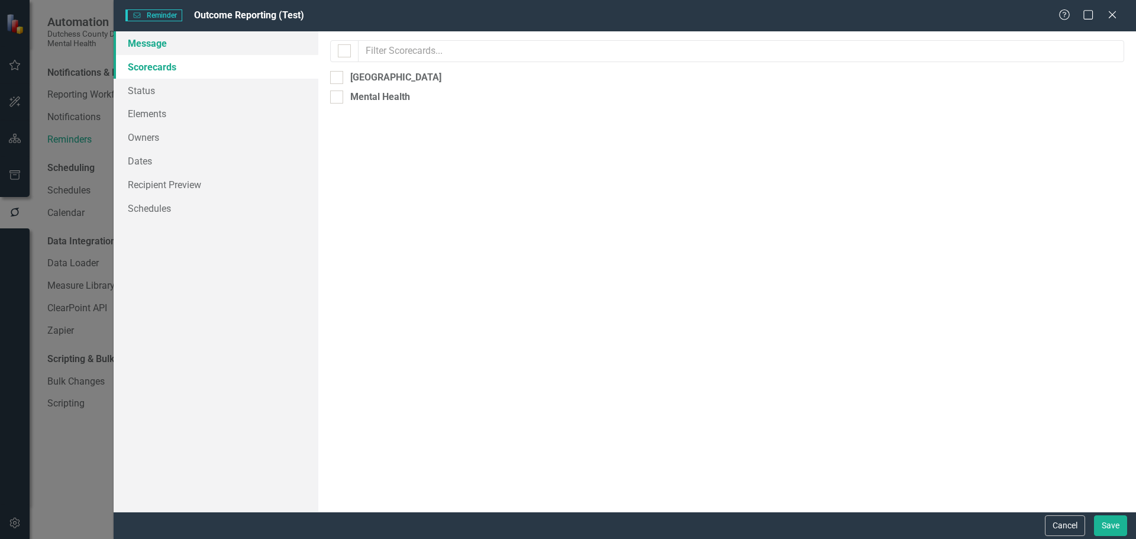
click at [163, 49] on link "Message" at bounding box center [216, 43] width 205 height 24
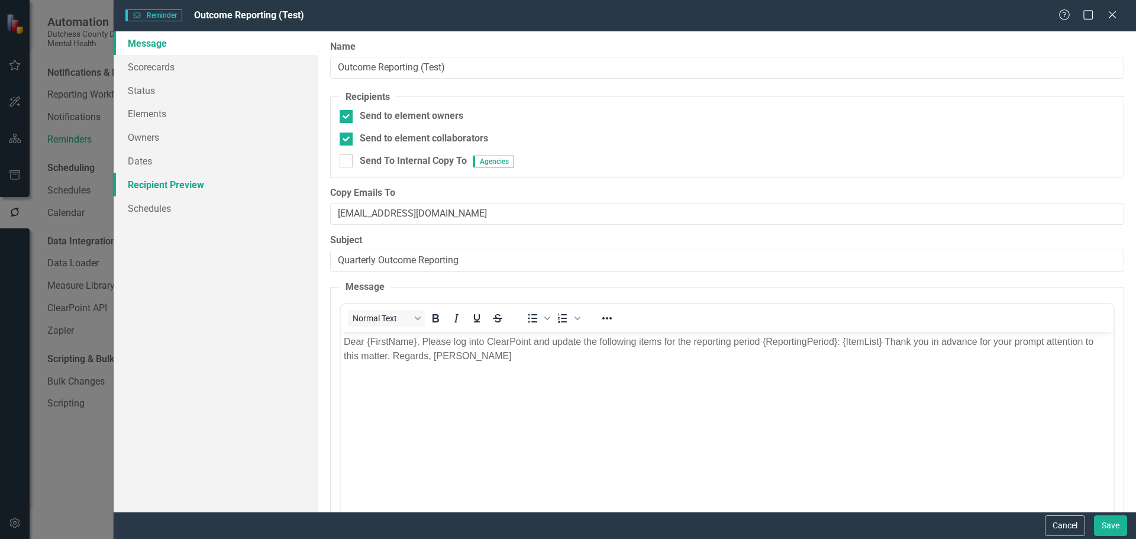
click at [172, 183] on link "Recipient Preview" at bounding box center [216, 185] width 205 height 24
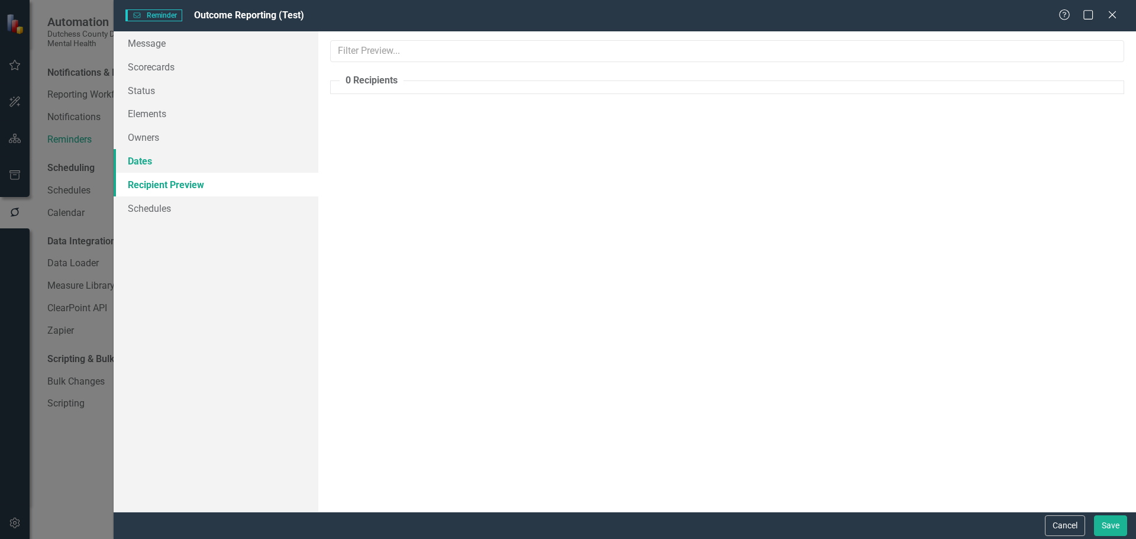
click at [159, 160] on link "Dates" at bounding box center [216, 161] width 205 height 24
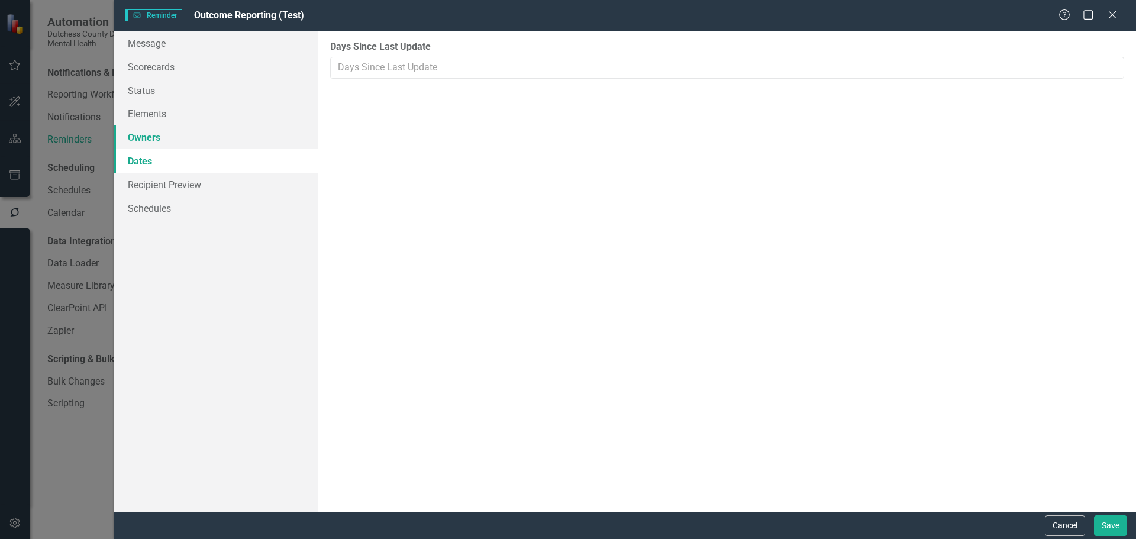
click at [159, 137] on link "Owners" at bounding box center [216, 137] width 205 height 24
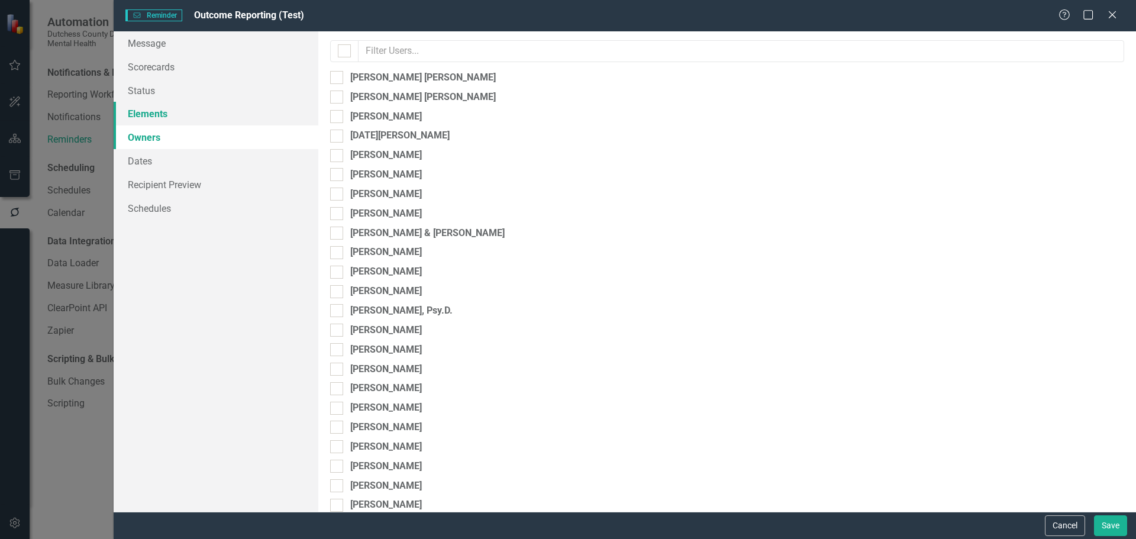
click at [159, 117] on link "Elements" at bounding box center [216, 114] width 205 height 24
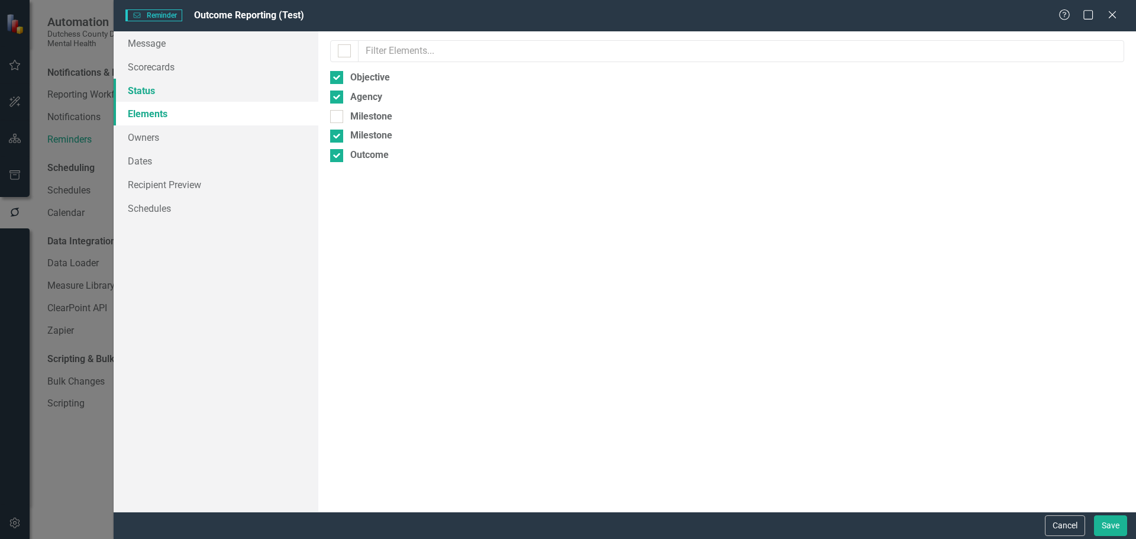
click at [153, 96] on link "Status" at bounding box center [216, 91] width 205 height 24
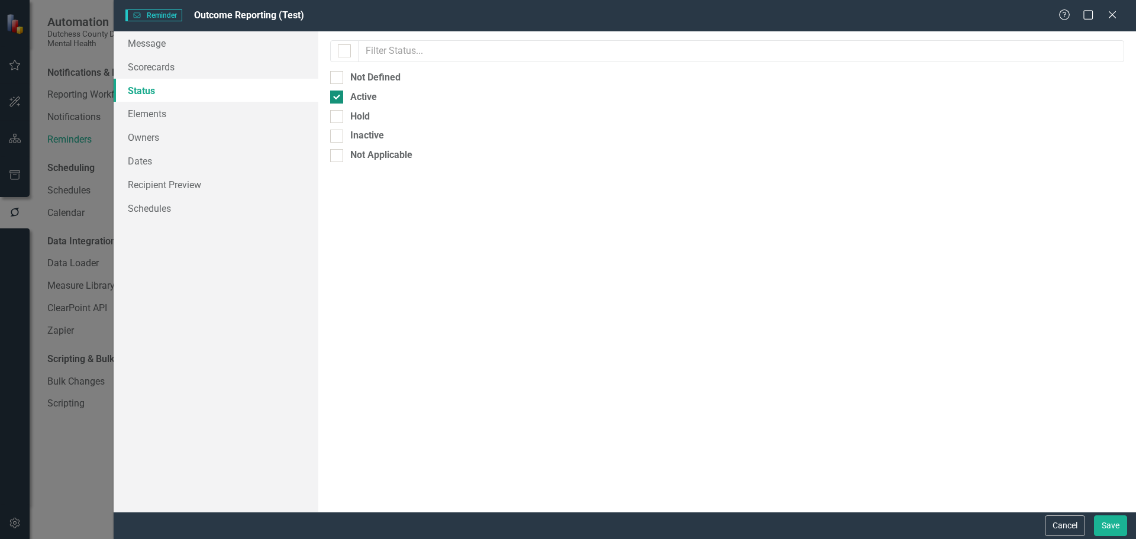
drag, startPoint x: 337, startPoint y: 85, endPoint x: 337, endPoint y: 93, distance: 8.3
click at [337, 86] on div "Select which status indicators to include in the reminders. For example, you ma…" at bounding box center [727, 271] width 818 height 480
click at [337, 78] on input "Not Defined" at bounding box center [334, 75] width 8 height 8
checkbox input "true"
click at [161, 180] on link "Recipient Preview" at bounding box center [216, 185] width 205 height 24
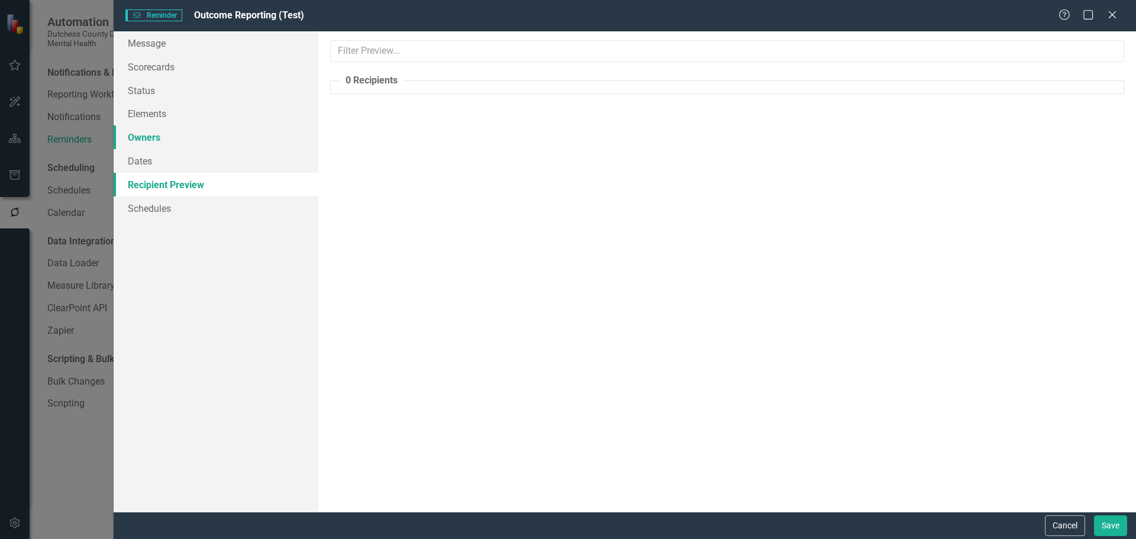
click at [153, 137] on link "Owners" at bounding box center [216, 137] width 205 height 24
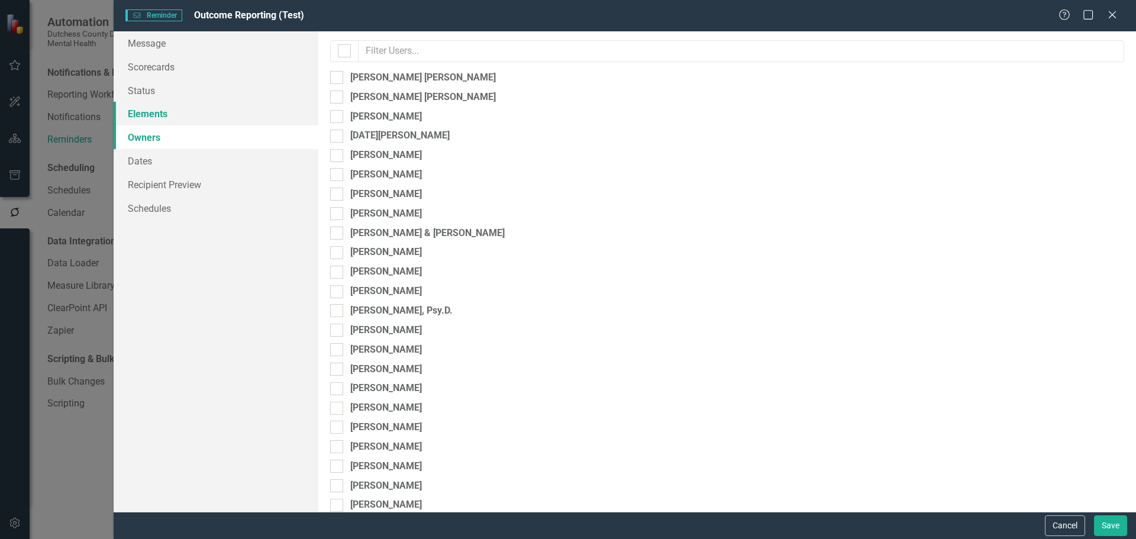
click at [146, 111] on link "Elements" at bounding box center [216, 114] width 205 height 24
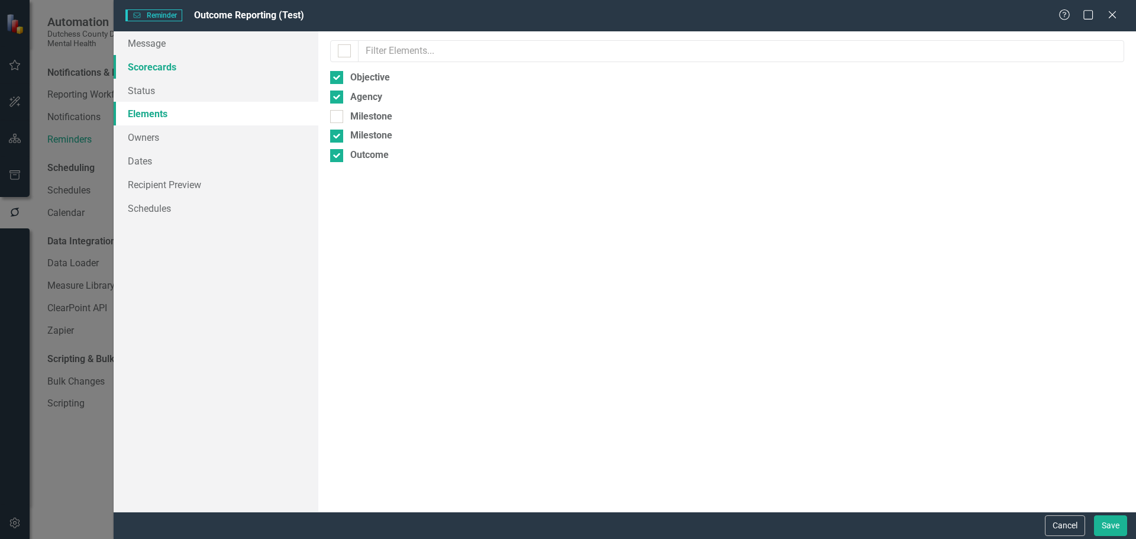
click at [151, 62] on link "Scorecards" at bounding box center [216, 67] width 205 height 24
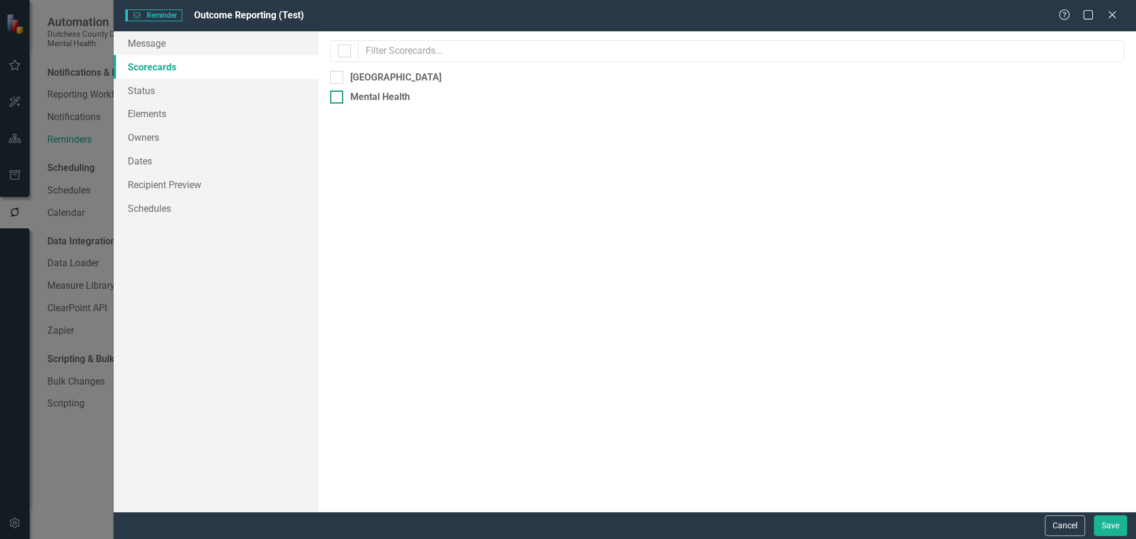
click at [333, 99] on div at bounding box center [336, 97] width 13 height 13
click at [333, 98] on input "Mental Health" at bounding box center [334, 95] width 8 height 8
checkbox input "true"
click at [145, 183] on link "Recipient Preview" at bounding box center [216, 185] width 205 height 24
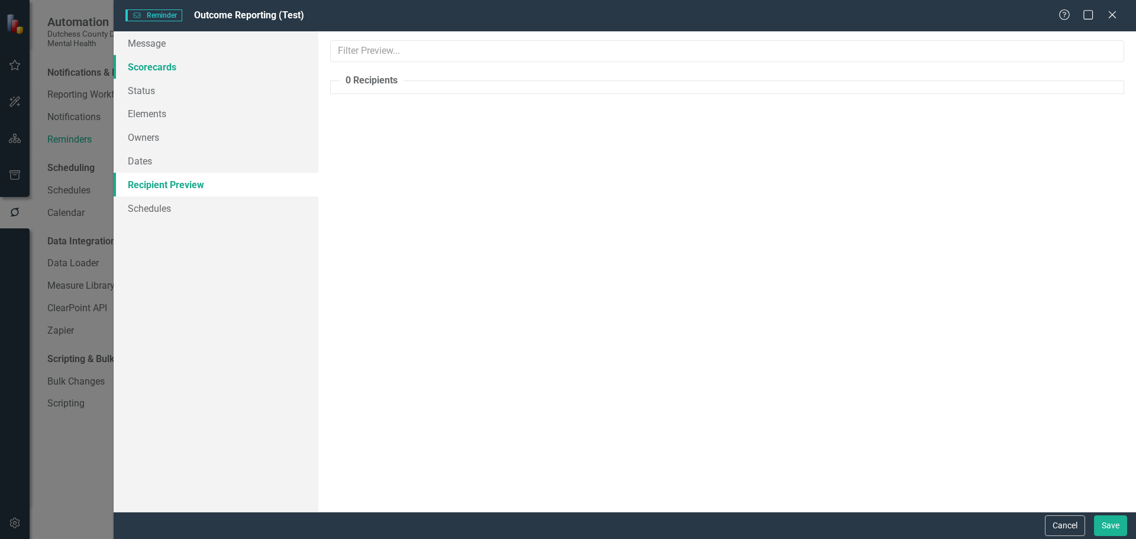
click at [155, 69] on link "Scorecards" at bounding box center [216, 67] width 205 height 24
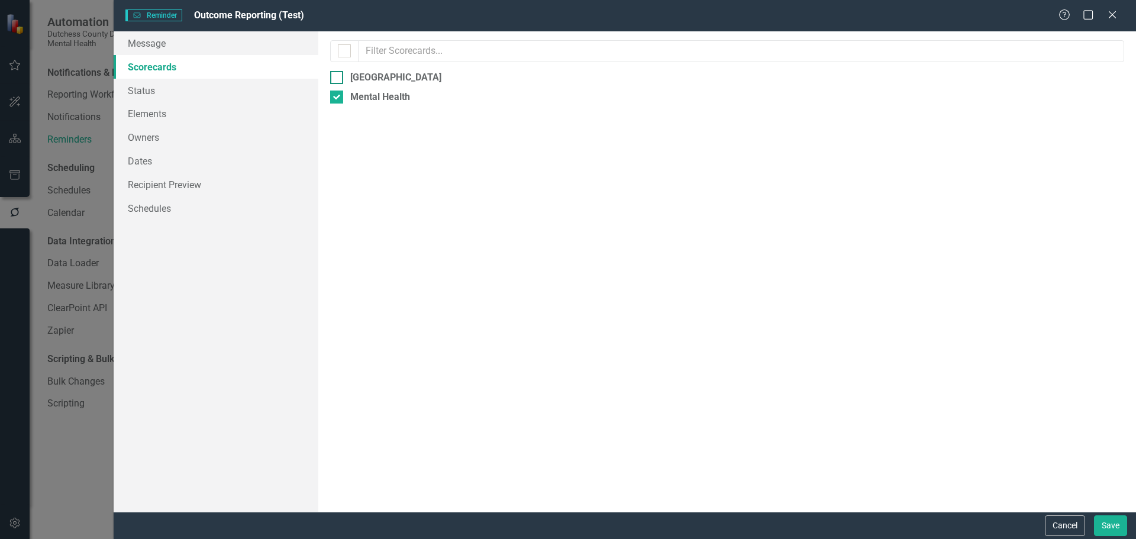
click at [339, 79] on div at bounding box center [336, 77] width 13 height 13
click at [338, 79] on input "[GEOGRAPHIC_DATA]" at bounding box center [334, 75] width 8 height 8
checkbox input "true"
click at [181, 183] on link "Recipient Preview" at bounding box center [216, 185] width 205 height 24
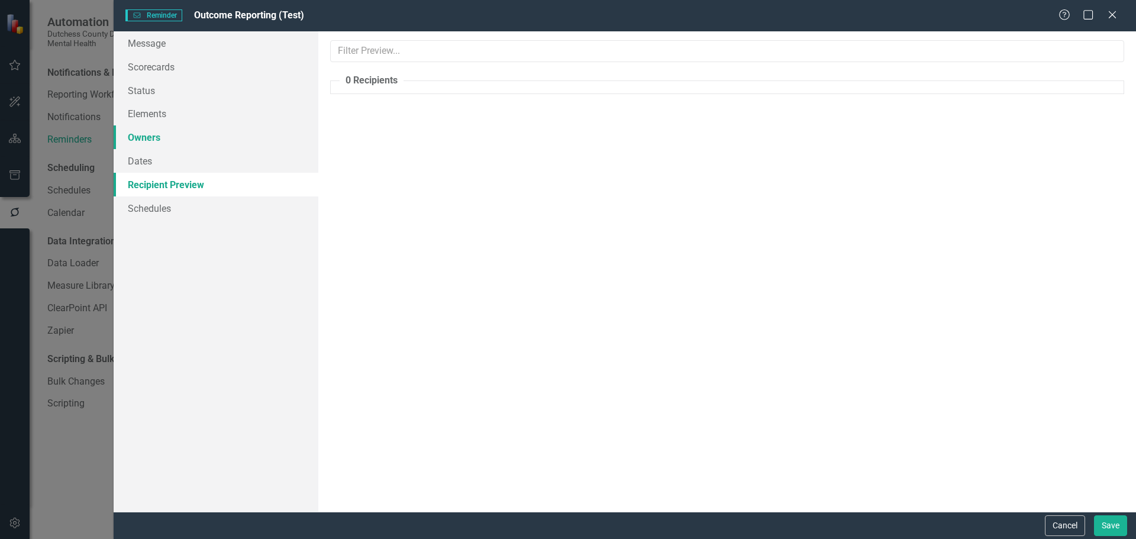
click at [155, 138] on link "Owners" at bounding box center [216, 137] width 205 height 24
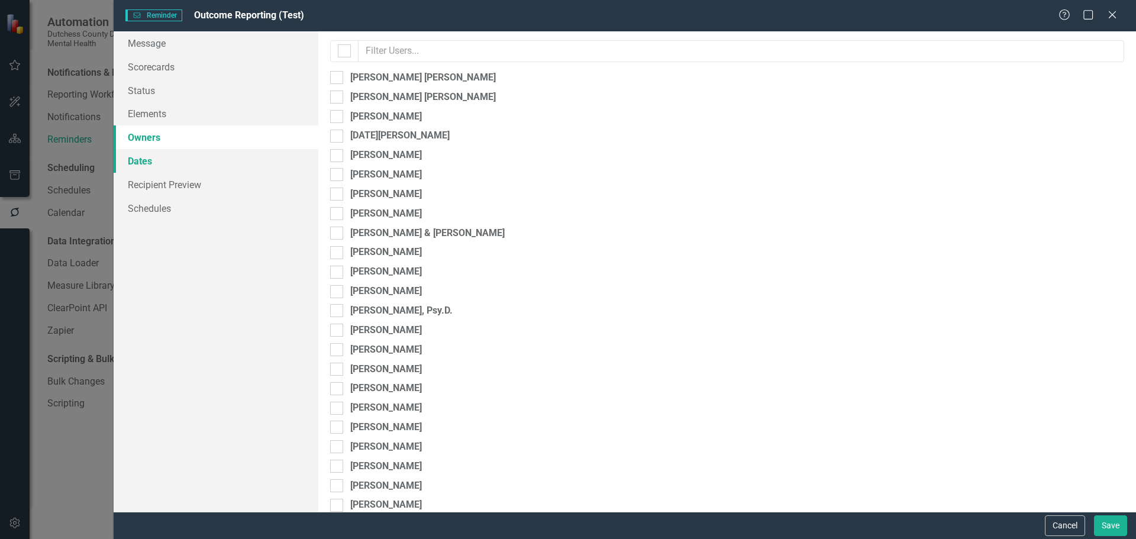
click at [143, 159] on link "Dates" at bounding box center [216, 161] width 205 height 24
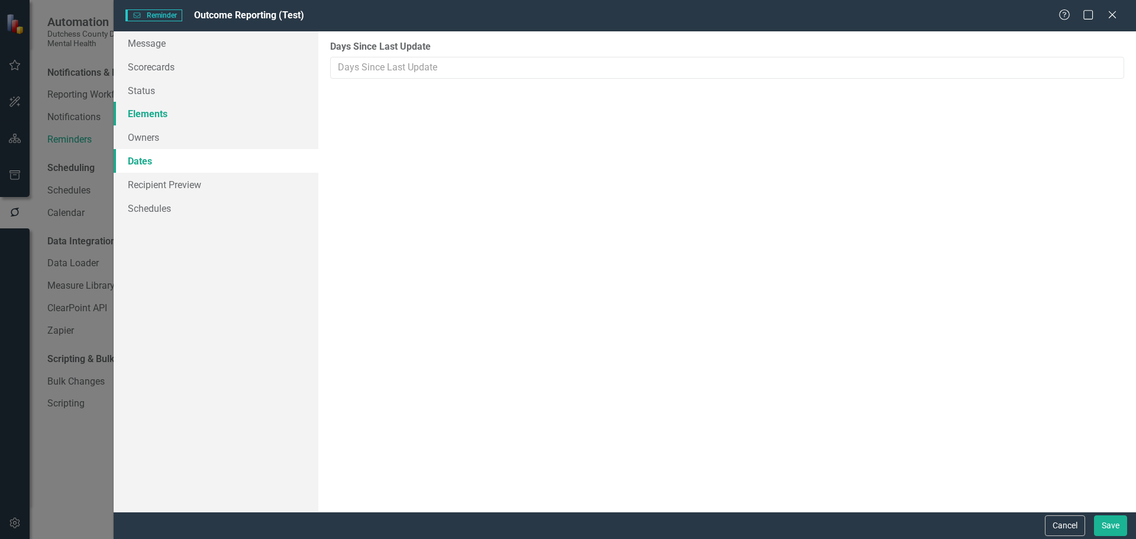
click at [154, 111] on link "Elements" at bounding box center [216, 114] width 205 height 24
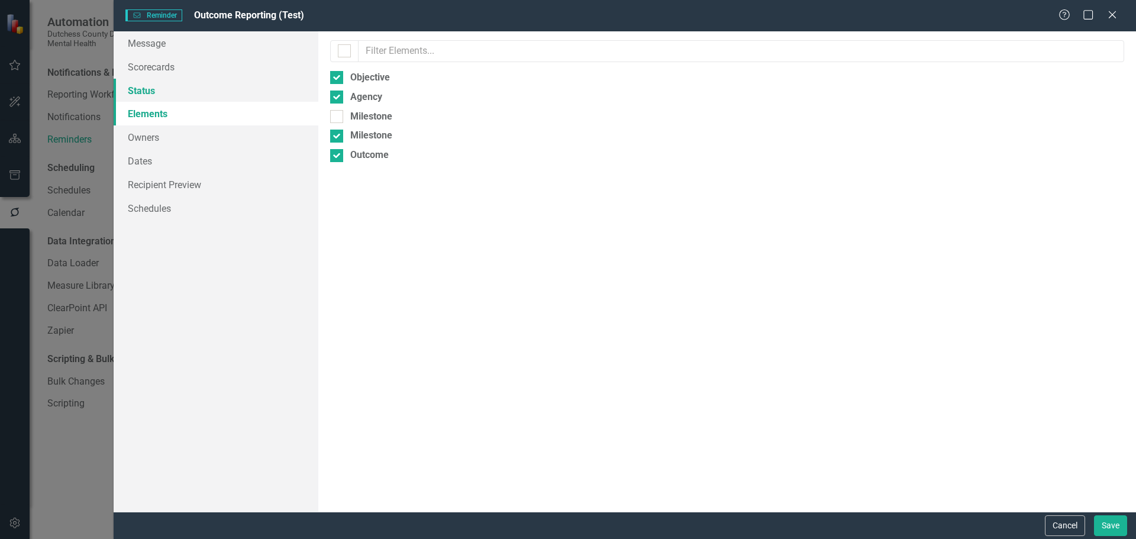
click at [148, 91] on link "Status" at bounding box center [216, 91] width 205 height 24
click at [331, 115] on input "Hold" at bounding box center [334, 114] width 8 height 8
checkbox input "true"
drag, startPoint x: 338, startPoint y: 132, endPoint x: 338, endPoint y: 148, distance: 16.0
click at [338, 133] on div at bounding box center [336, 136] width 13 height 13
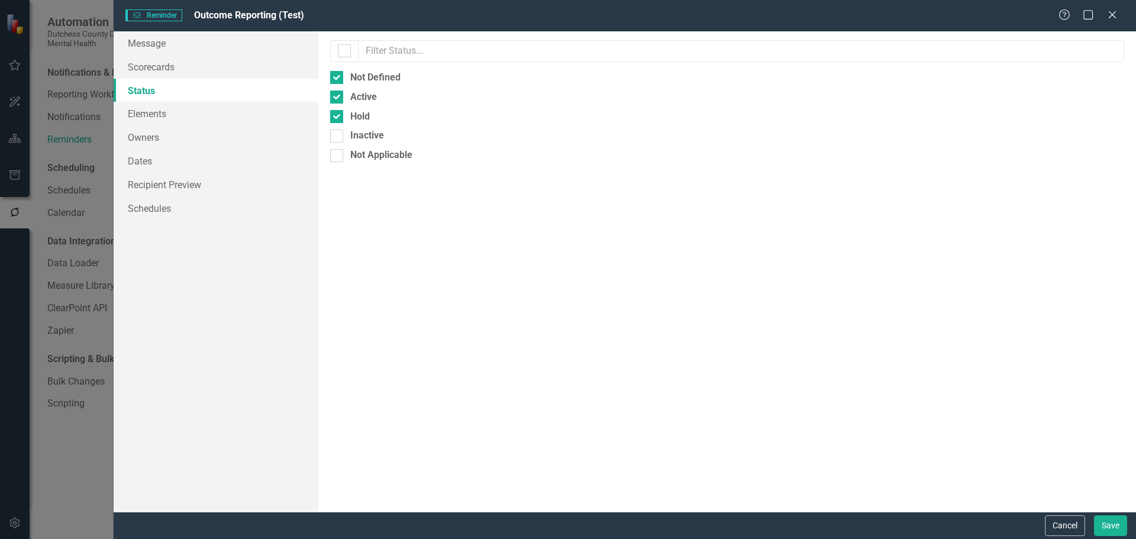
click at [338, 133] on input "Inactive" at bounding box center [334, 134] width 8 height 8
checkbox input "true"
click at [338, 154] on div at bounding box center [336, 155] width 13 height 13
click at [338, 154] on input "Not Applicable" at bounding box center [334, 153] width 8 height 8
checkbox input "true"
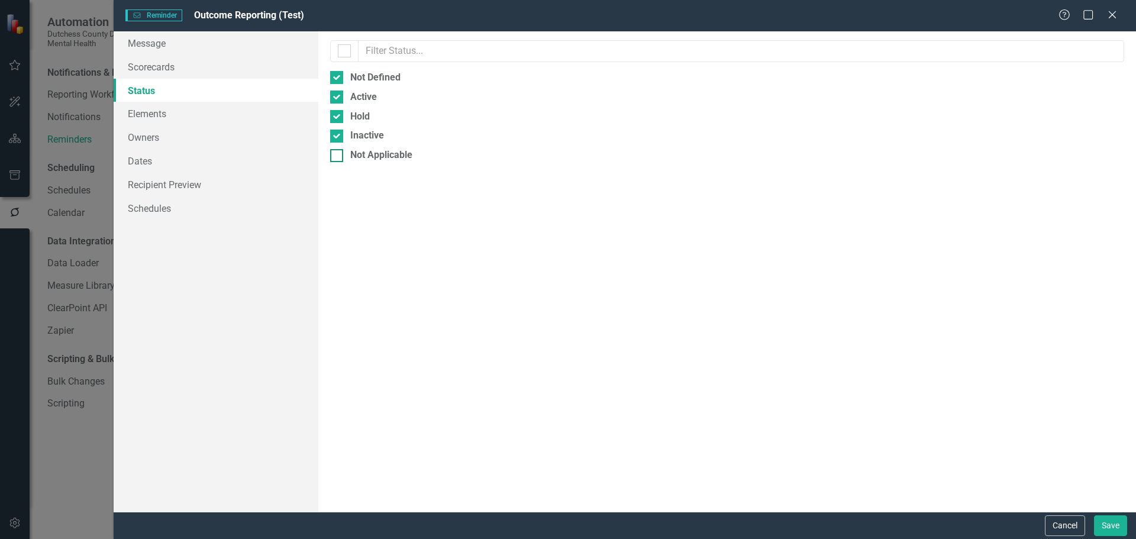
checkbox input "true"
click at [144, 182] on link "Recipient Preview" at bounding box center [216, 185] width 205 height 24
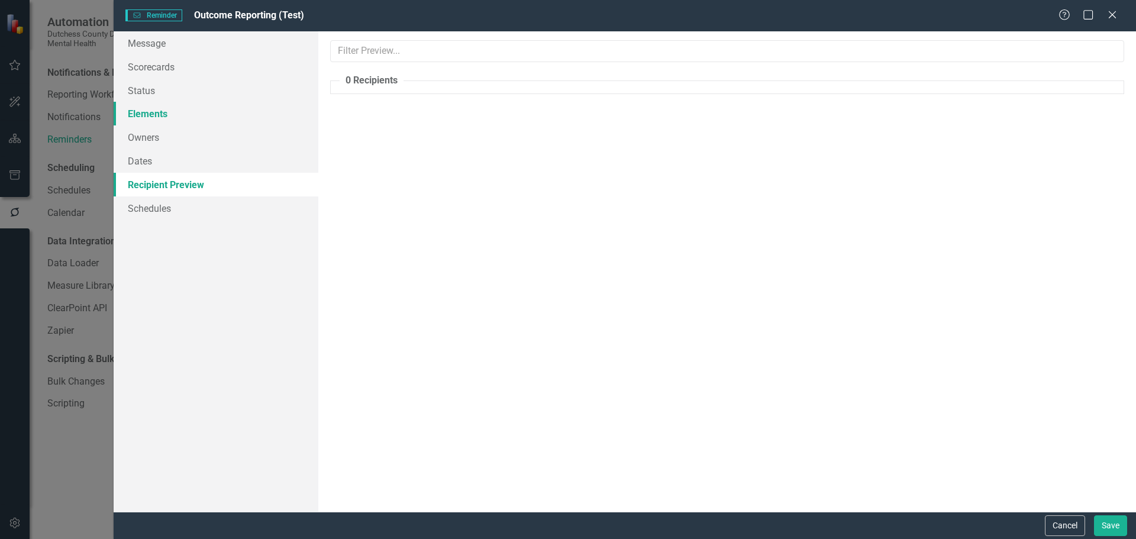
click at [149, 108] on link "Elements" at bounding box center [216, 114] width 205 height 24
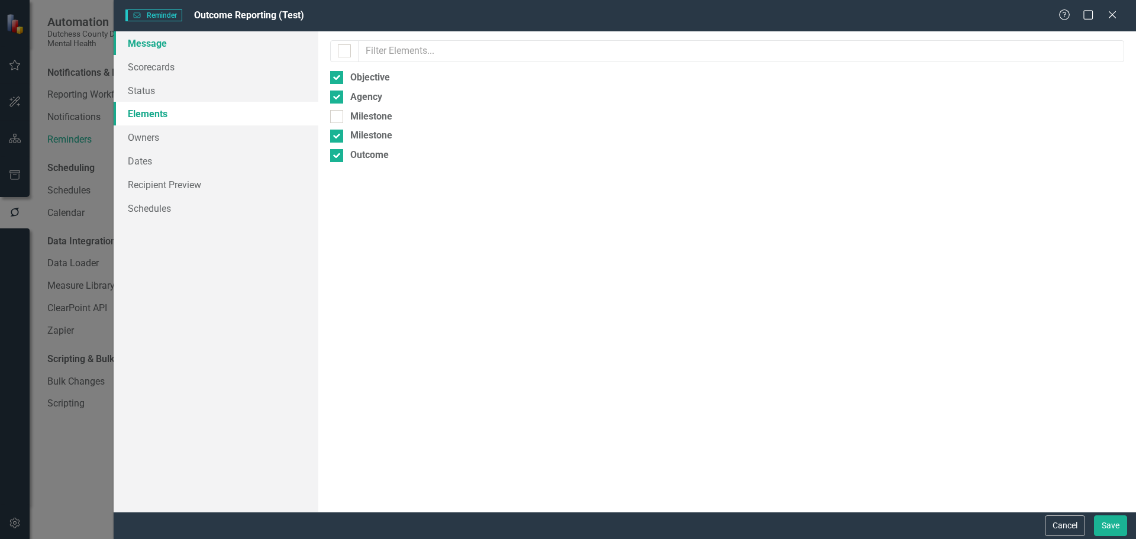
click at [154, 43] on link "Message" at bounding box center [216, 43] width 205 height 24
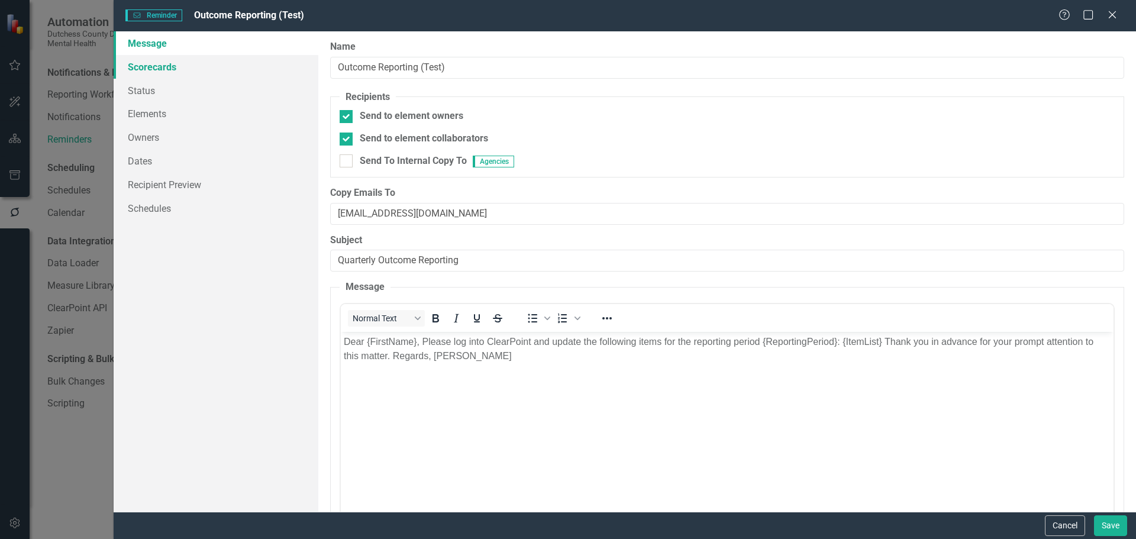
click at [149, 69] on link "Scorecards" at bounding box center [216, 67] width 205 height 24
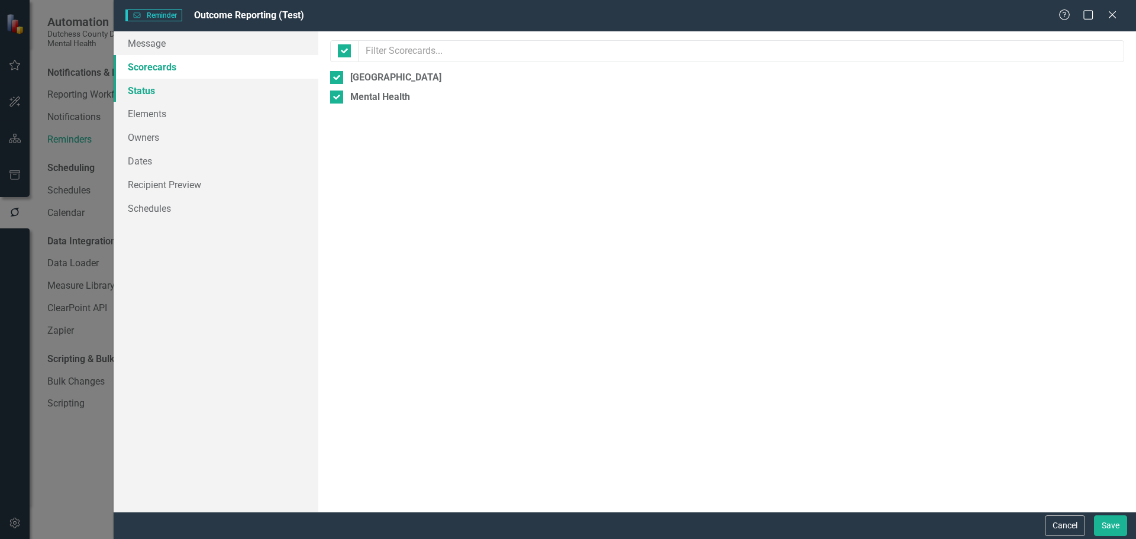
click at [144, 92] on link "Status" at bounding box center [216, 91] width 205 height 24
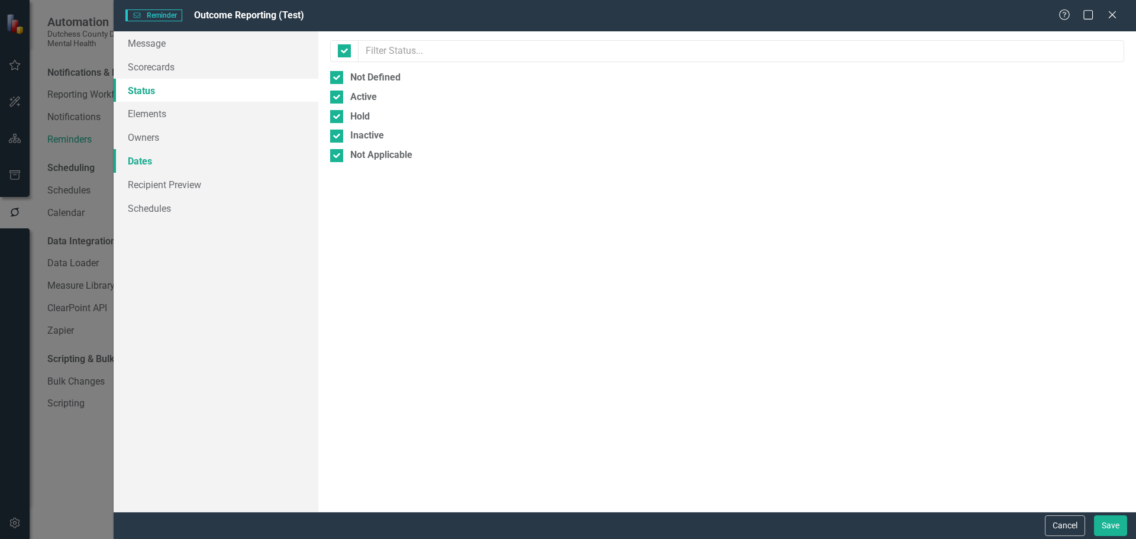
click at [146, 164] on link "Dates" at bounding box center [216, 161] width 205 height 24
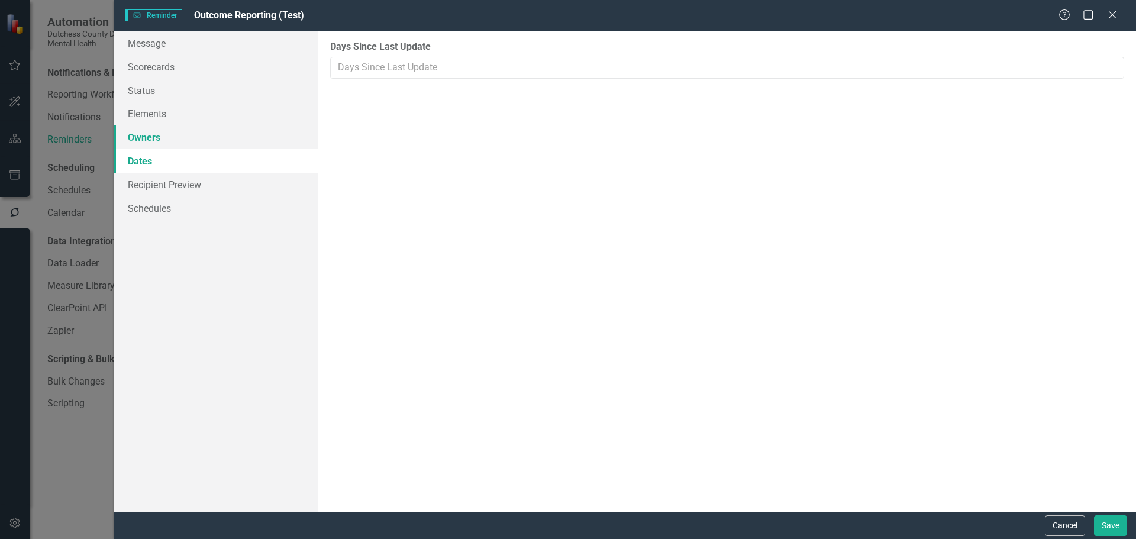
click at [144, 134] on link "Owners" at bounding box center [216, 137] width 205 height 24
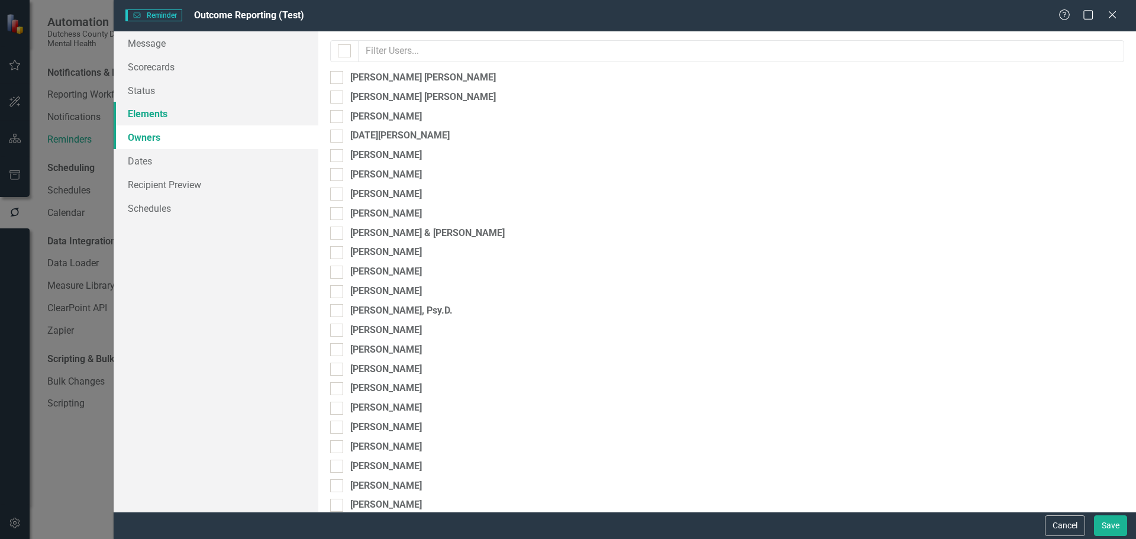
click at [146, 115] on link "Elements" at bounding box center [216, 114] width 205 height 24
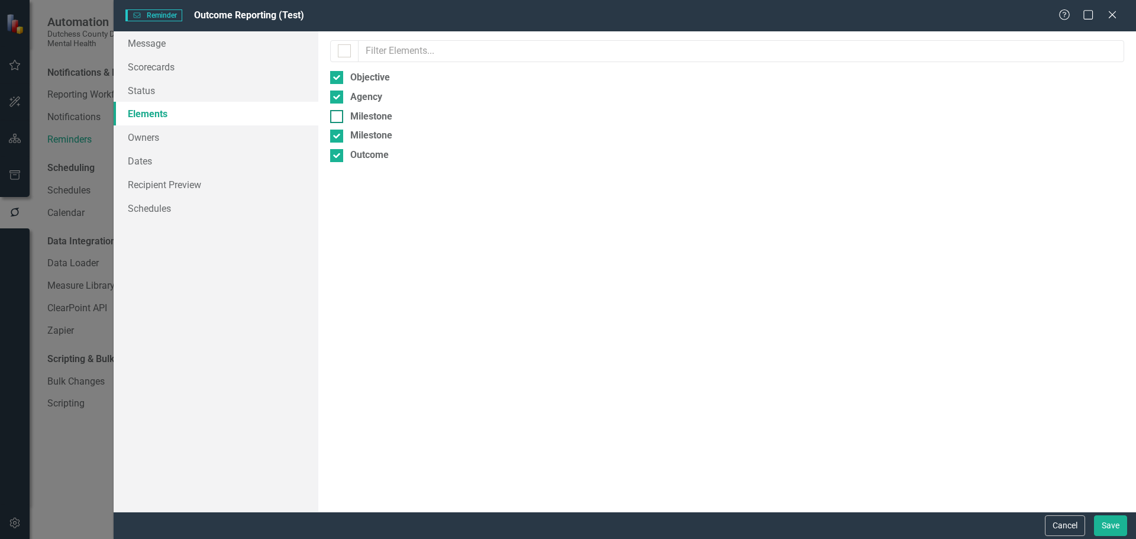
click at [334, 116] on input "Milestone" at bounding box center [334, 114] width 8 height 8
checkbox input "true"
click at [183, 189] on link "Recipient Preview" at bounding box center [216, 185] width 205 height 24
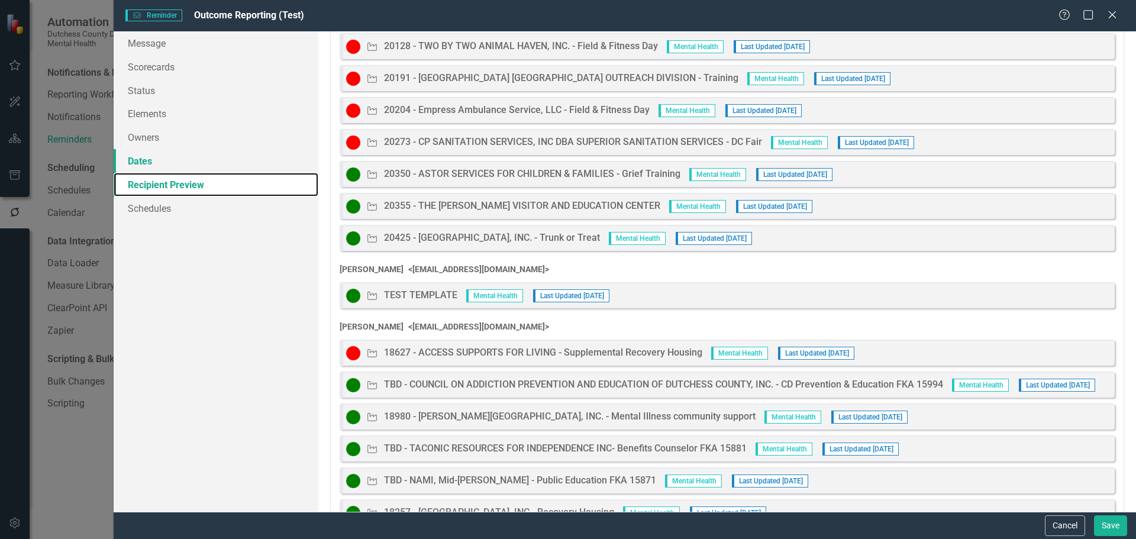
scroll to position [1065, 0]
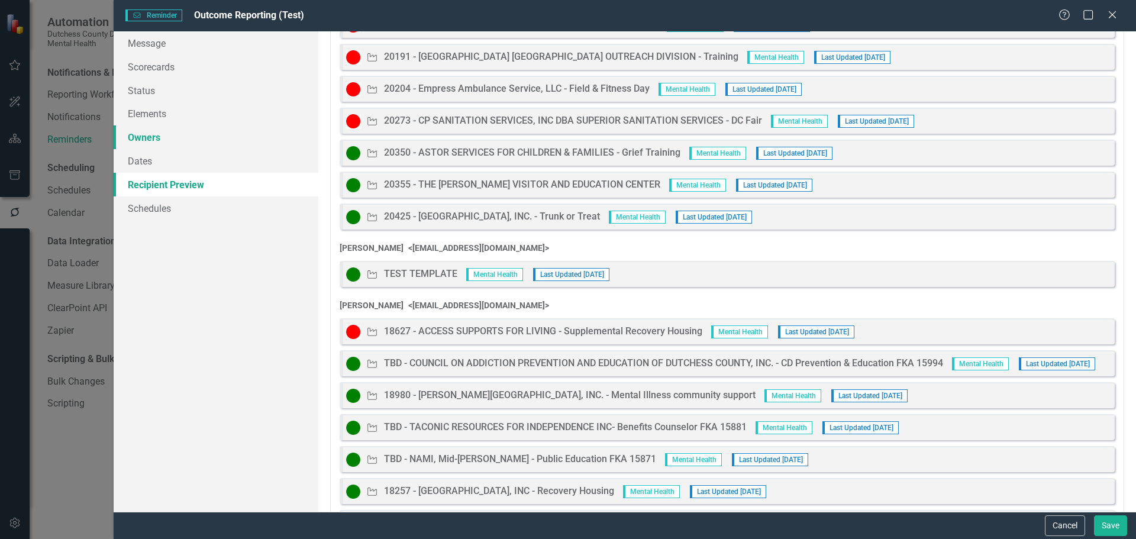
click at [159, 139] on link "Owners" at bounding box center [216, 137] width 205 height 24
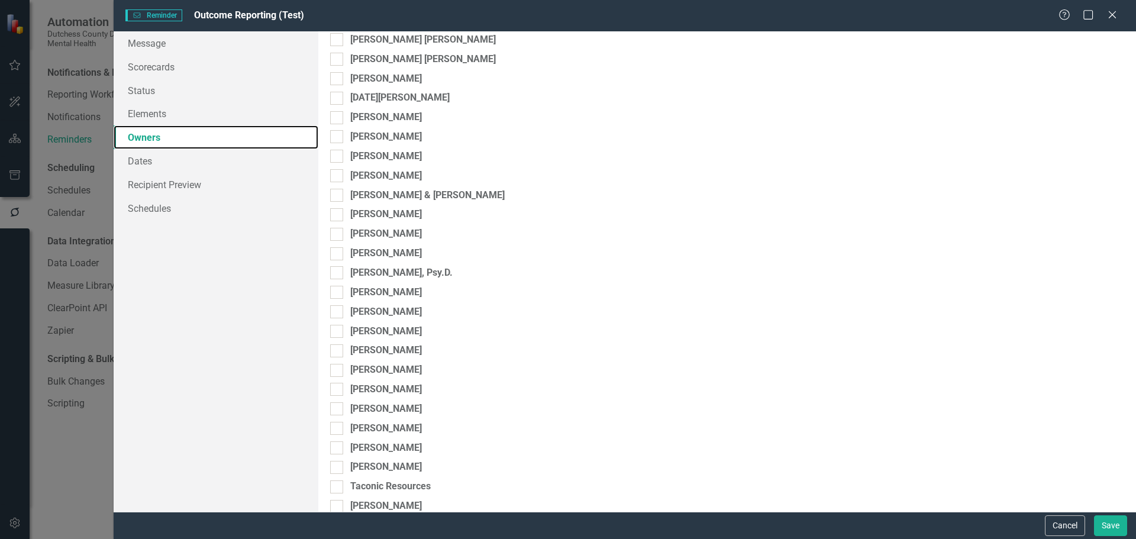
scroll to position [59, 0]
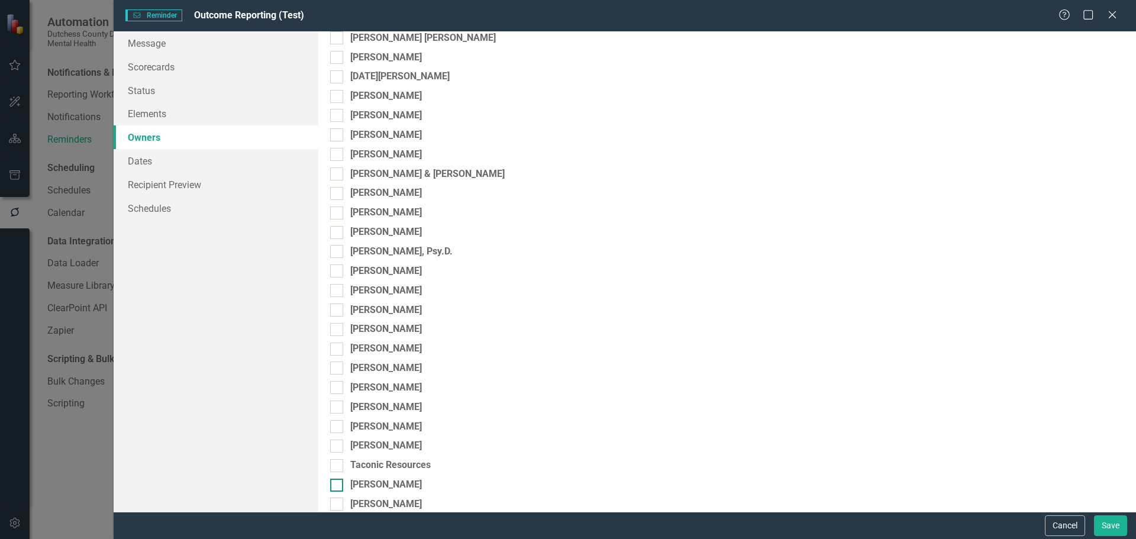
click at [344, 483] on div "[PERSON_NAME]" at bounding box center [727, 485] width 794 height 14
click at [338, 483] on input "[PERSON_NAME]" at bounding box center [334, 483] width 8 height 8
checkbox input "true"
click at [161, 180] on link "Recipient Preview" at bounding box center [216, 185] width 205 height 24
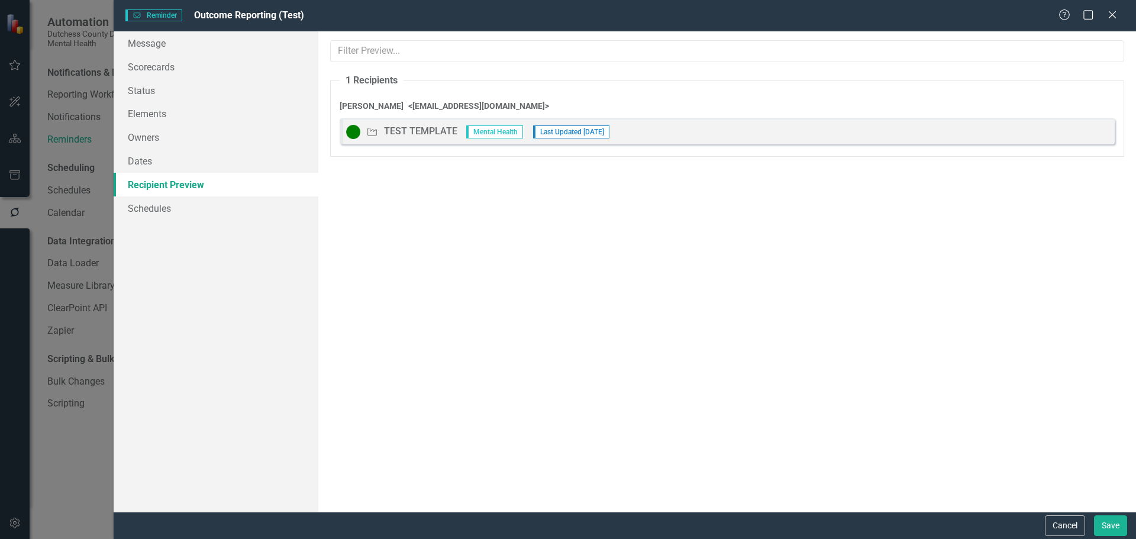
scroll to position [0, 0]
click at [1117, 17] on icon "Close" at bounding box center [1112, 14] width 15 height 11
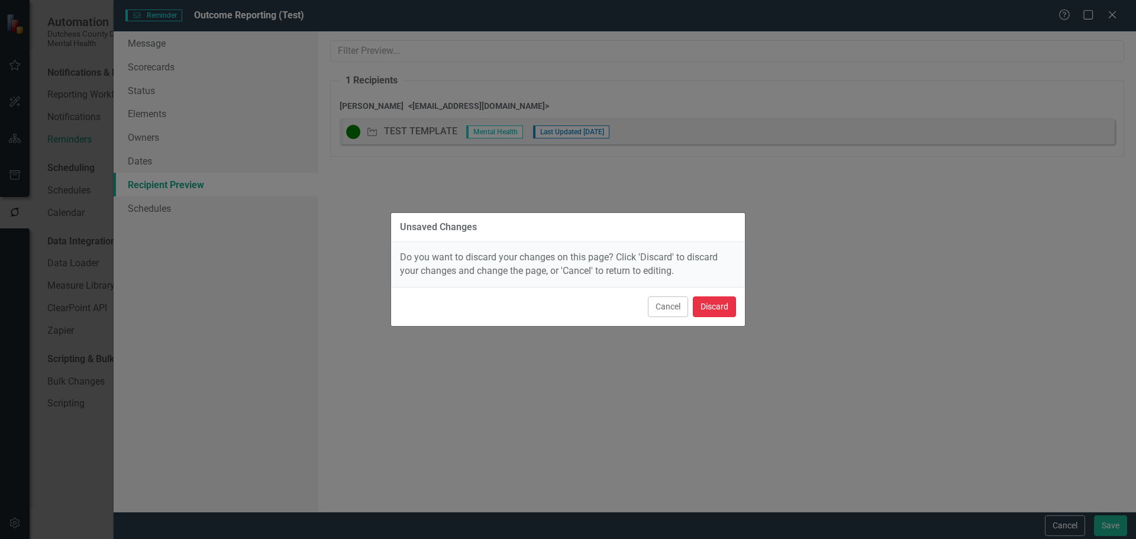
click at [725, 305] on button "Discard" at bounding box center [714, 306] width 43 height 21
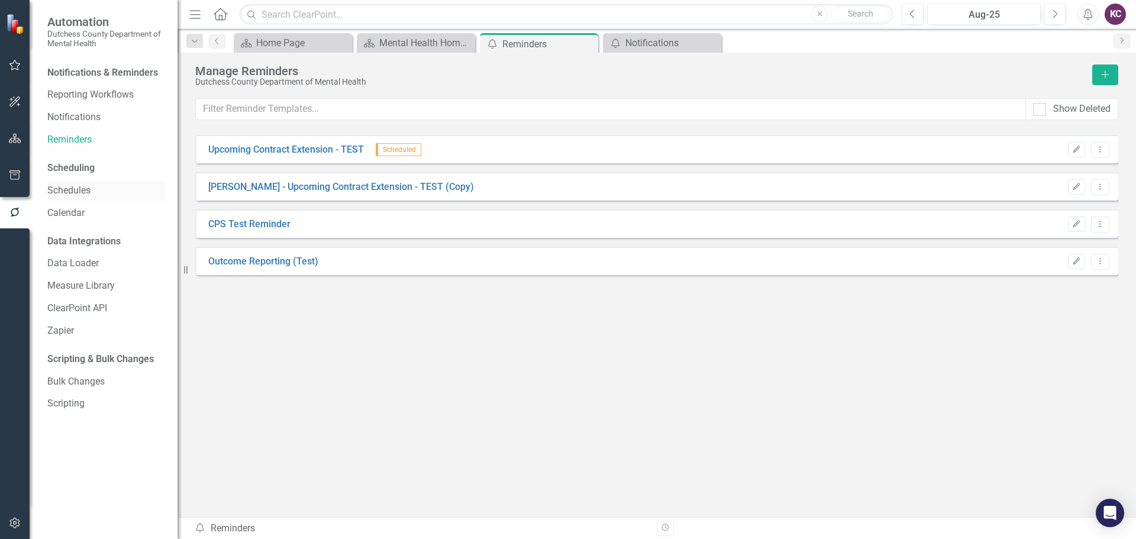
click at [73, 195] on link "Schedules" at bounding box center [106, 191] width 118 height 14
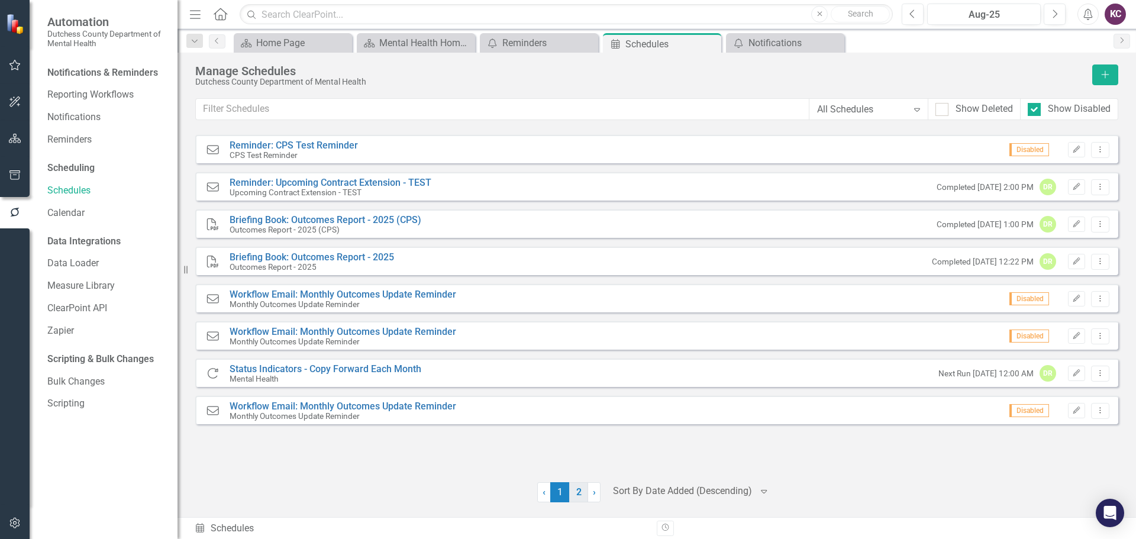
click at [578, 494] on link "2" at bounding box center [578, 492] width 19 height 20
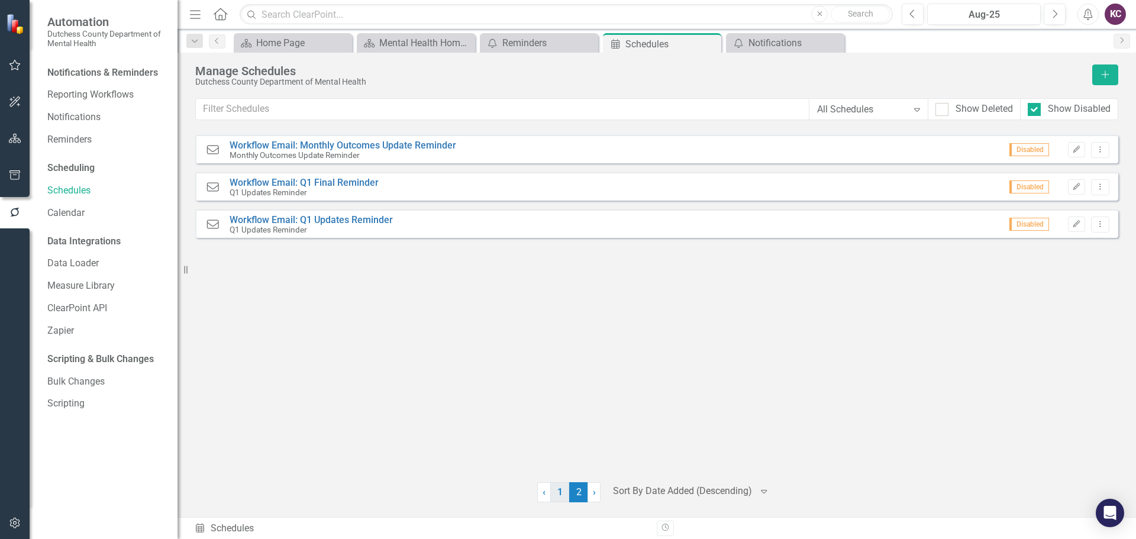
click at [557, 495] on link "1" at bounding box center [559, 492] width 19 height 20
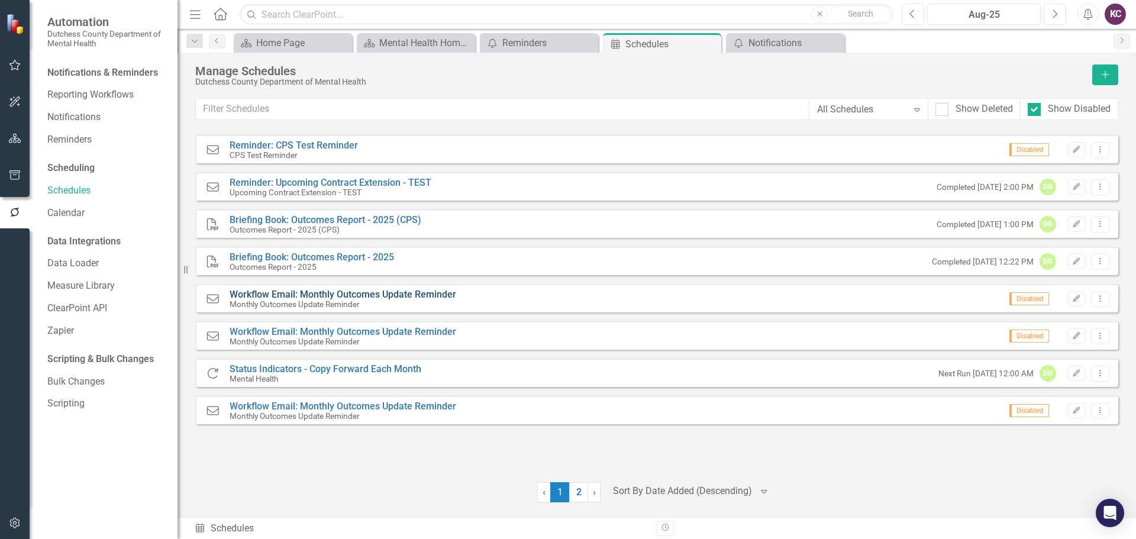
click at [292, 292] on link "Workflow Email: Monthly Outcomes Update Reminder" at bounding box center [343, 294] width 227 height 11
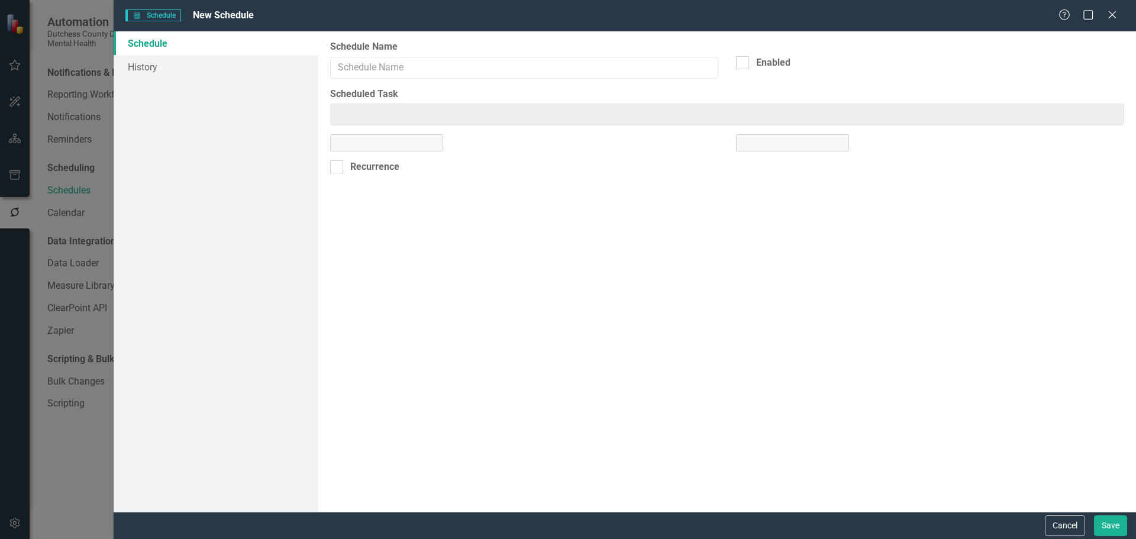
type input "Workflow Email: Monthly Outcomes Update Reminder"
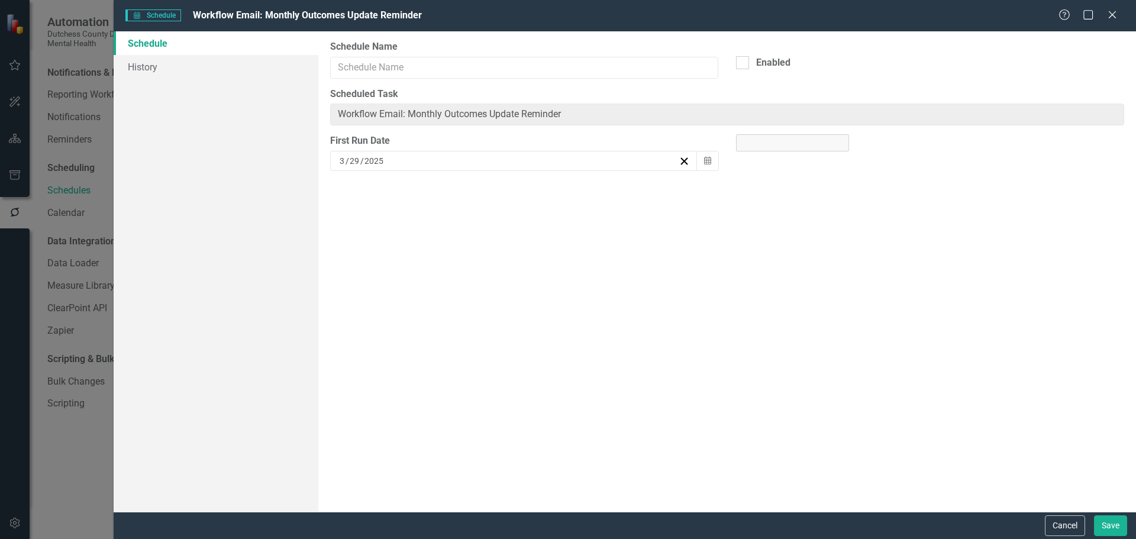
type input "Workflow Email: Monthly Outcomes Update Reminder"
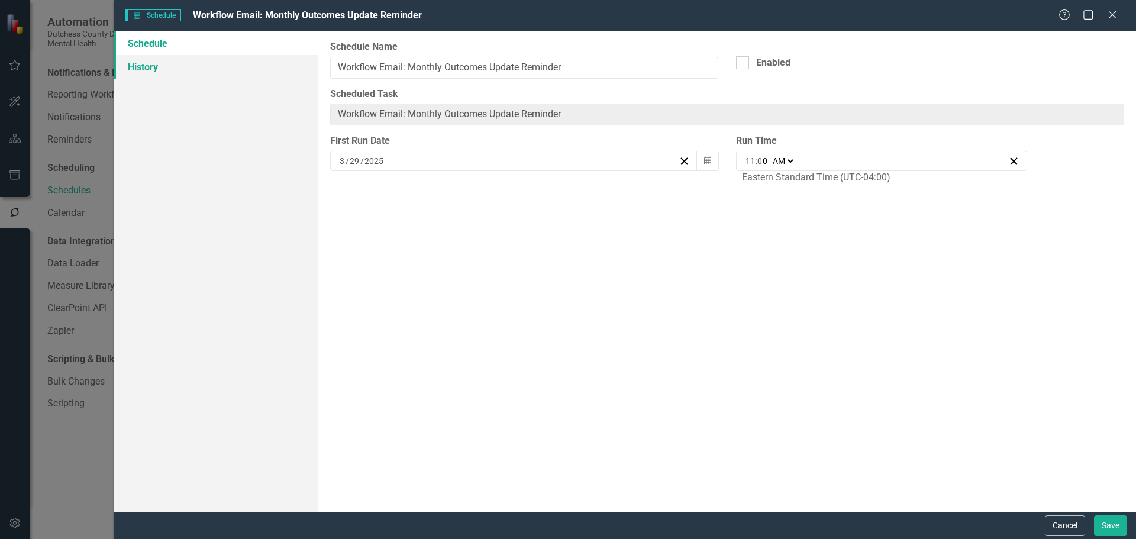
click at [159, 69] on link "History" at bounding box center [216, 67] width 205 height 24
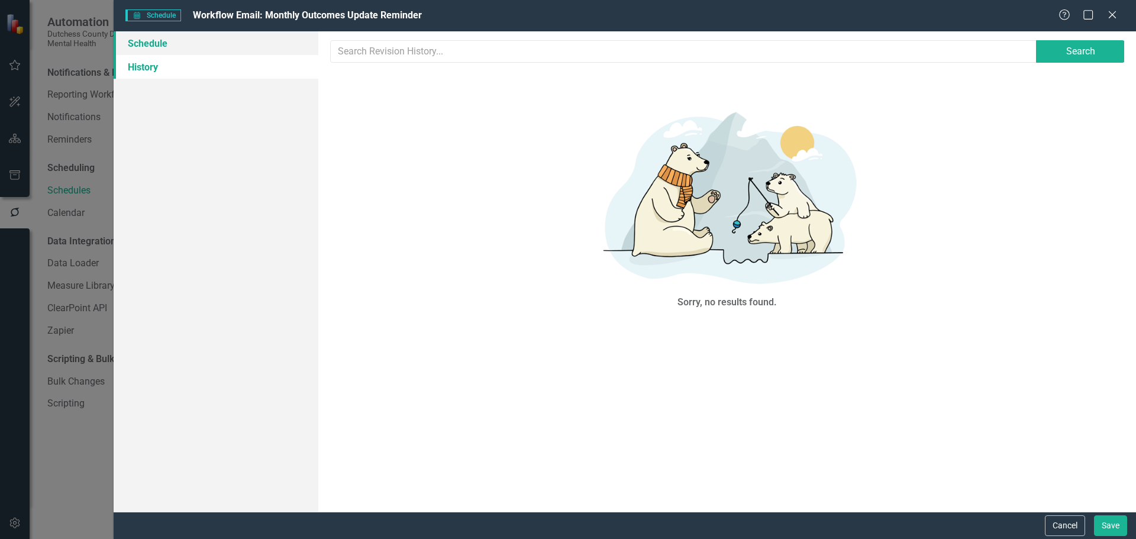
click at [153, 47] on link "Schedule" at bounding box center [216, 43] width 205 height 24
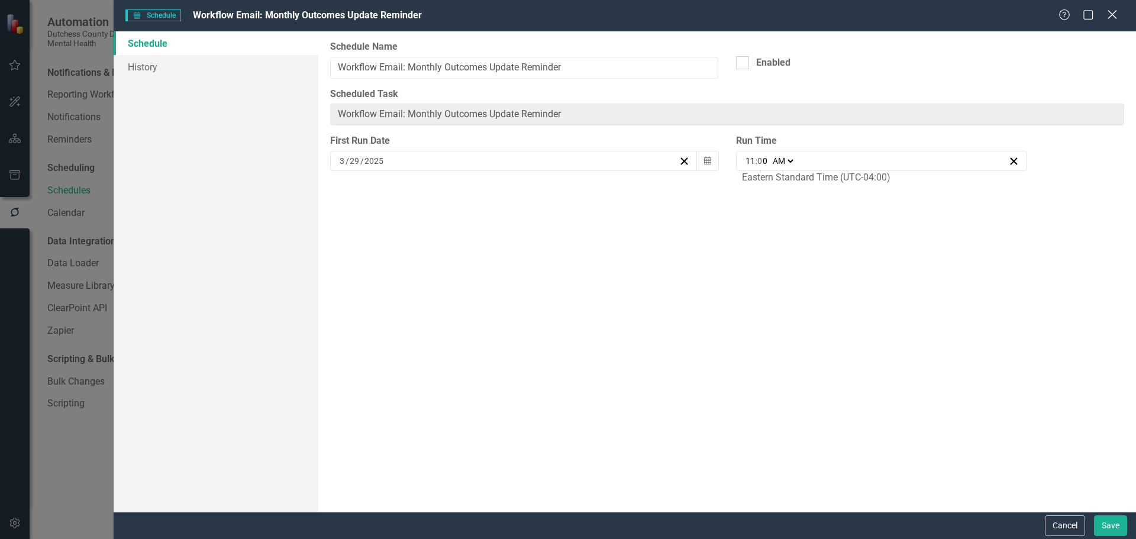
click at [1115, 14] on icon "Close" at bounding box center [1112, 14] width 15 height 11
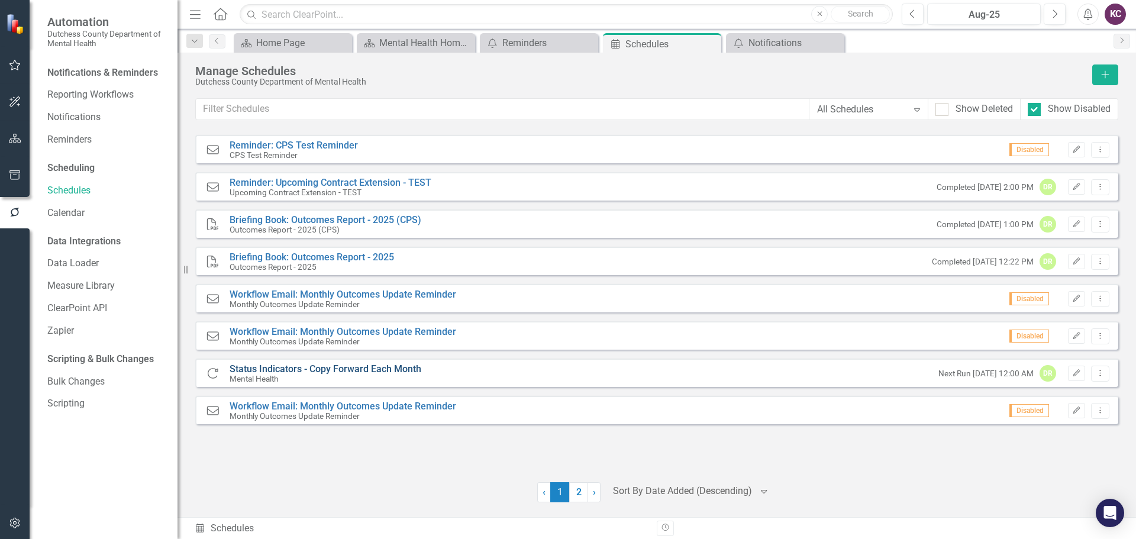
click at [326, 365] on link "Status Indicators - Copy Forward Each Month" at bounding box center [326, 368] width 192 height 11
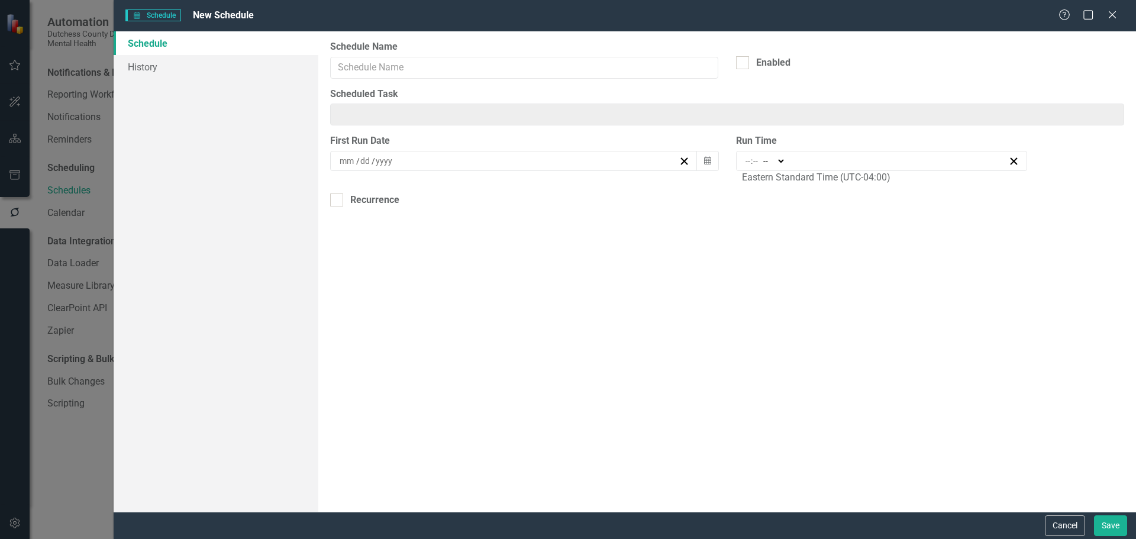
type input "Copy Forward: Mental Health"
type input "00:00"
type input "12"
type input "0"
select select "am"
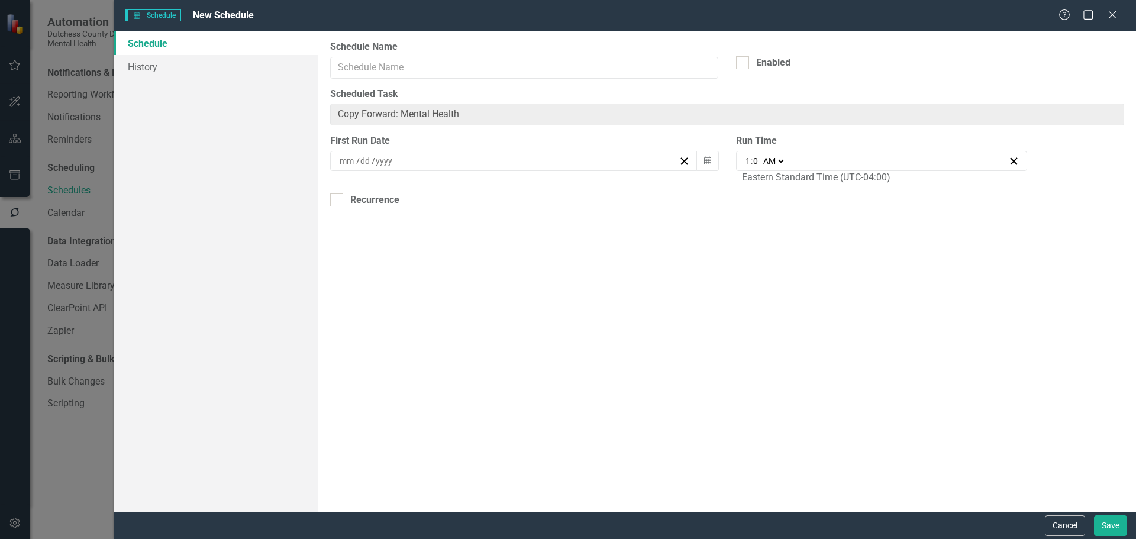
type input "12"
type input "1"
type input "2024"
type input "Status Indicators - Copy Forward Each Month"
checkbox input "true"
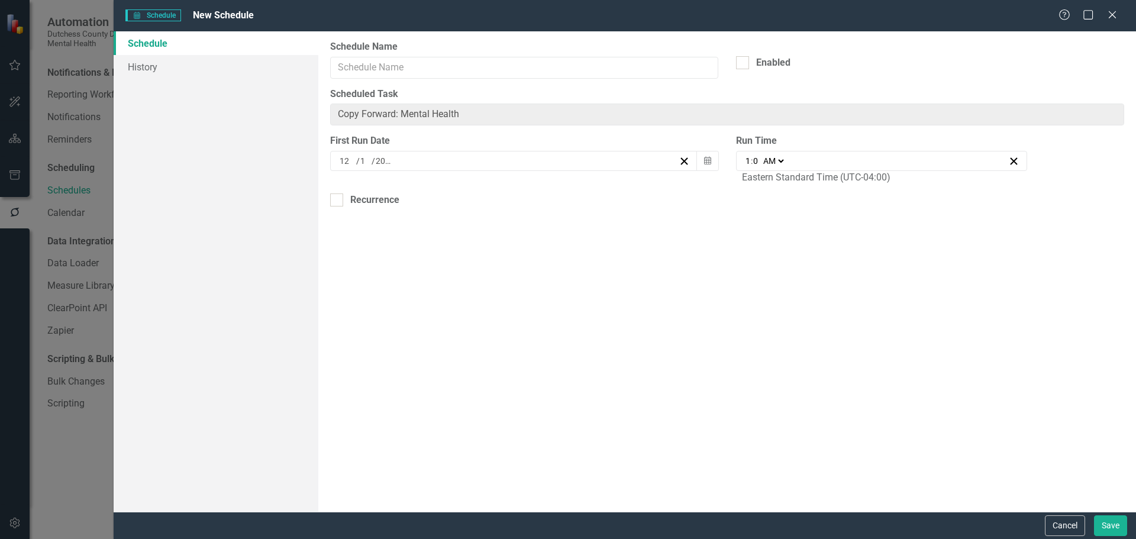
checkbox input "true"
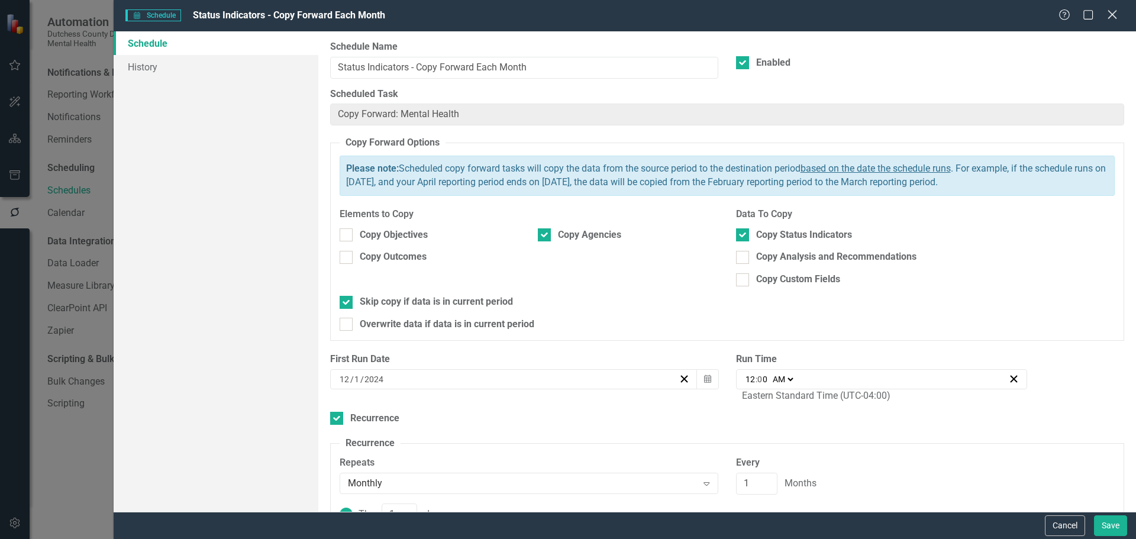
click at [1109, 17] on icon at bounding box center [1112, 14] width 9 height 9
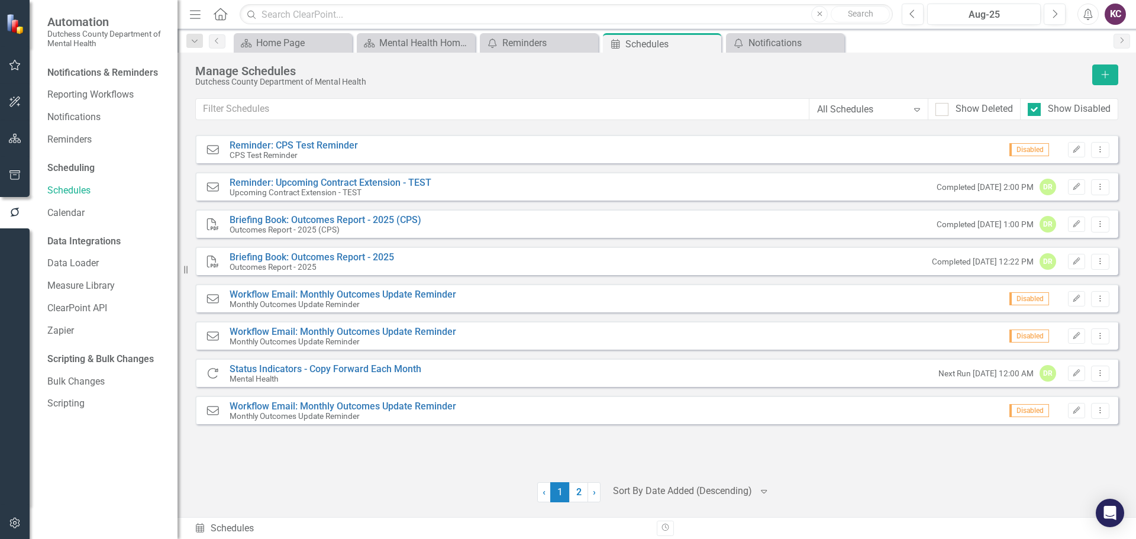
click at [567, 492] on span "1 (current)" at bounding box center [559, 492] width 19 height 20
click at [579, 493] on link "2" at bounding box center [578, 492] width 19 height 20
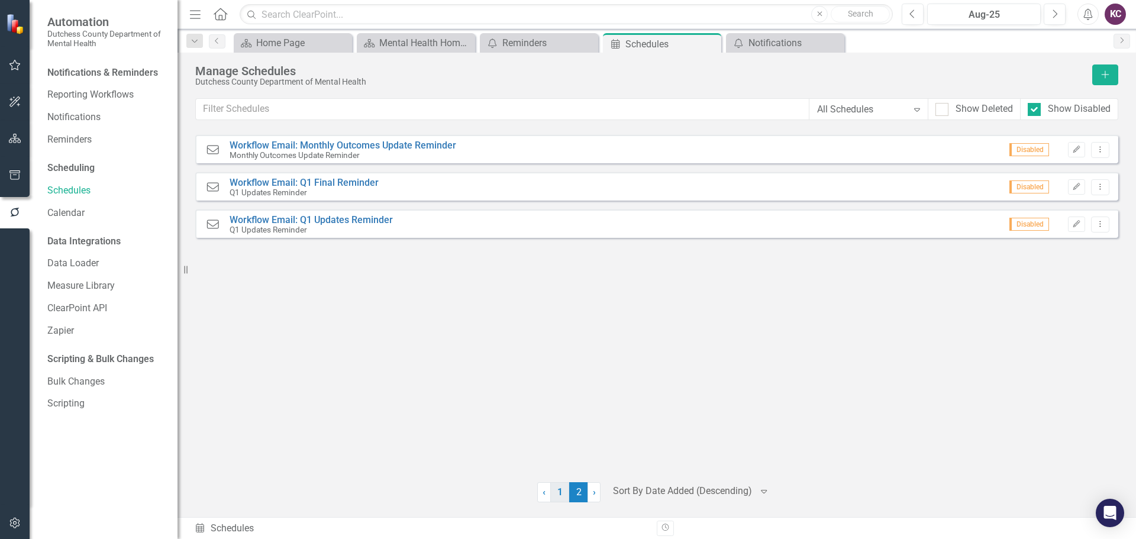
click at [557, 492] on link "1" at bounding box center [559, 492] width 19 height 20
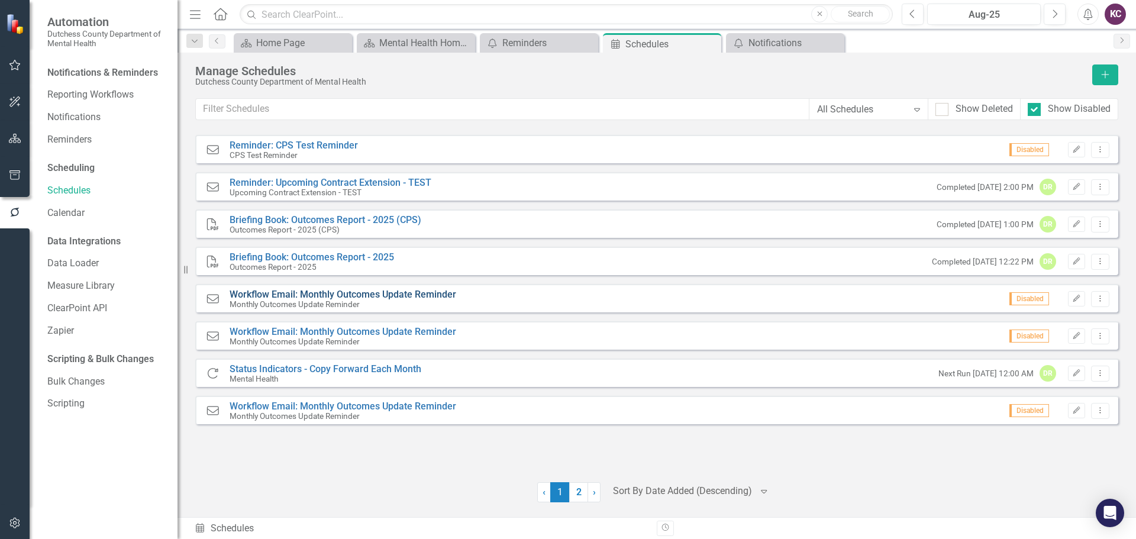
click at [309, 292] on link "Workflow Email: Monthly Outcomes Update Reminder" at bounding box center [343, 294] width 227 height 11
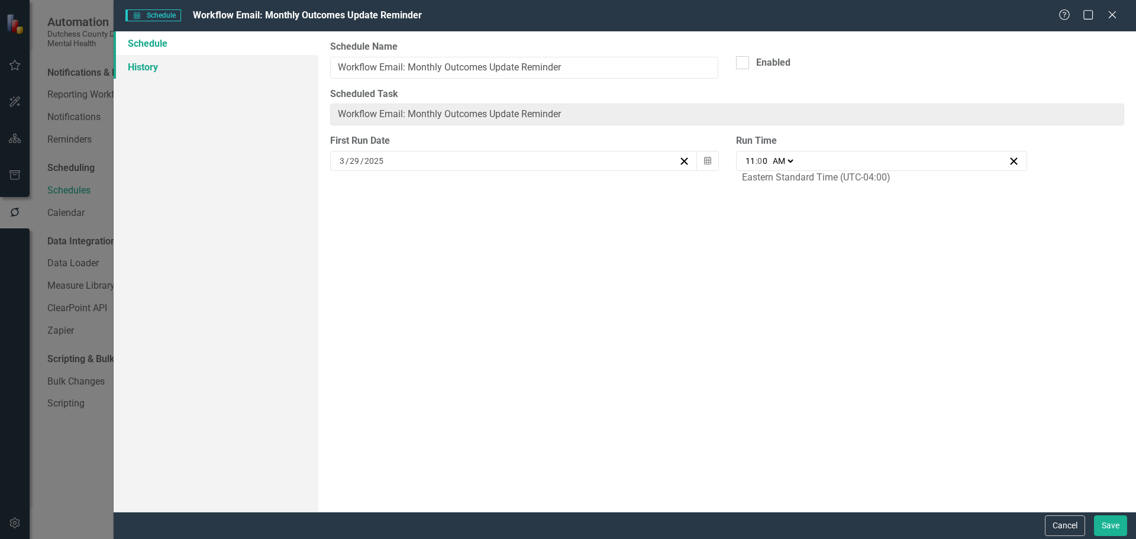
click at [141, 66] on link "History" at bounding box center [216, 67] width 205 height 24
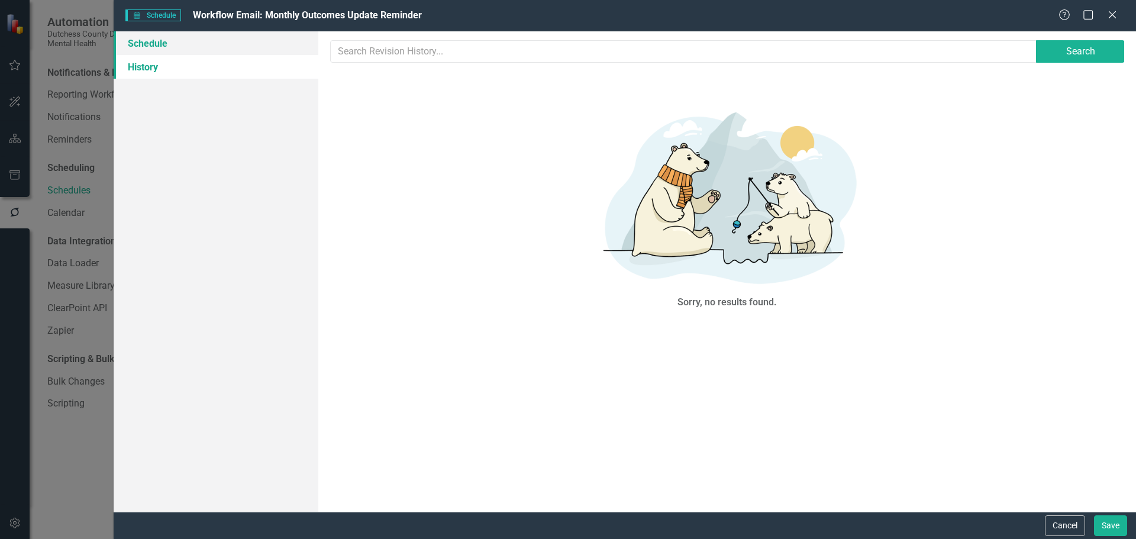
click at [153, 44] on link "Schedule" at bounding box center [216, 43] width 205 height 24
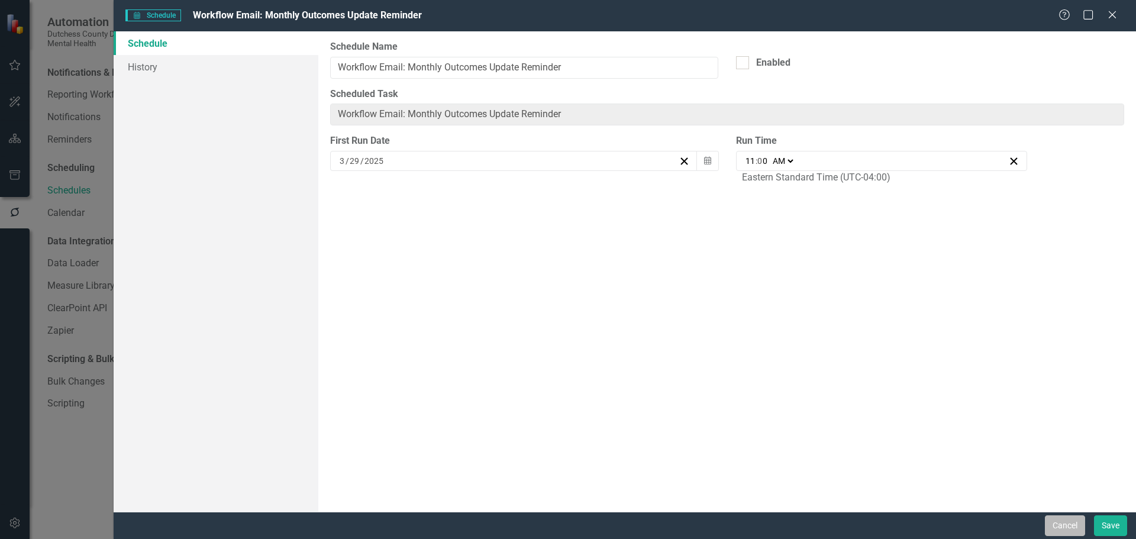
click at [1064, 522] on button "Cancel" at bounding box center [1065, 525] width 40 height 21
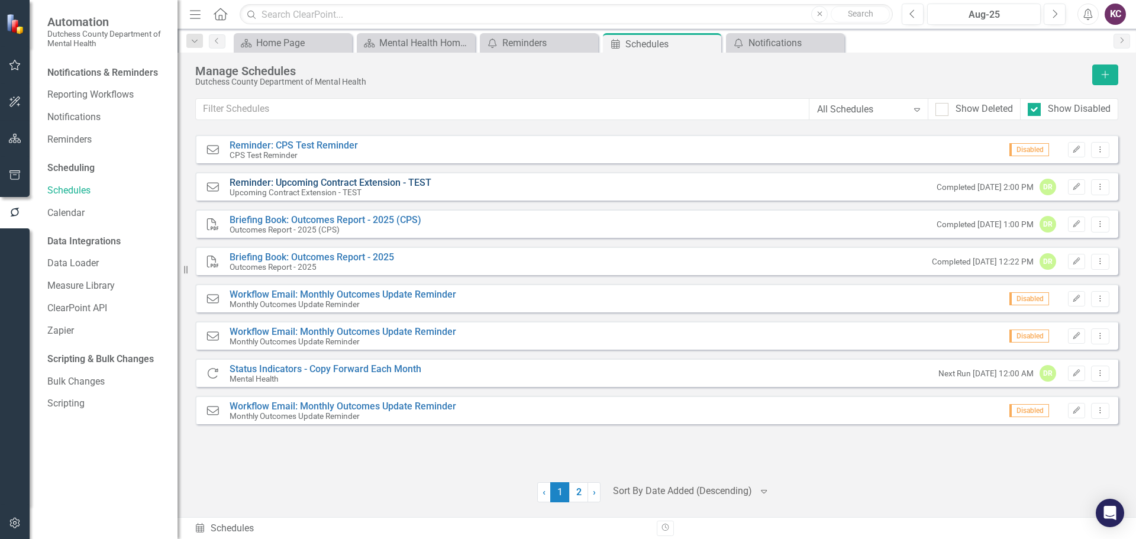
click at [322, 183] on link "Reminder: Upcoming Contract Extension - TEST" at bounding box center [331, 182] width 202 height 11
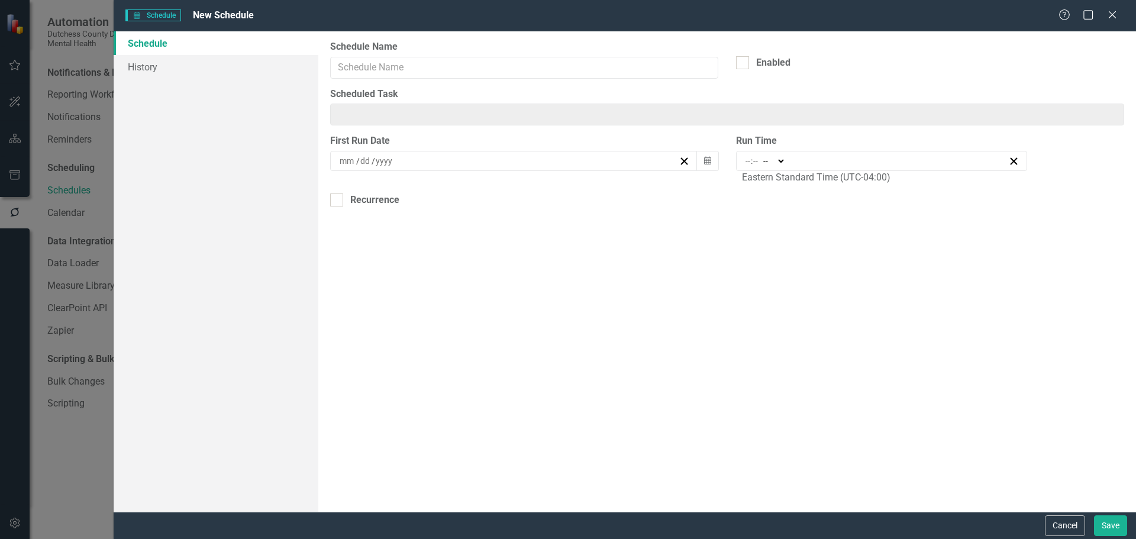
type input "Reminder: Upcoming Contract Extension - TEST"
type input "14:00"
type input "2"
type input "0"
select select "pm"
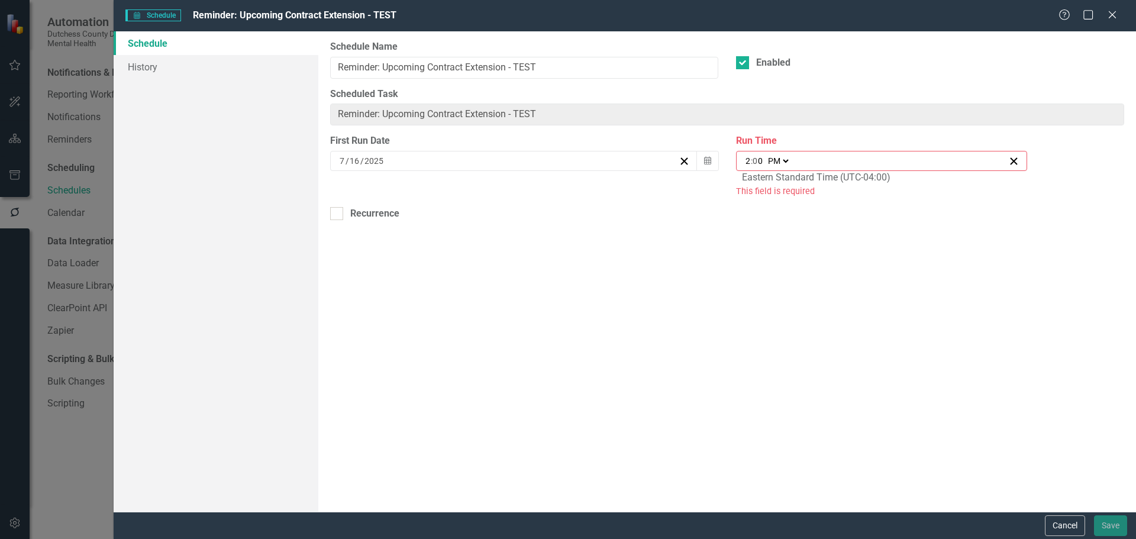
type input "Reminder: Upcoming Contract Extension - TEST"
checkbox input "true"
type input "7"
type input "16"
type input "2025"
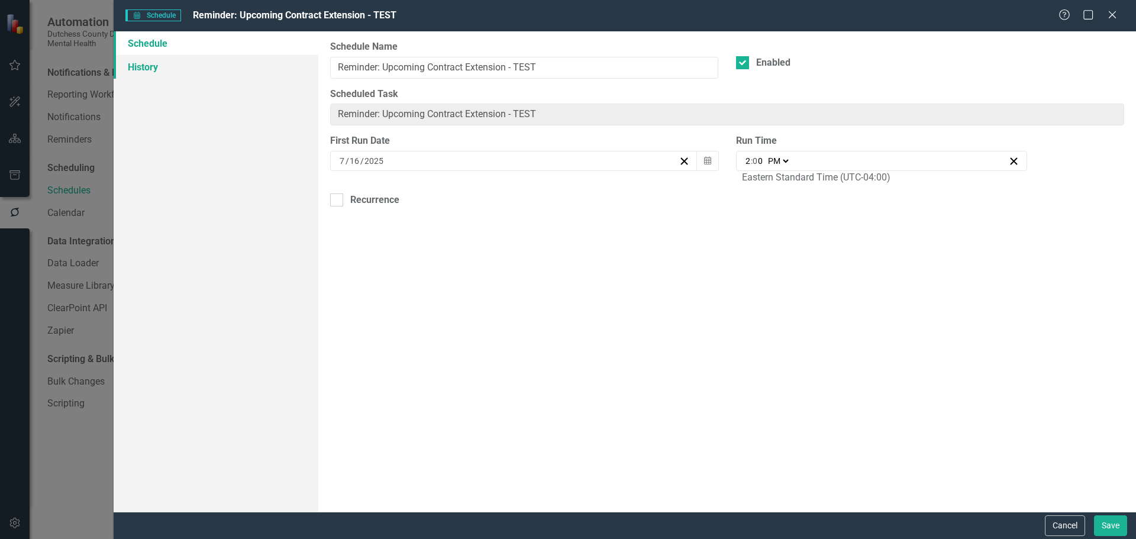
click at [187, 73] on link "History" at bounding box center [216, 67] width 205 height 24
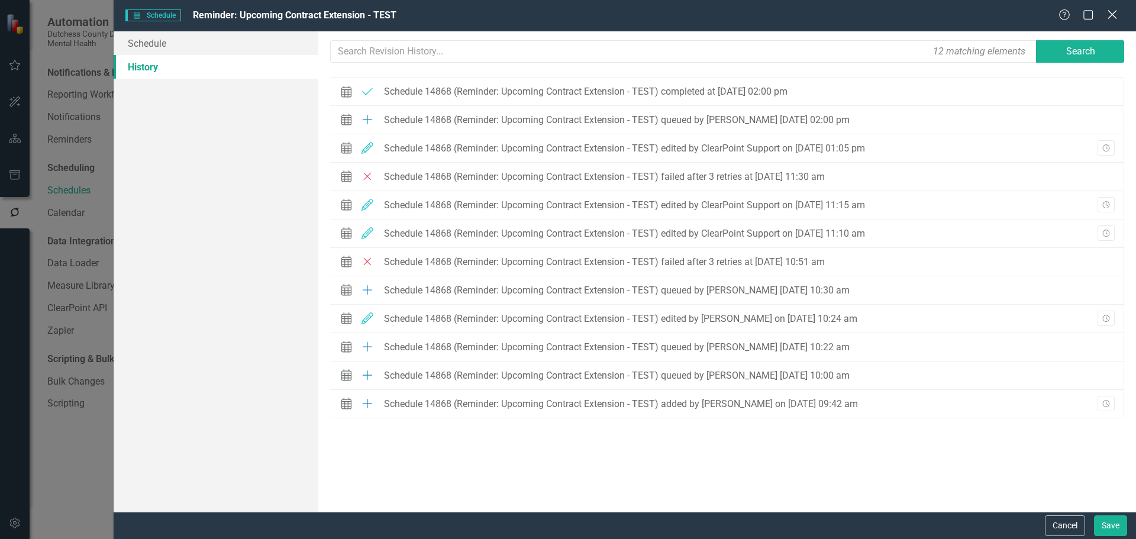
click at [1111, 11] on icon "Close" at bounding box center [1112, 14] width 15 height 11
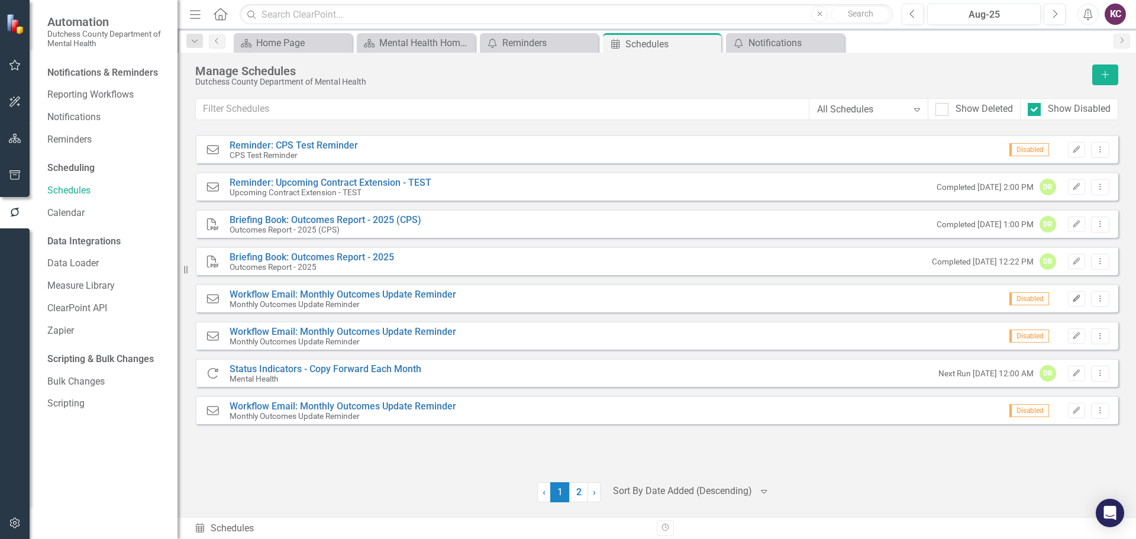
click at [1080, 296] on icon "Edit" at bounding box center [1076, 298] width 9 height 7
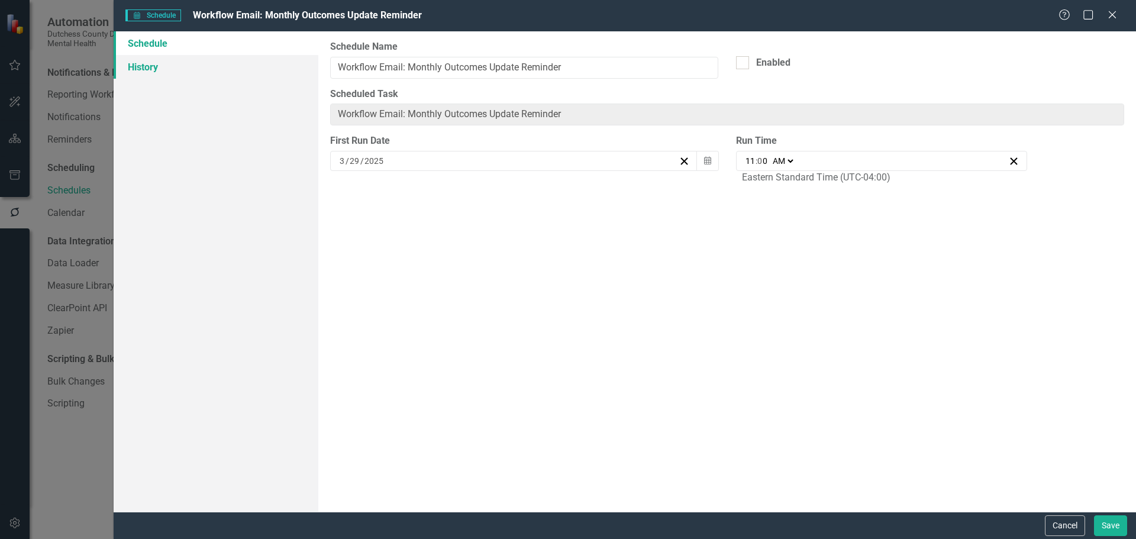
click at [158, 70] on link "History" at bounding box center [216, 67] width 205 height 24
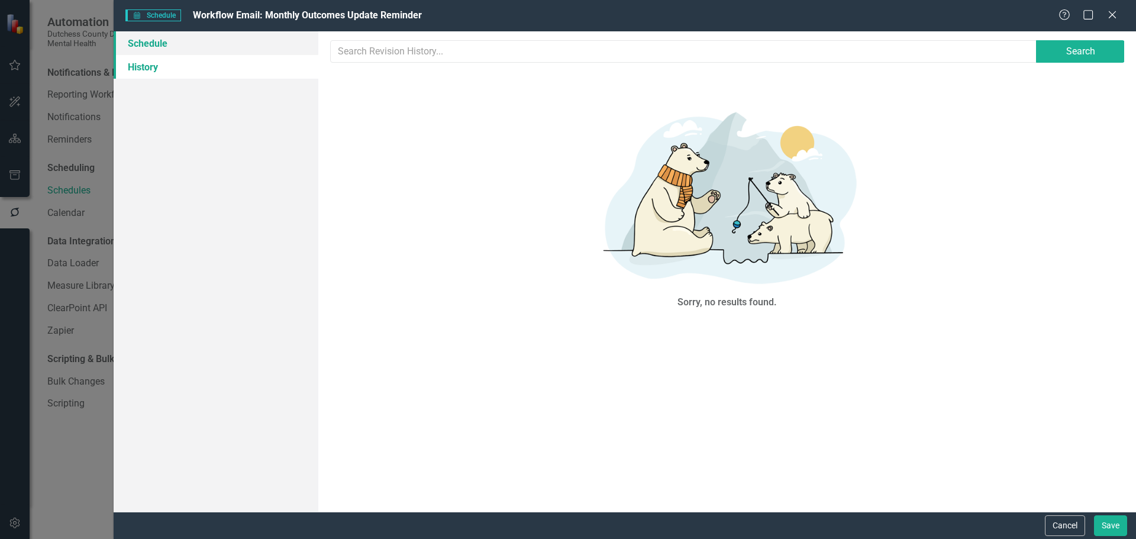
click at [149, 45] on link "Schedule" at bounding box center [216, 43] width 205 height 24
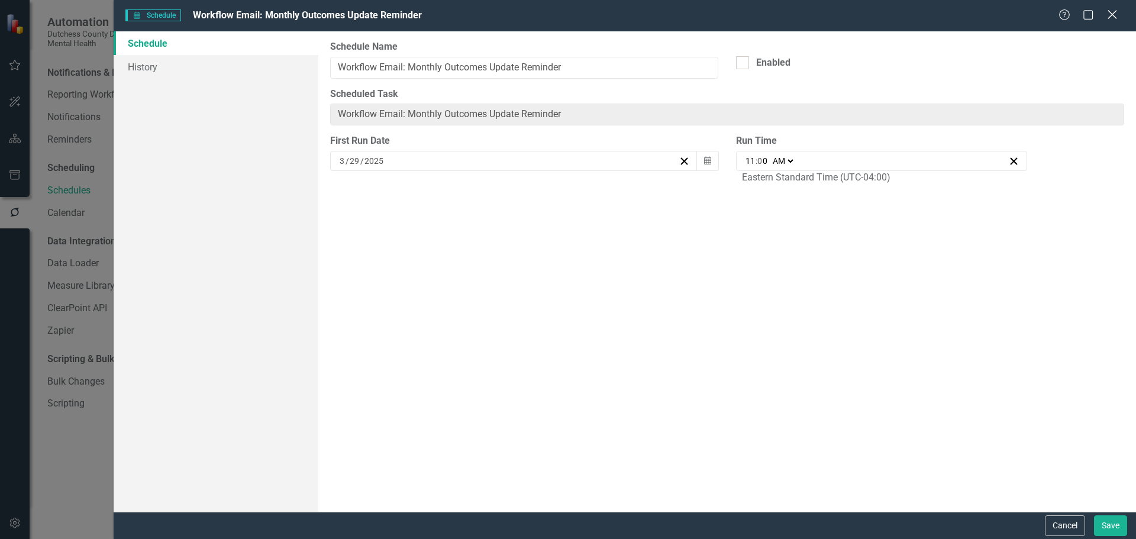
click at [1117, 12] on icon "Close" at bounding box center [1112, 14] width 15 height 11
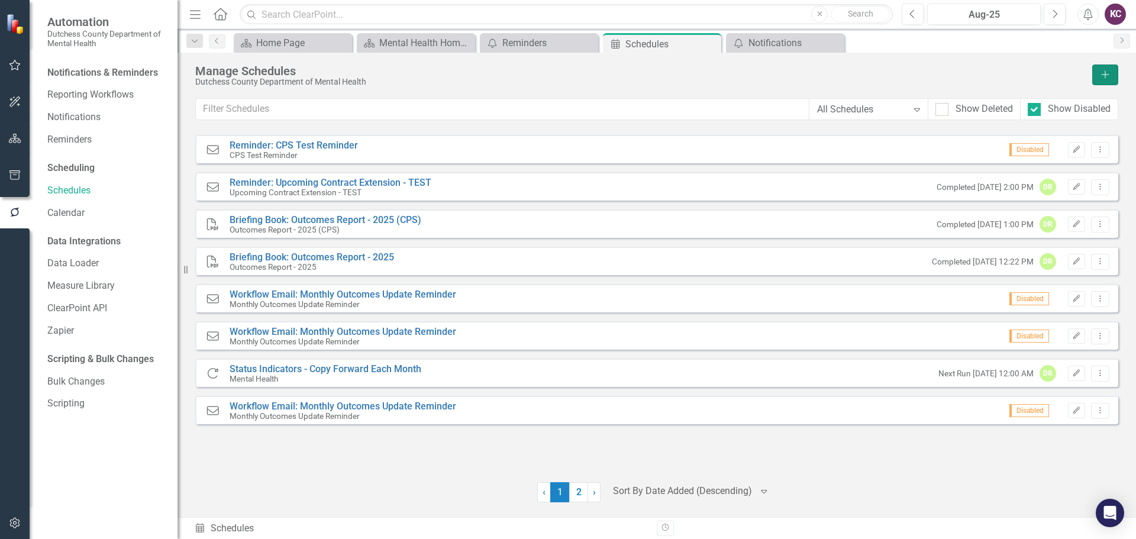
click at [1099, 68] on button "Add" at bounding box center [1105, 74] width 26 height 21
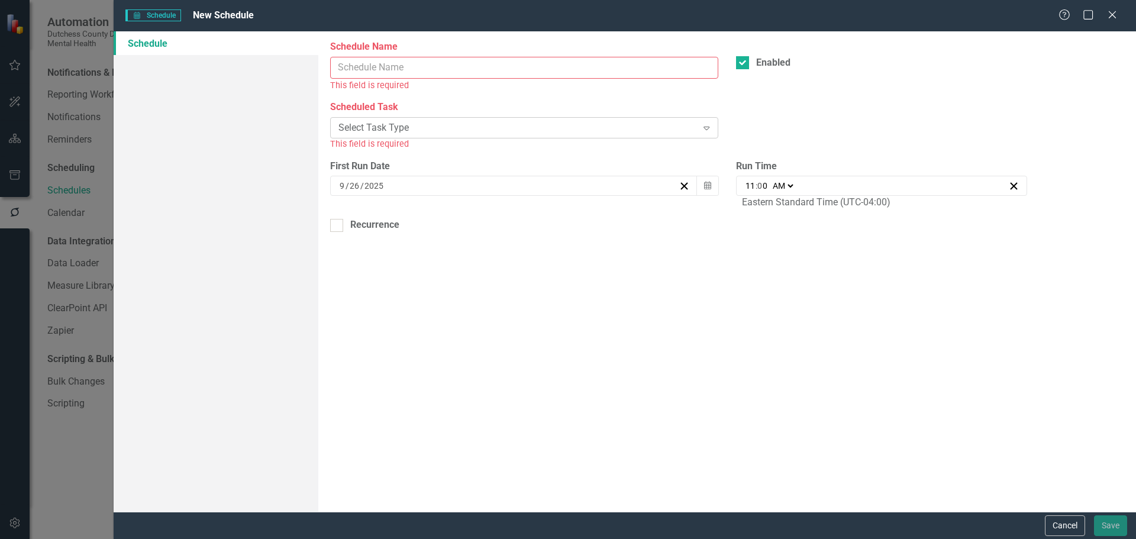
click at [710, 130] on icon "Expand" at bounding box center [707, 127] width 12 height 9
click at [860, 124] on div "Scheduled Task Select Task Type Expand This field is required" at bounding box center [727, 130] width 812 height 59
click at [705, 126] on icon "Expand" at bounding box center [707, 127] width 12 height 9
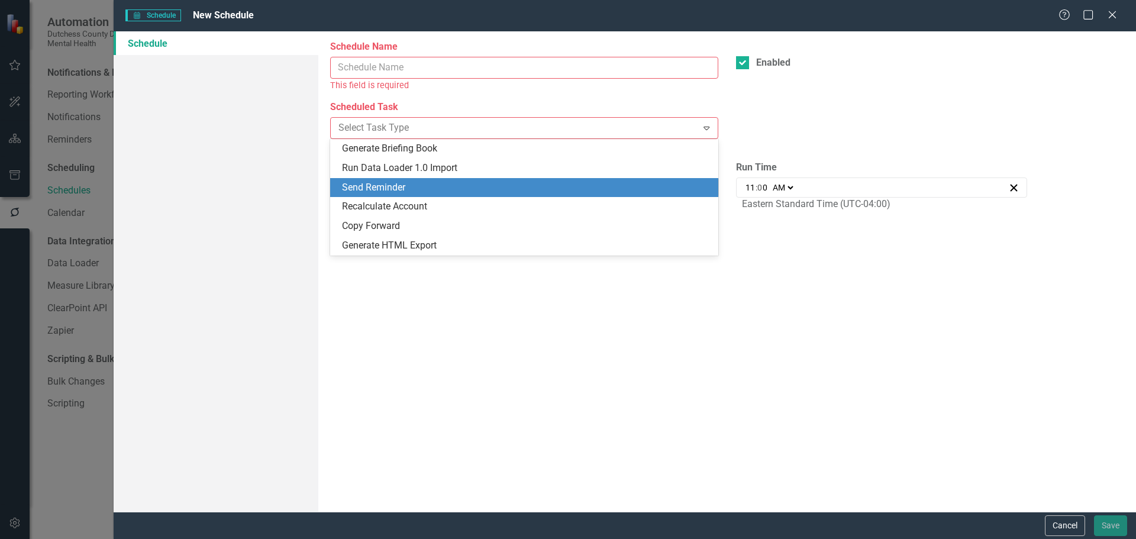
click at [432, 191] on div "Send Reminder" at bounding box center [526, 188] width 369 height 14
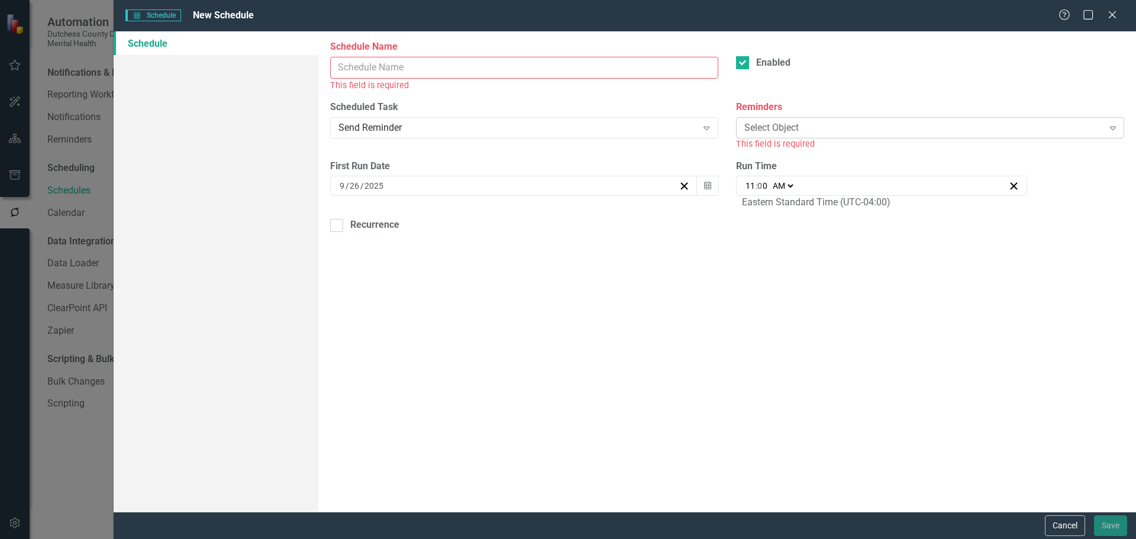
click at [937, 129] on div "Select Object" at bounding box center [923, 128] width 359 height 14
click at [1106, 17] on div "Help Maximize Close" at bounding box center [1092, 16] width 66 height 14
click at [1112, 16] on icon "Close" at bounding box center [1112, 14] width 15 height 11
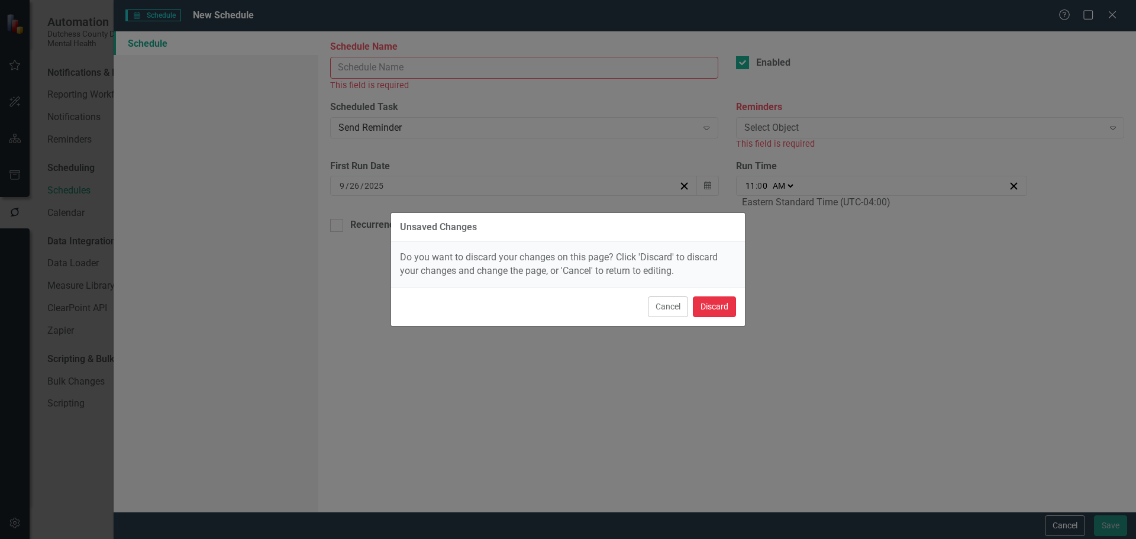
click at [711, 308] on button "Discard" at bounding box center [714, 306] width 43 height 21
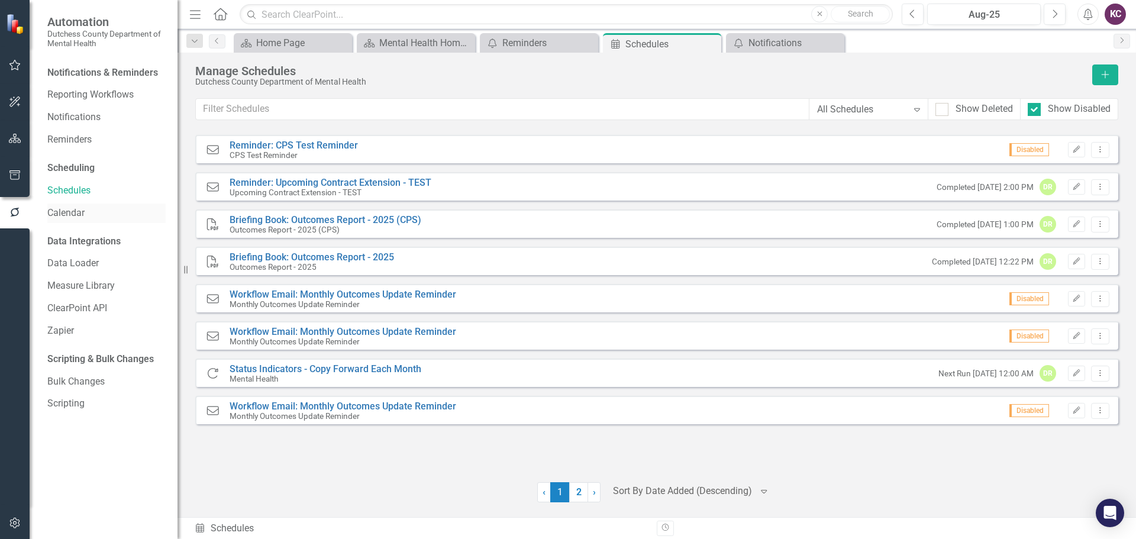
click at [70, 204] on div "Calendar" at bounding box center [106, 214] width 118 height 20
click at [70, 214] on link "Calendar" at bounding box center [106, 213] width 118 height 14
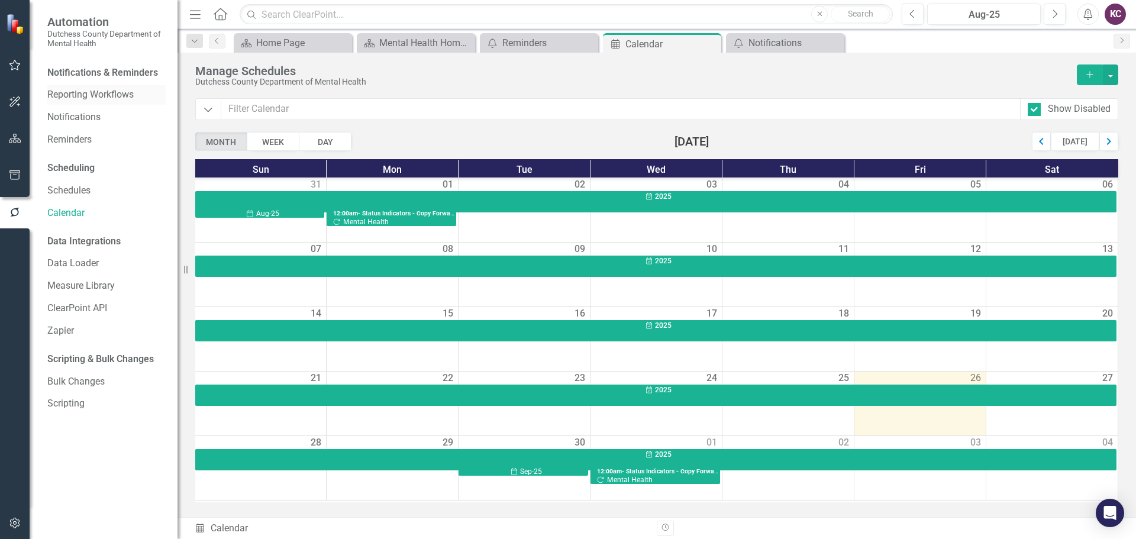
click at [85, 91] on link "Reporting Workflows" at bounding box center [106, 95] width 118 height 14
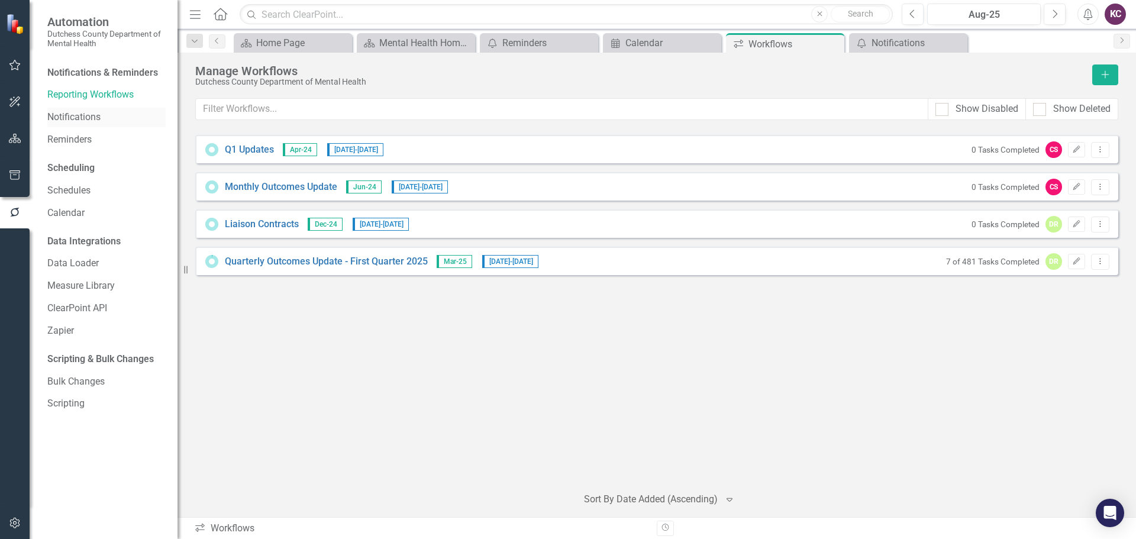
click at [79, 119] on link "Notifications" at bounding box center [106, 118] width 118 height 14
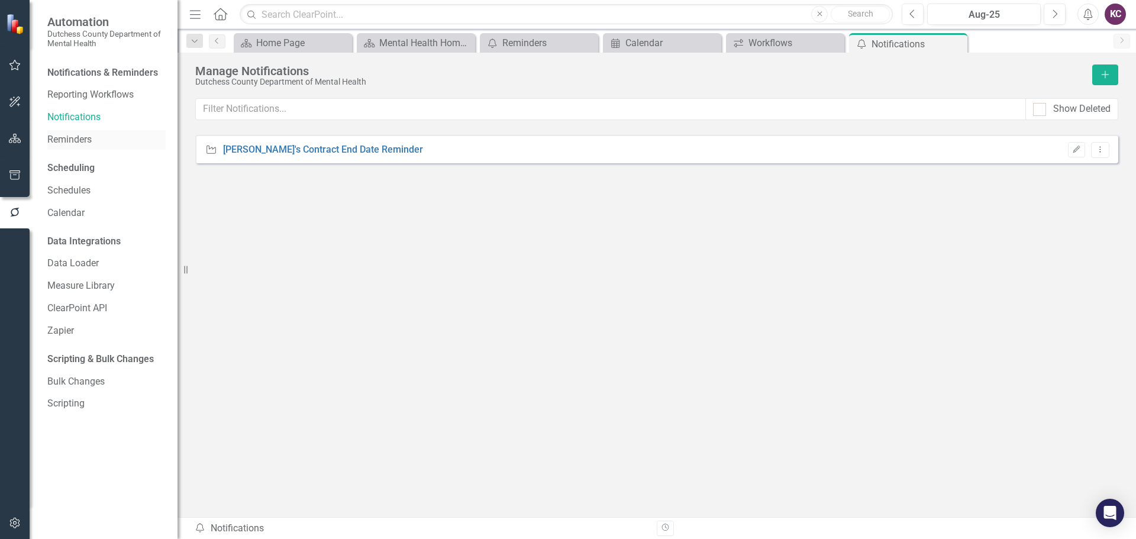
click at [73, 146] on link "Reminders" at bounding box center [106, 140] width 118 height 14
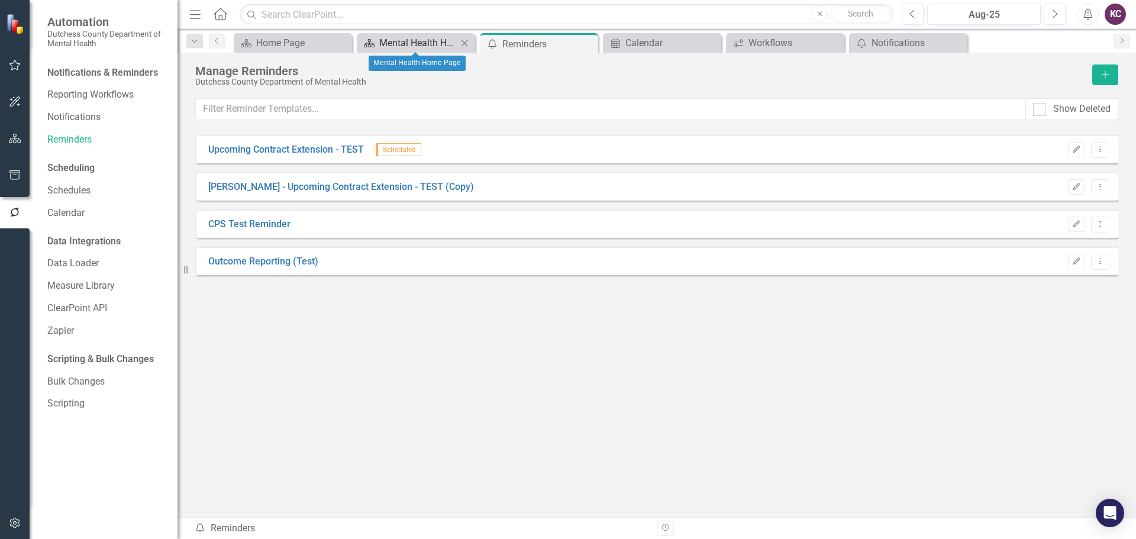
click at [401, 39] on div "Mental Health Home Page" at bounding box center [418, 43] width 78 height 15
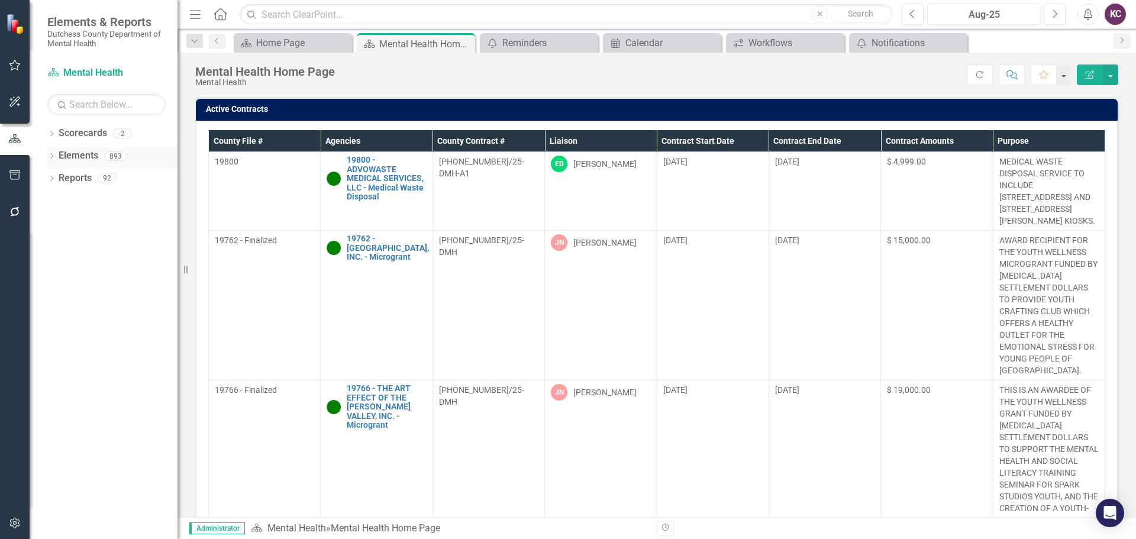
click at [89, 157] on link "Elements" at bounding box center [79, 156] width 40 height 14
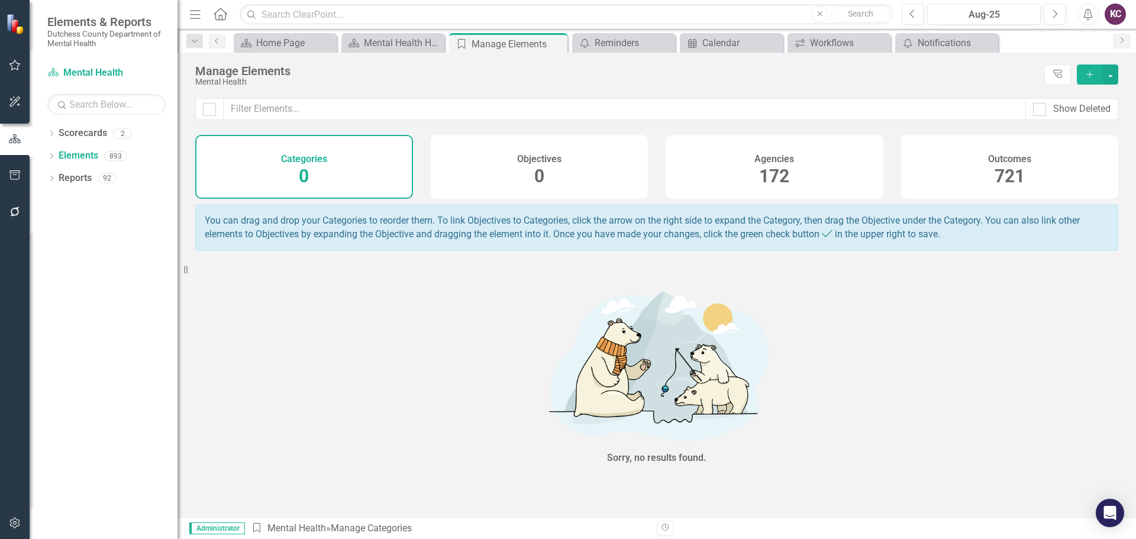
click at [698, 155] on div "Agencies 172" at bounding box center [775, 167] width 218 height 64
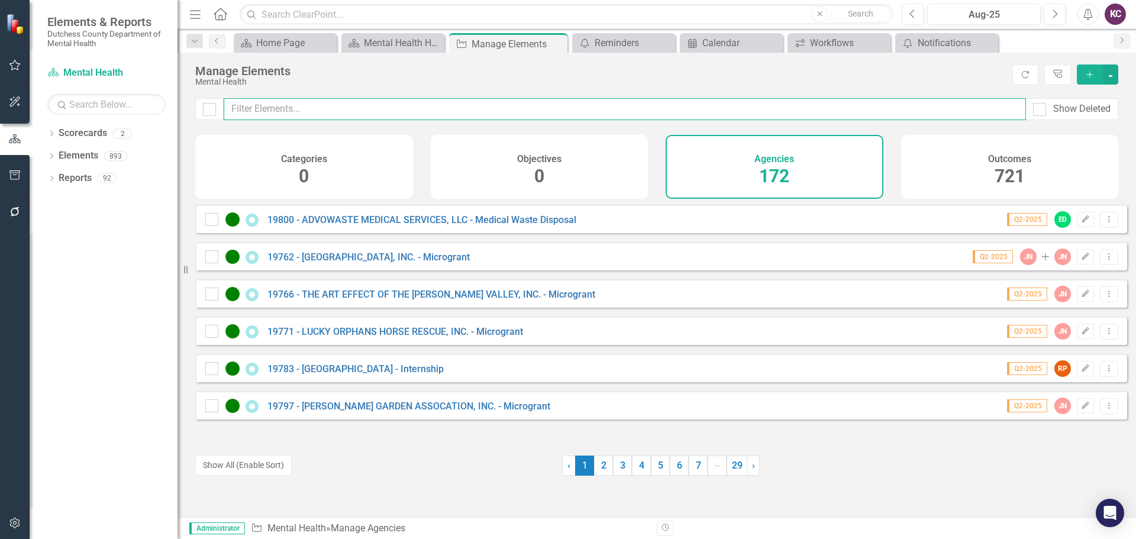
click at [317, 109] on input "text" at bounding box center [625, 109] width 802 height 22
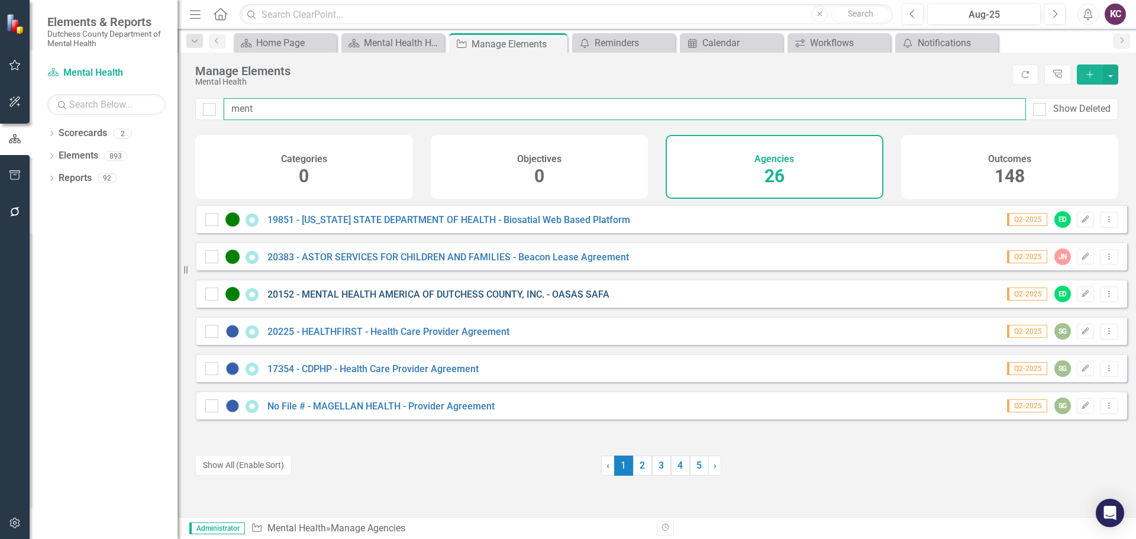
type input "ment"
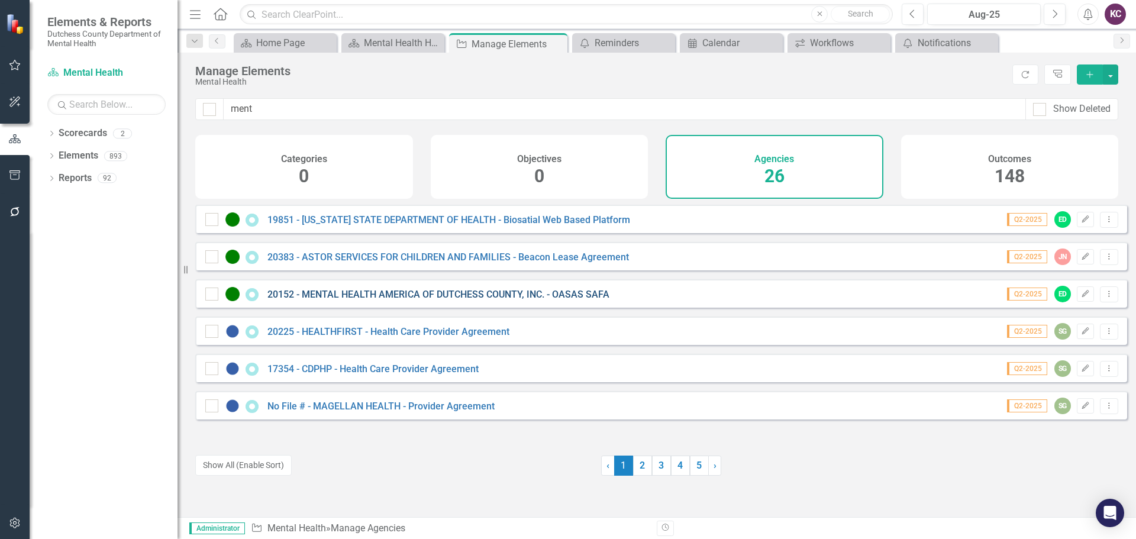
click at [345, 300] on link "20152 - MENTAL HEALTH AMERICA OF DUTCHESS COUNTY, INC. - OASAS SAFA" at bounding box center [438, 294] width 342 height 11
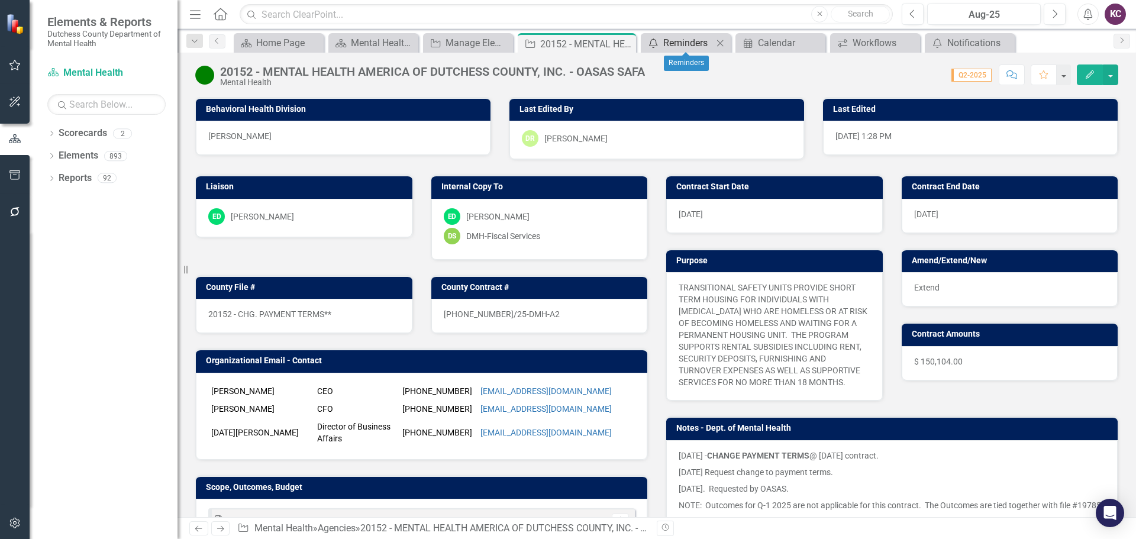
click at [697, 41] on div "Reminders" at bounding box center [688, 43] width 50 height 15
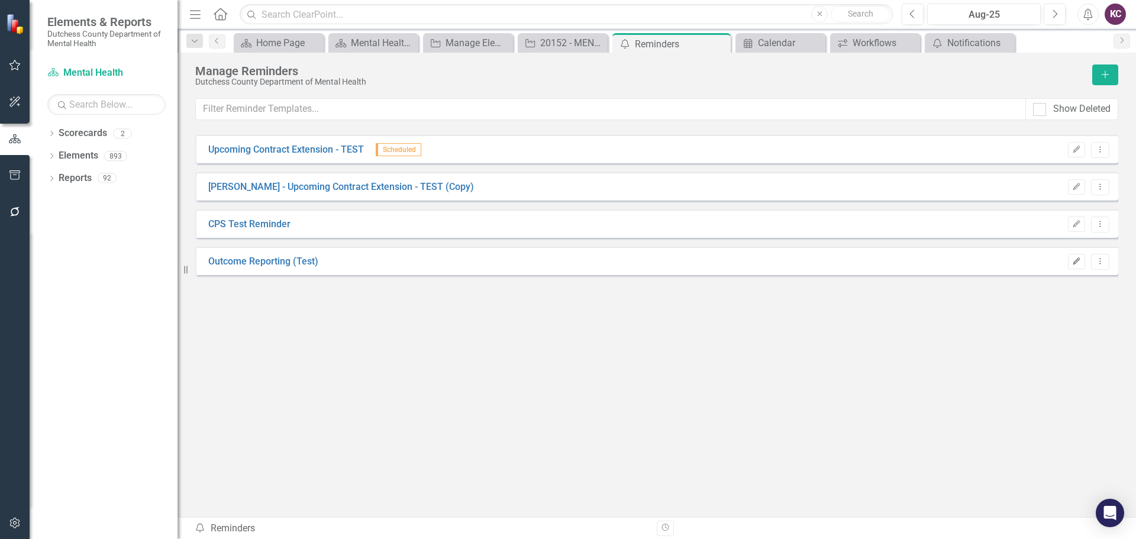
drag, startPoint x: 834, startPoint y: 376, endPoint x: 1080, endPoint y: 264, distance: 271.1
click at [1080, 264] on icon "Edit" at bounding box center [1076, 261] width 9 height 7
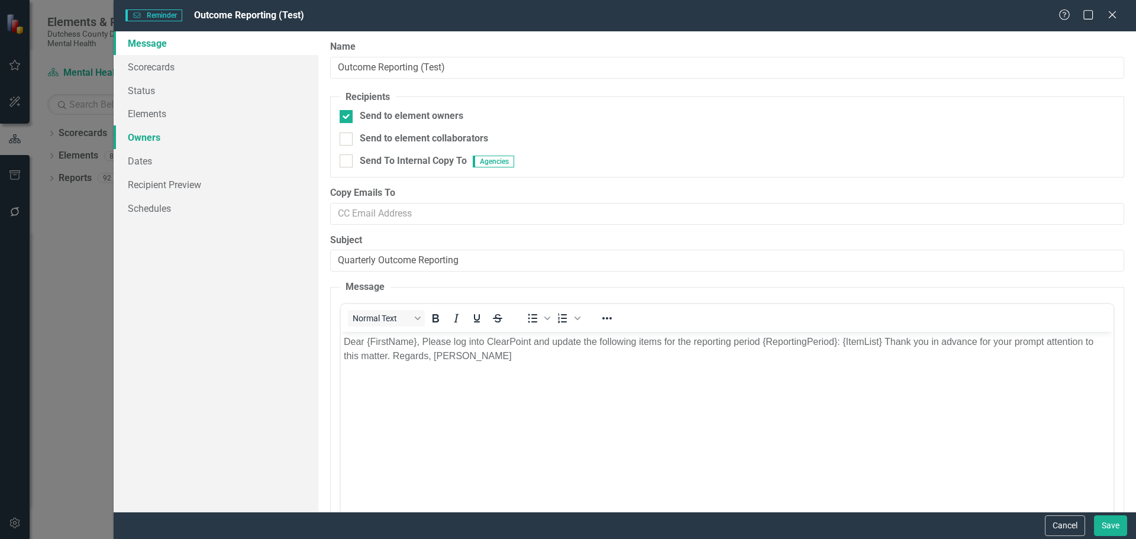
click at [160, 136] on link "Owners" at bounding box center [216, 137] width 205 height 24
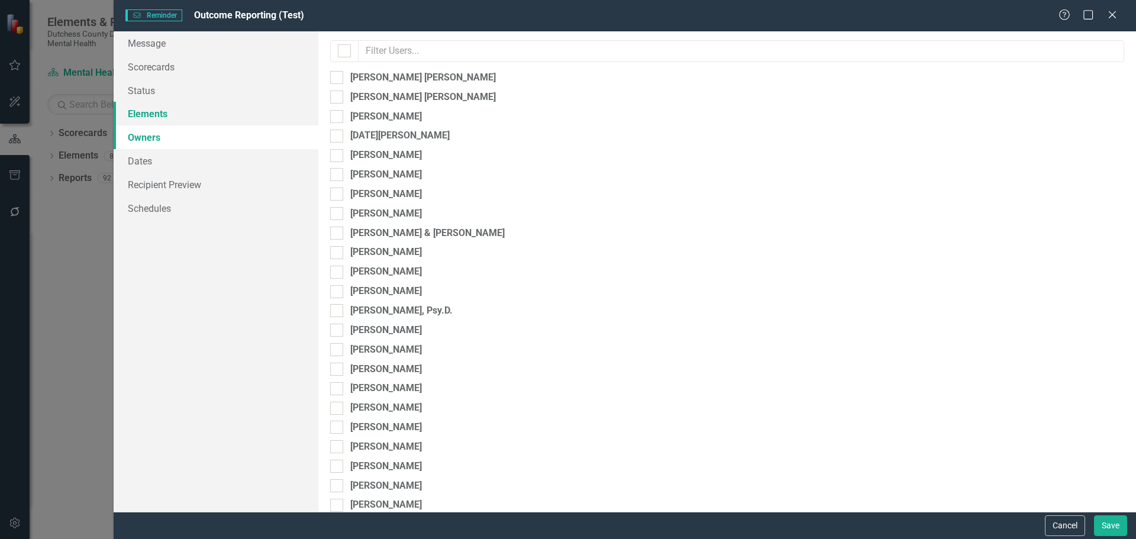
click at [143, 114] on link "Elements" at bounding box center [216, 114] width 205 height 24
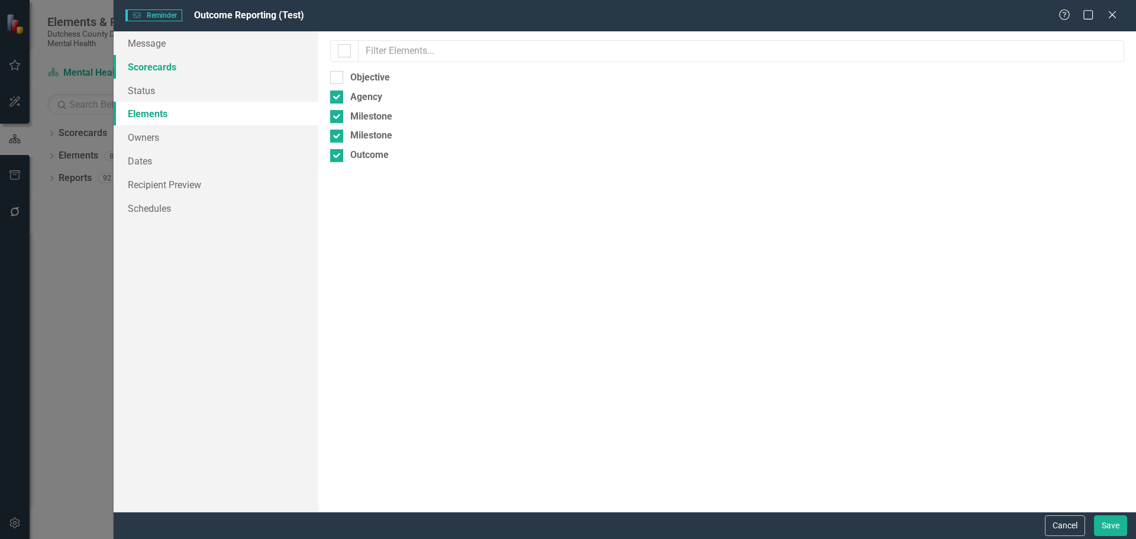
click at [161, 55] on link "Scorecards" at bounding box center [216, 67] width 205 height 24
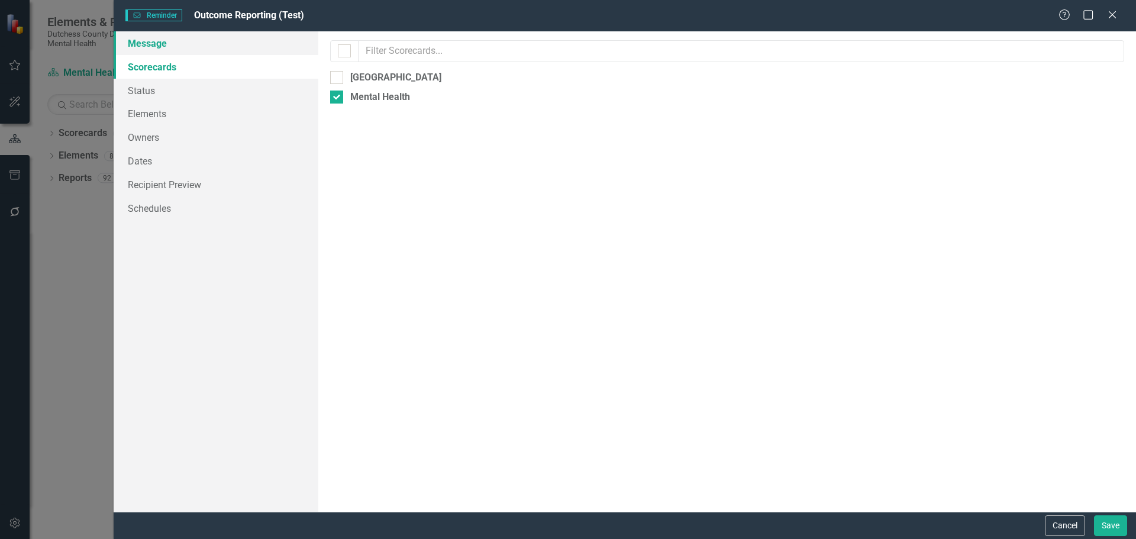
click at [169, 37] on link "Message" at bounding box center [216, 43] width 205 height 24
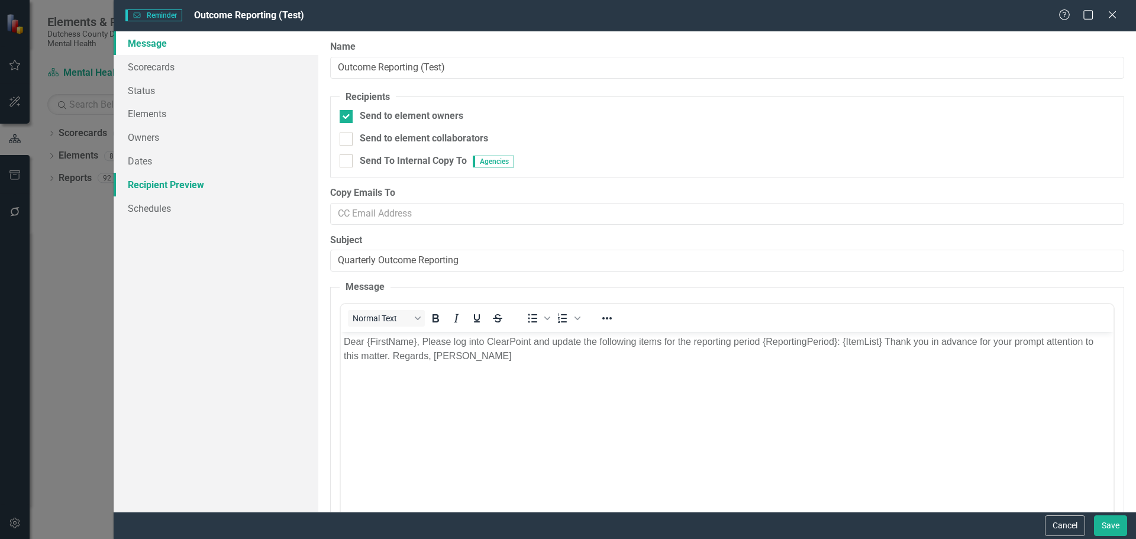
click at [152, 181] on link "Recipient Preview" at bounding box center [216, 185] width 205 height 24
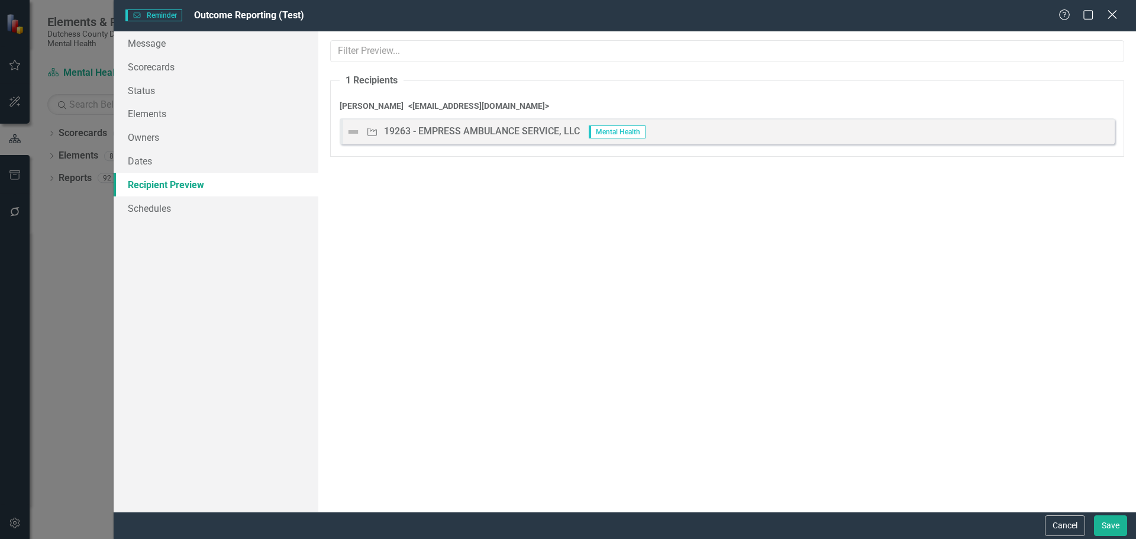
click at [1112, 12] on icon "Close" at bounding box center [1112, 14] width 15 height 11
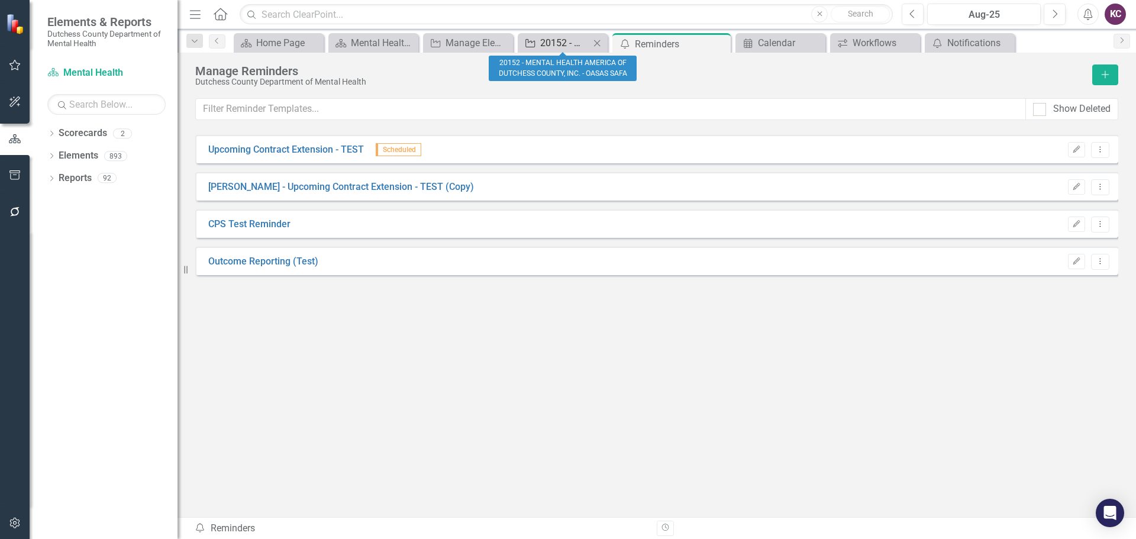
click at [550, 38] on div "20152 - MENTAL HEALTH AMERICA OF DUTCHESS COUNTY, INC. - OASAS SAFA" at bounding box center [565, 43] width 50 height 15
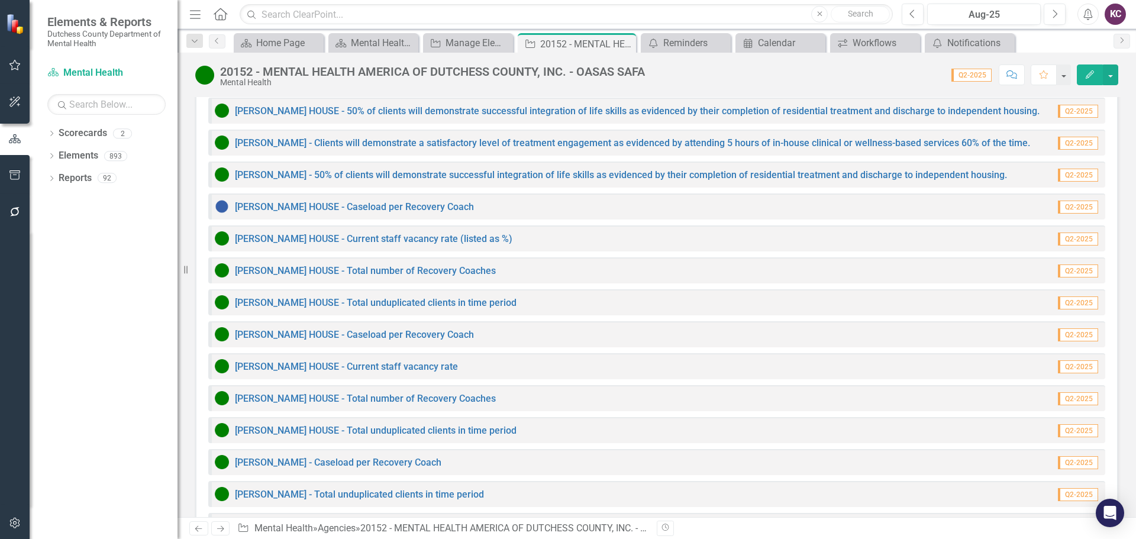
scroll to position [1109, 0]
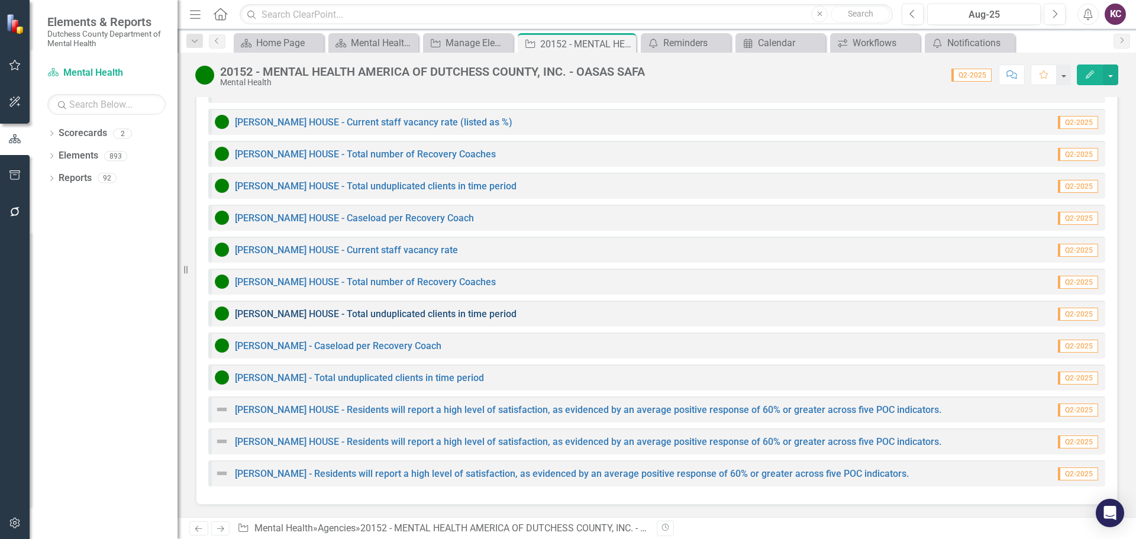
click at [312, 310] on link "[PERSON_NAME] HOUSE - Total unduplicated clients in time period" at bounding box center [376, 313] width 282 height 11
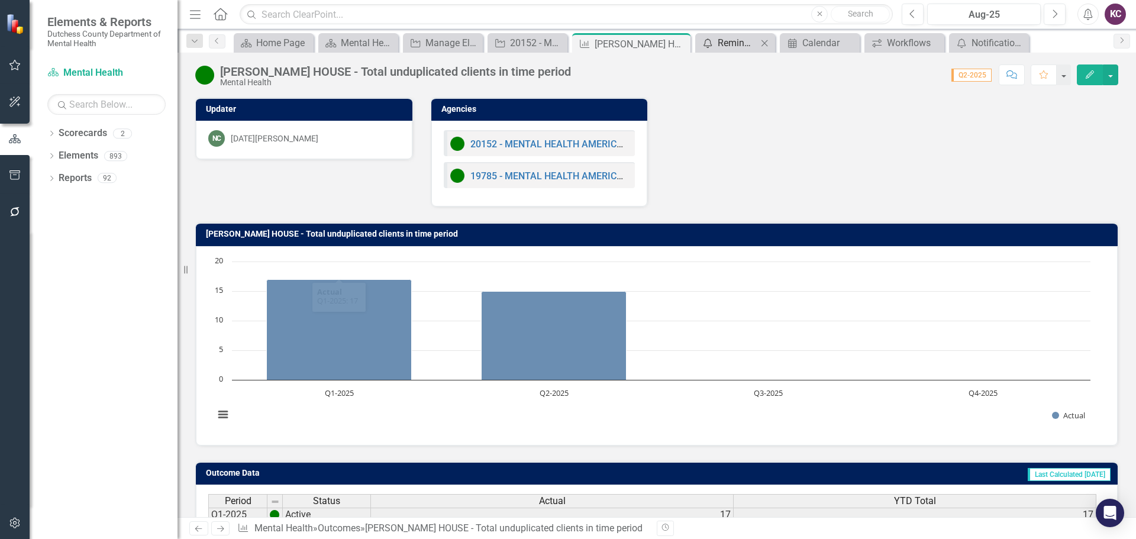
click at [733, 36] on div "Reminders" at bounding box center [738, 43] width 40 height 15
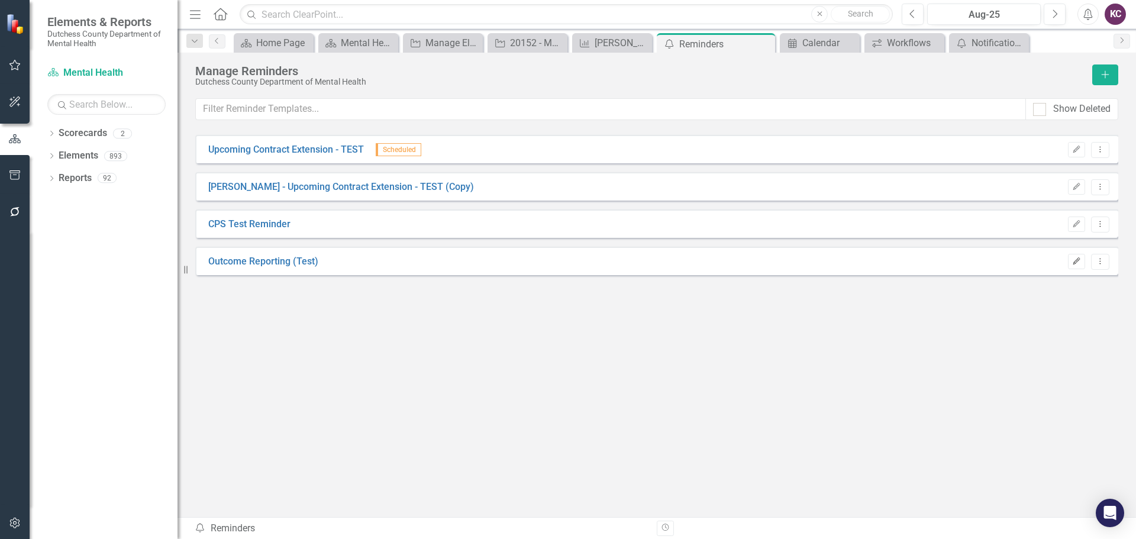
click at [1078, 263] on icon "Edit" at bounding box center [1076, 261] width 9 height 7
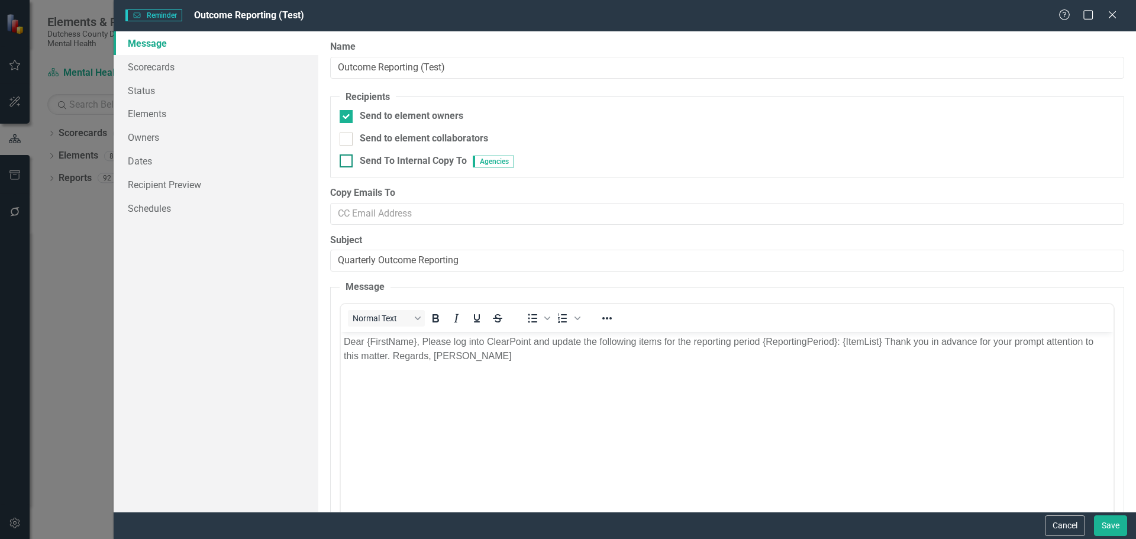
click at [489, 158] on span "Agencies" at bounding box center [493, 162] width 41 height 12
click at [347, 158] on input "Send To Internal Copy To Agencies" at bounding box center [344, 158] width 8 height 8
click at [349, 162] on div at bounding box center [346, 160] width 13 height 13
click at [347, 162] on input "Send To Internal Copy To Agencies" at bounding box center [344, 158] width 8 height 8
checkbox input "false"
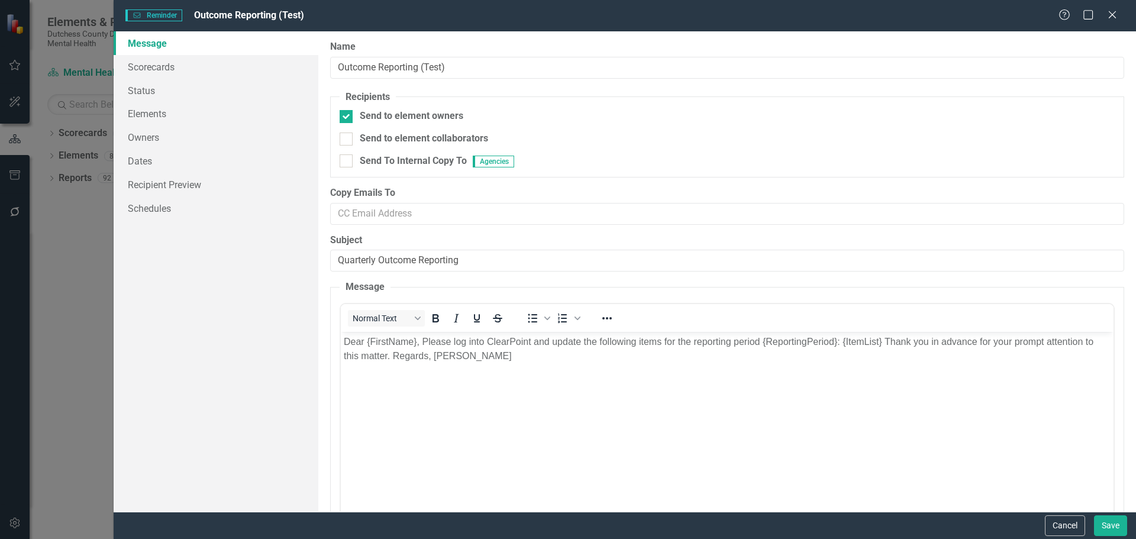
click at [559, 373] on body "Dear {FirstName}, Please log into ClearPoint and update the following items for…" at bounding box center [726, 421] width 773 height 178
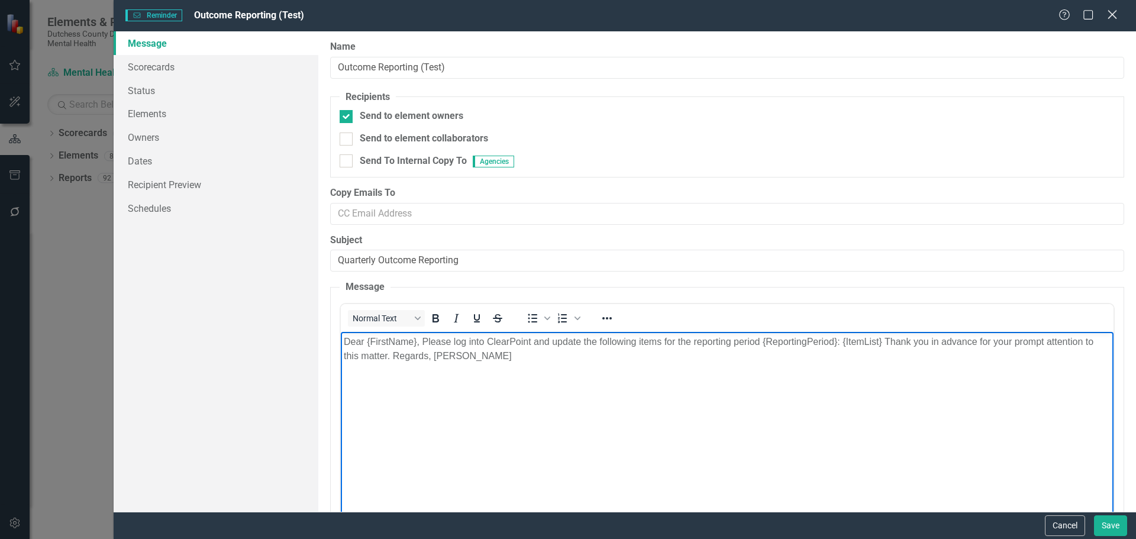
click at [1109, 15] on icon "Close" at bounding box center [1112, 14] width 15 height 11
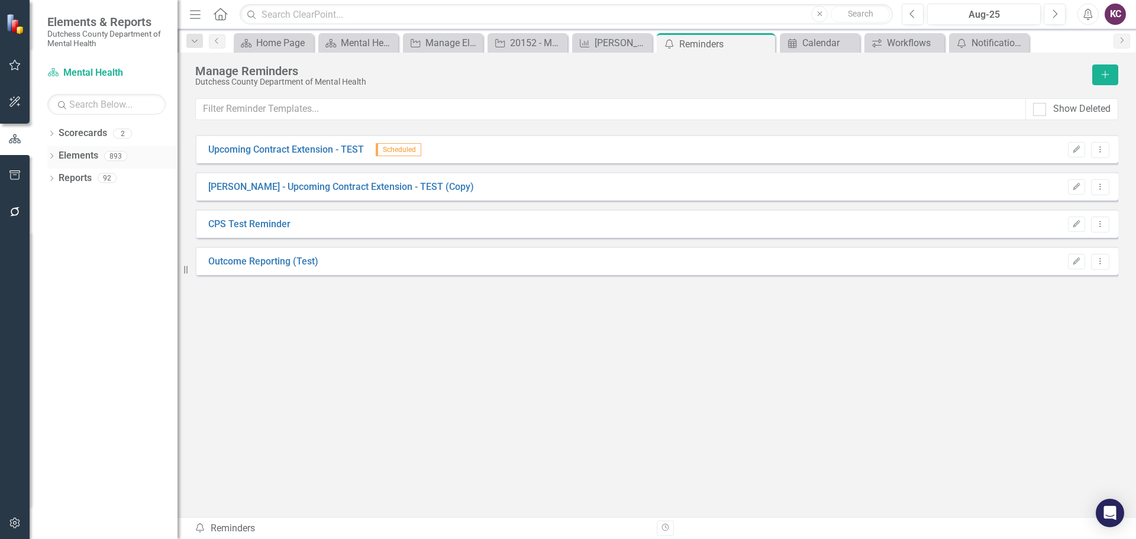
click at [86, 156] on link "Elements" at bounding box center [79, 156] width 40 height 14
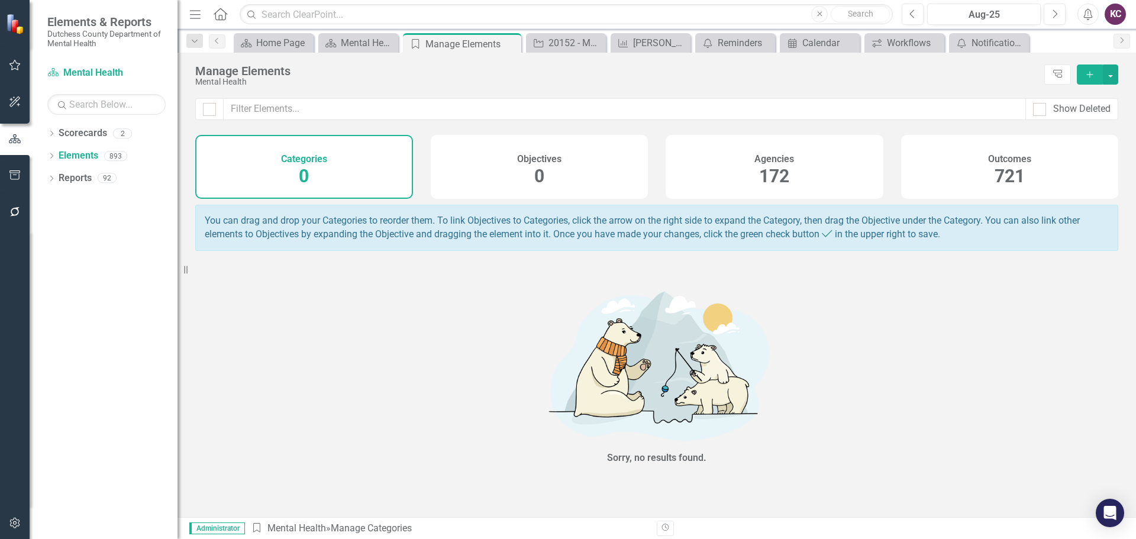
click at [737, 171] on div "Agencies 172" at bounding box center [775, 167] width 218 height 64
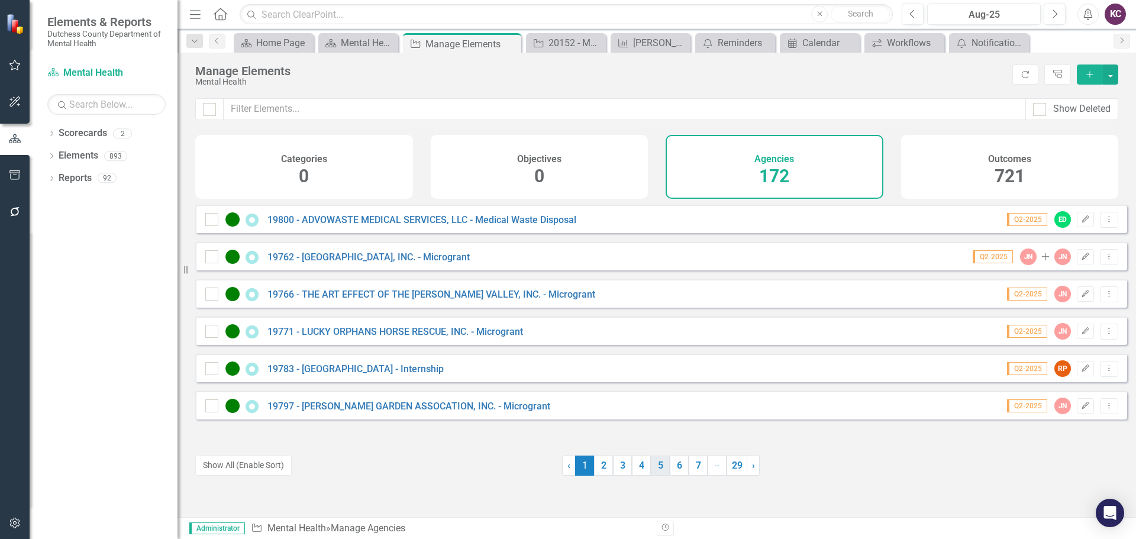
click at [651, 466] on link "5" at bounding box center [660, 466] width 19 height 20
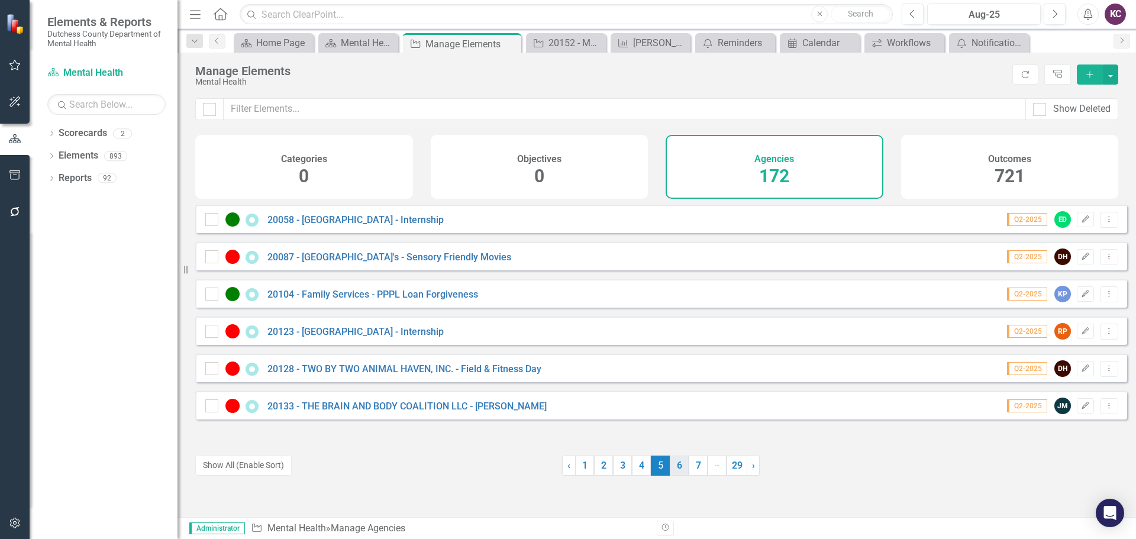
click at [679, 463] on link "6" at bounding box center [679, 466] width 19 height 20
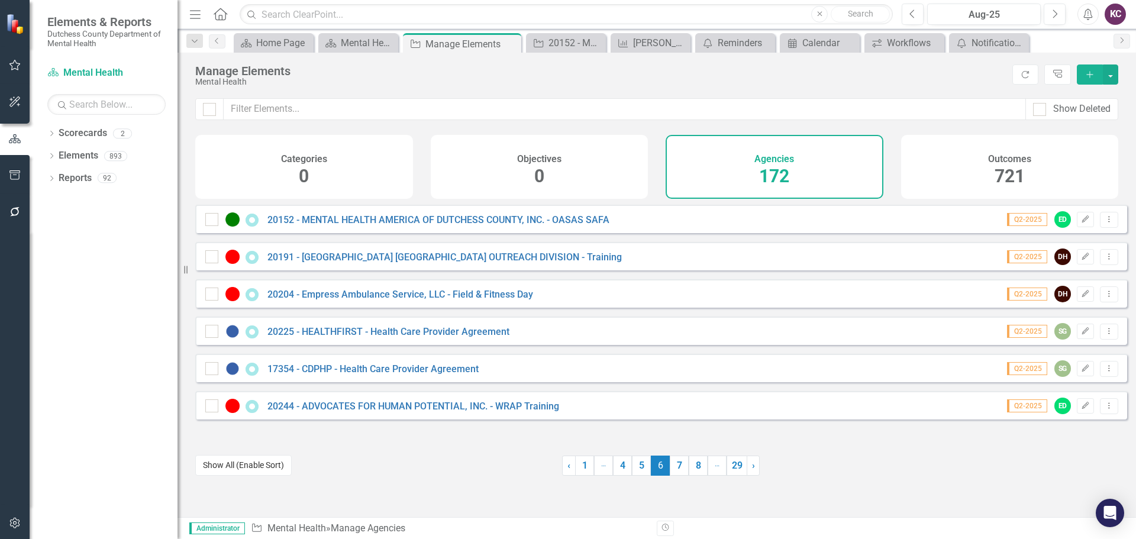
click at [228, 470] on button "Show All (Enable Sort)" at bounding box center [243, 465] width 96 height 21
